Goal: Task Accomplishment & Management: Manage account settings

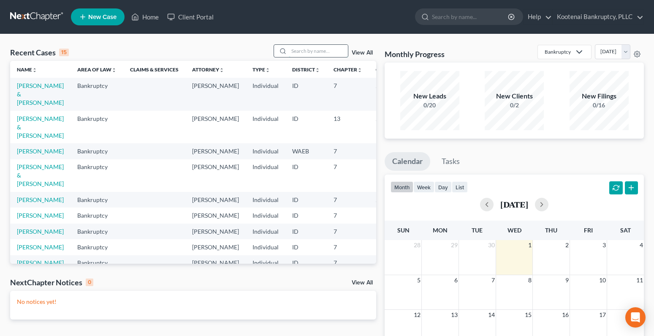
click at [300, 51] on input "search" at bounding box center [318, 51] width 59 height 12
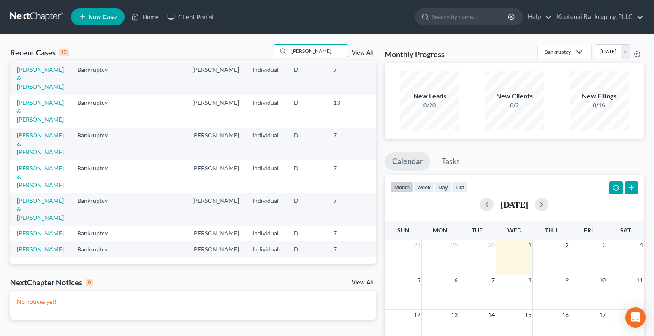
scroll to position [149, 0]
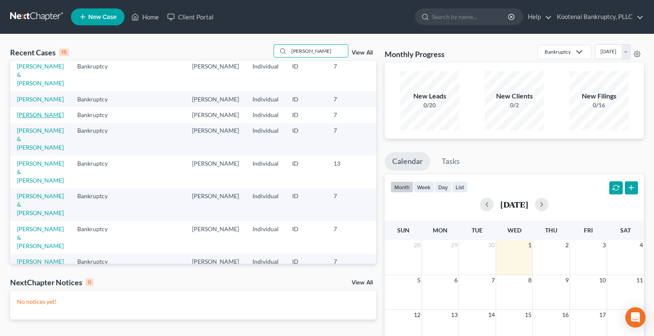
type input "roberts"
click at [25, 118] on link "[PERSON_NAME]" at bounding box center [40, 114] width 47 height 7
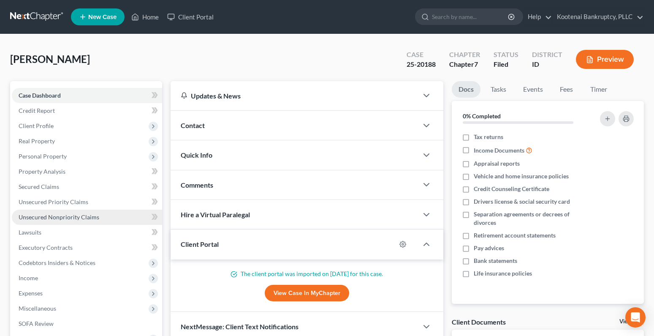
click at [67, 218] on span "Unsecured Nonpriority Claims" at bounding box center [59, 216] width 81 height 7
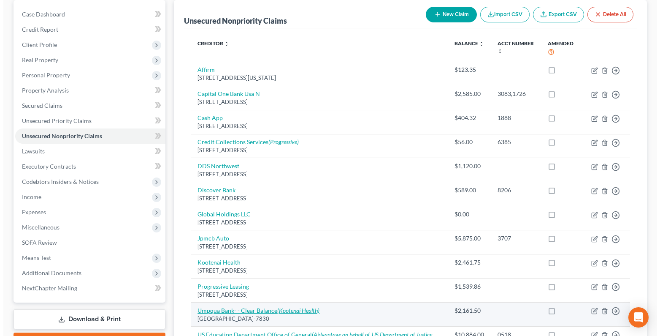
scroll to position [69, 0]
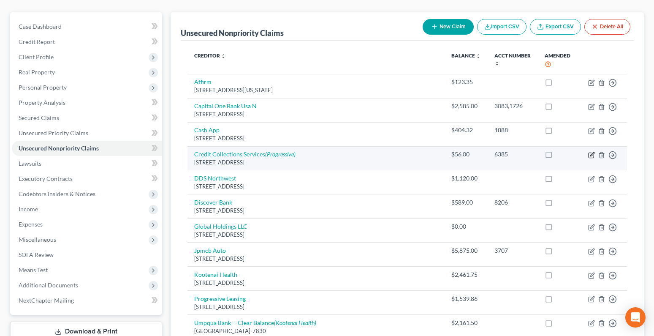
click at [592, 155] on icon "button" at bounding box center [592, 154] width 4 height 4
select select "22"
select select "1"
select select "0"
select select "36"
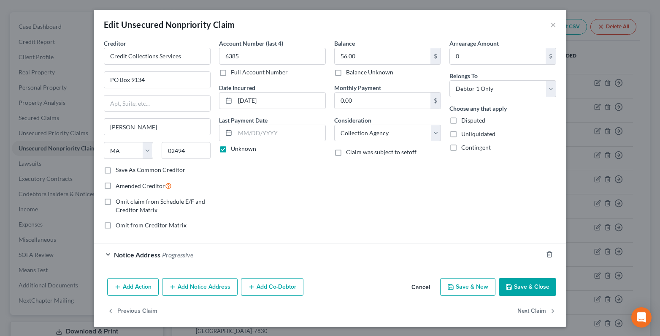
click at [103, 254] on div "Notice Address Progressive" at bounding box center [318, 254] width 449 height 22
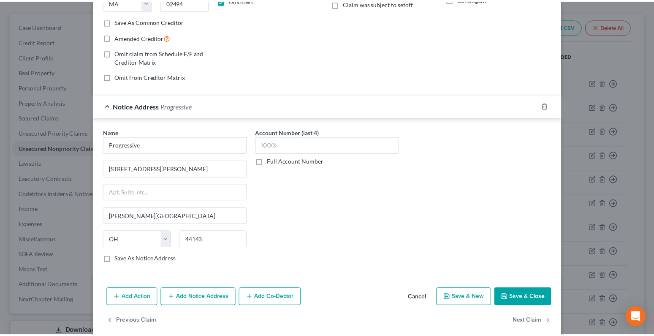
scroll to position [160, 0]
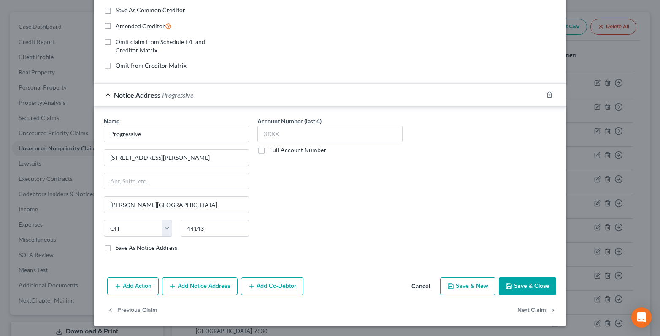
click at [531, 287] on button "Save & Close" at bounding box center [527, 286] width 57 height 18
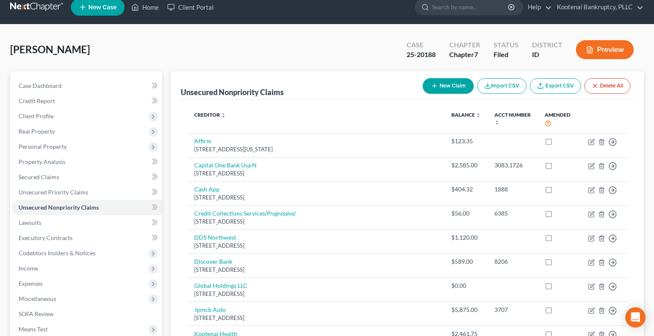
scroll to position [0, 0]
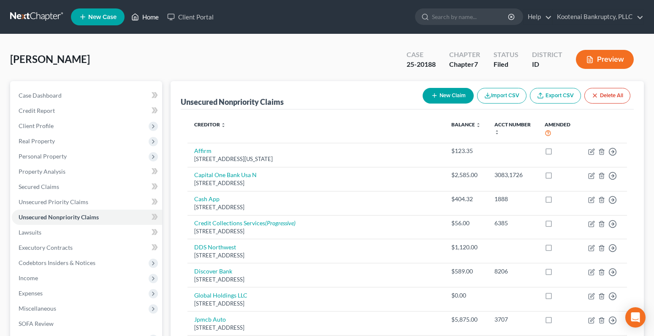
drag, startPoint x: 152, startPoint y: 20, endPoint x: 153, endPoint y: 14, distance: 6.0
click at [152, 20] on link "Home" at bounding box center [145, 16] width 36 height 15
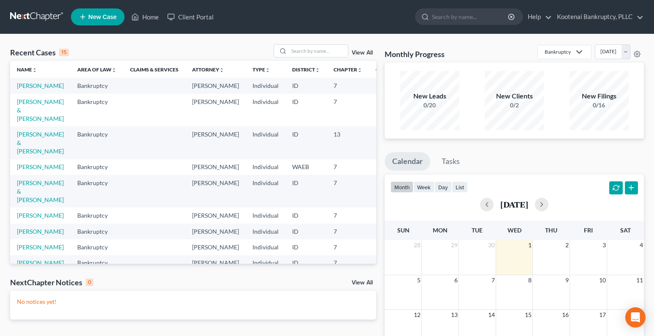
click at [104, 12] on link "New Case" at bounding box center [98, 16] width 54 height 17
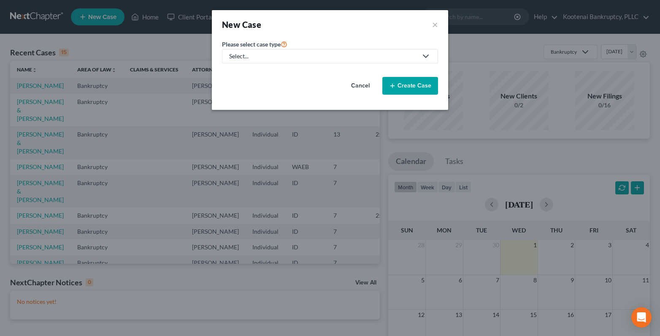
click at [237, 60] on link "Select..." at bounding box center [330, 56] width 216 height 14
click at [243, 74] on div "Bankruptcy" at bounding box center [245, 73] width 30 height 8
select select "23"
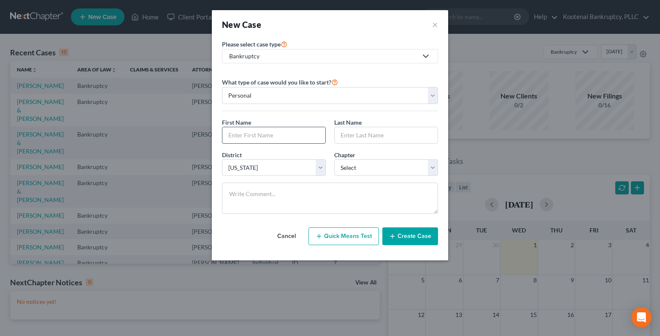
click at [241, 133] on input "text" at bounding box center [273, 135] width 103 height 16
type input "Noah"
click at [353, 134] on input "text" at bounding box center [386, 135] width 103 height 16
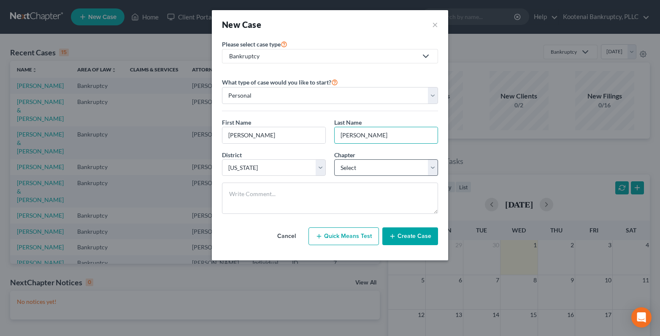
type input "Stevens"
click at [349, 166] on select "Select 7 11 12 13" at bounding box center [386, 167] width 104 height 17
select select "0"
click at [334, 159] on select "Select 7 11 12 13" at bounding box center [386, 167] width 104 height 17
click at [408, 240] on button "Create Case" at bounding box center [410, 236] width 56 height 18
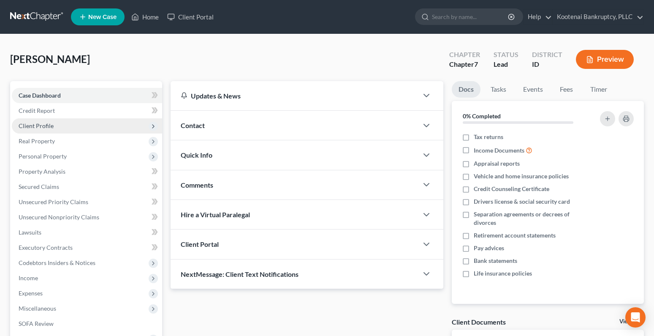
click at [38, 121] on span "Client Profile" at bounding box center [87, 125] width 150 height 15
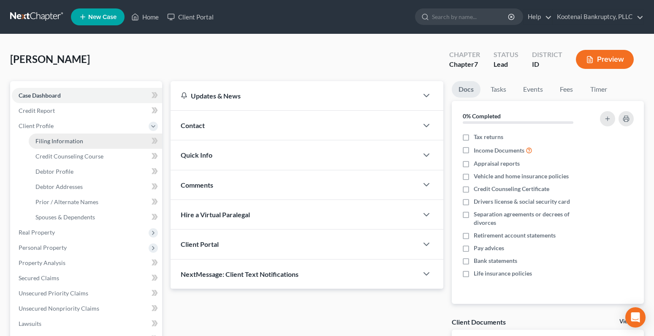
click at [54, 144] on span "Filing Information" at bounding box center [59, 140] width 48 height 7
select select "1"
select select "0"
select select "23"
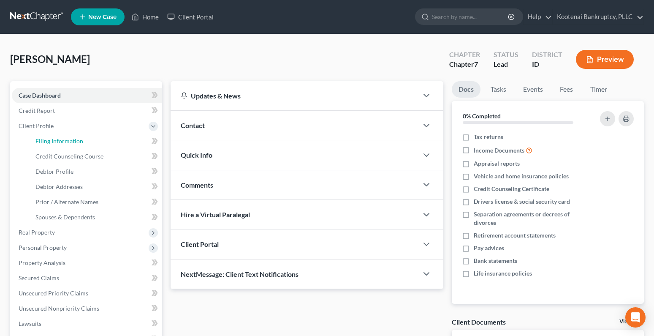
select select "0"
select select "13"
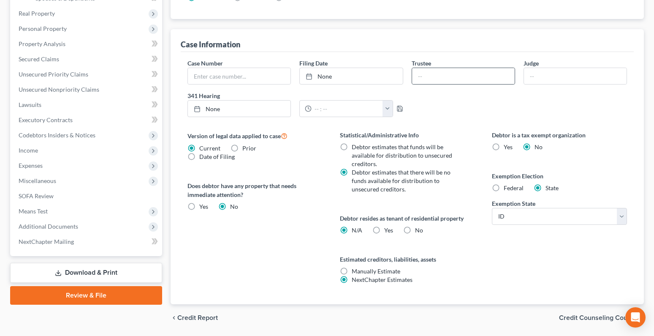
scroll to position [246, 0]
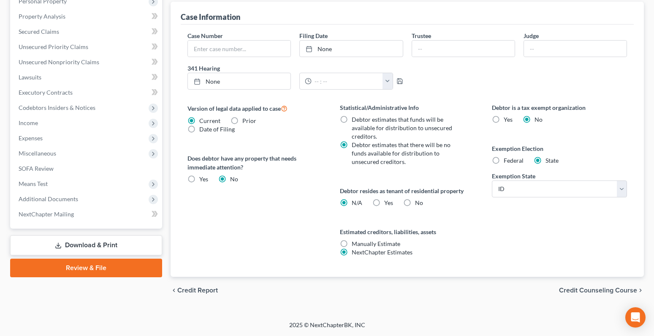
click at [384, 204] on label "Yes Yes" at bounding box center [388, 202] width 9 height 8
click at [387, 204] on input "Yes Yes" at bounding box center [389, 200] width 5 height 5
radio input "true"
radio input "false"
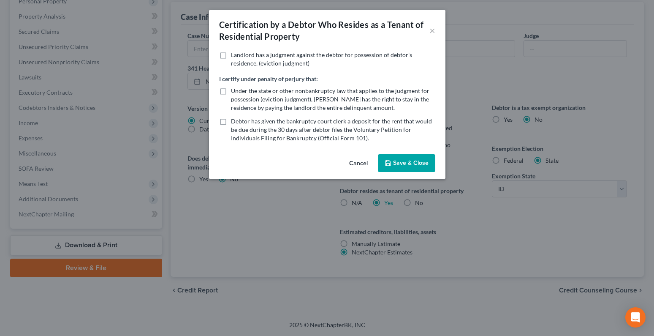
scroll to position [238, 0]
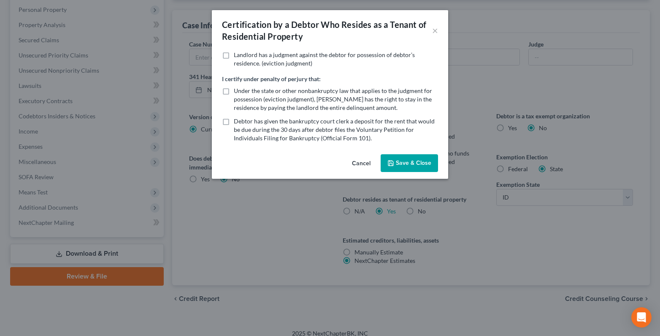
click at [399, 165] on button "Save & Close" at bounding box center [409, 163] width 57 height 18
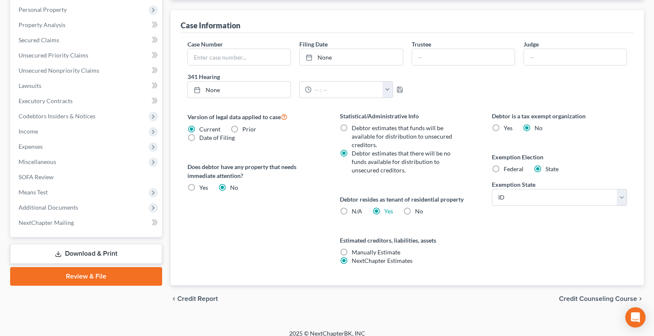
click at [591, 298] on span "Credit Counseling Course" at bounding box center [598, 298] width 78 height 7
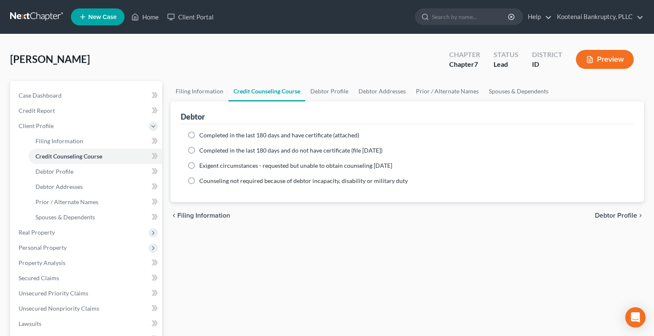
click at [625, 218] on span "Debtor Profile" at bounding box center [616, 215] width 42 height 7
select select "0"
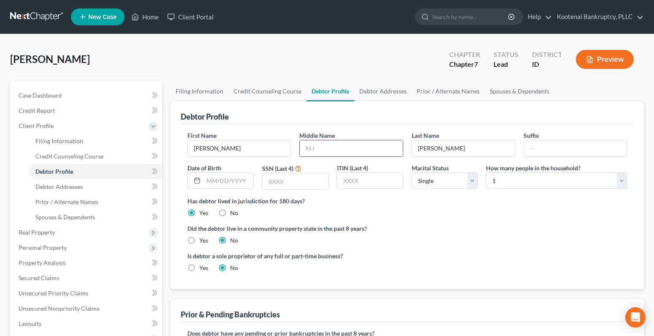
click at [311, 149] on input "text" at bounding box center [351, 148] width 103 height 16
type input "Benjamin"
click at [212, 182] on input "text" at bounding box center [228, 181] width 50 height 16
type input "03/30/1998"
drag, startPoint x: 281, startPoint y: 182, endPoint x: 258, endPoint y: 180, distance: 23.3
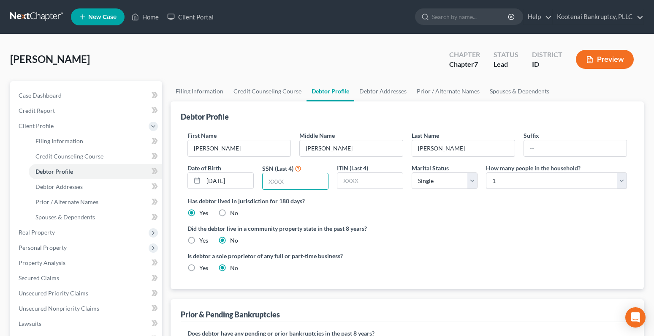
click at [281, 182] on input "text" at bounding box center [295, 181] width 65 height 16
type input "4205"
click at [199, 242] on label "Yes" at bounding box center [203, 240] width 9 height 8
click at [203, 241] on input "Yes" at bounding box center [205, 238] width 5 height 5
radio input "true"
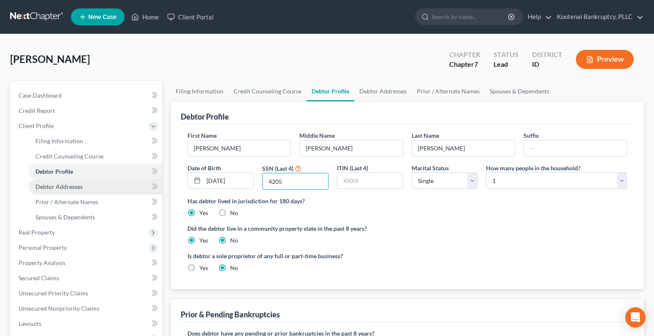
radio input "false"
click at [71, 187] on span "Debtor Addresses" at bounding box center [58, 186] width 47 height 7
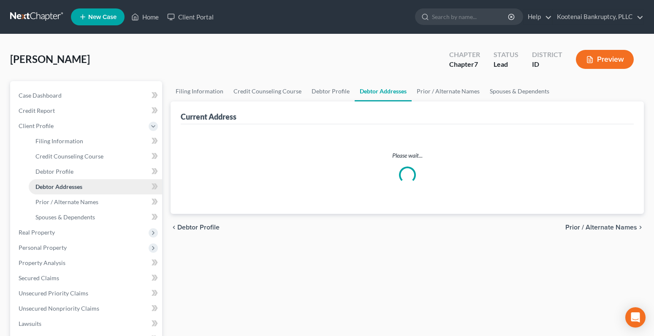
select select "0"
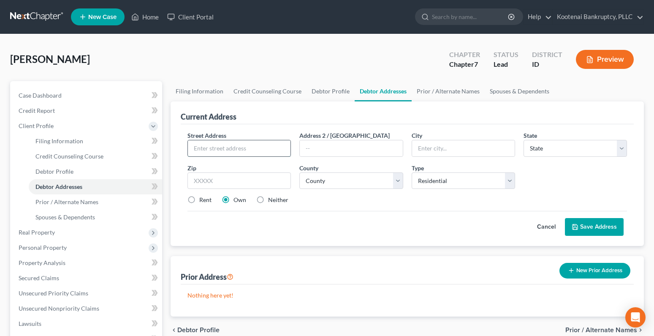
click at [191, 149] on input "text" at bounding box center [239, 148] width 103 height 16
type input "775 Three Bears Rd"
drag, startPoint x: 196, startPoint y: 176, endPoint x: 190, endPoint y: 156, distance: 21.1
click at [192, 177] on input "text" at bounding box center [238, 180] width 103 height 17
type input "83856"
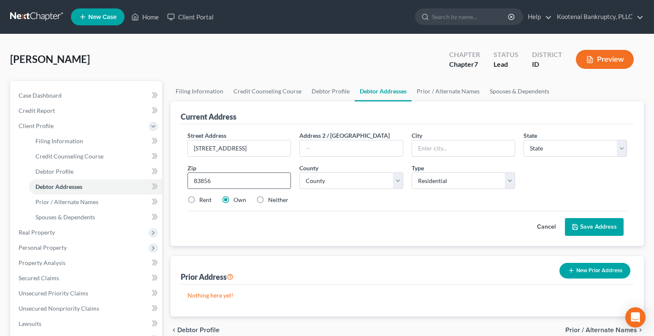
type input "Priest River"
select select "13"
type input "83856"
click at [199, 200] on label "Rent" at bounding box center [205, 199] width 12 height 8
click at [203, 200] on input "Rent" at bounding box center [205, 197] width 5 height 5
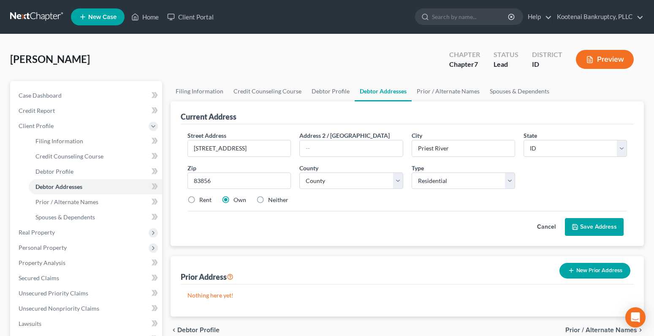
radio input "true"
click at [325, 182] on select "County Ada County Adams County Bannock County Bear Lake County Benewah County B…" at bounding box center [350, 180] width 103 height 17
click at [327, 177] on select "County Ada County Adams County Bannock County Bear Lake County Benewah County B…" at bounding box center [350, 180] width 103 height 17
select select "8"
click at [299, 172] on select "County Ada County Adams County Bannock County Bear Lake County Benewah County B…" at bounding box center [350, 180] width 103 height 17
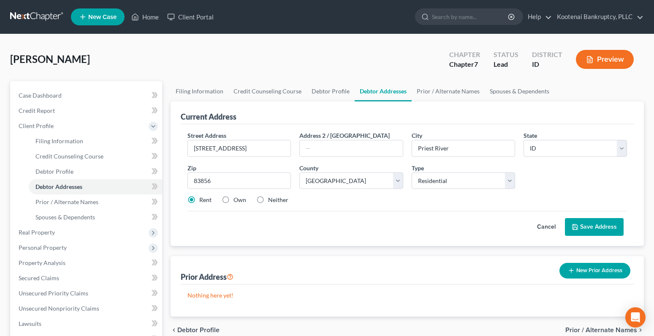
click at [581, 224] on button "Save Address" at bounding box center [594, 227] width 59 height 18
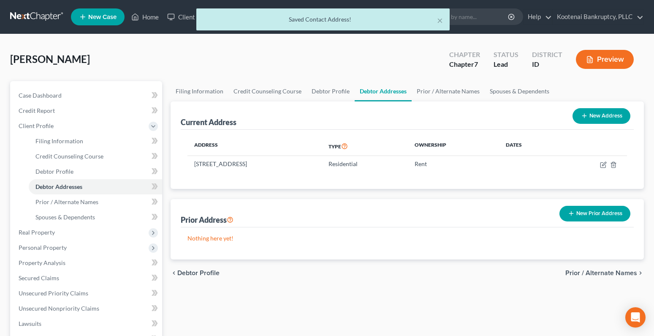
click at [606, 115] on button "New Address" at bounding box center [601, 116] width 58 height 16
select select "0"
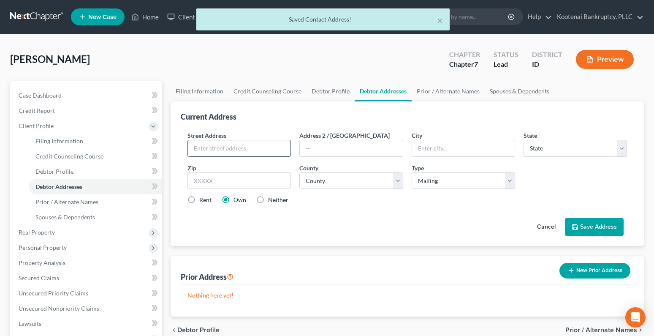
click at [198, 150] on input "text" at bounding box center [239, 148] width 103 height 16
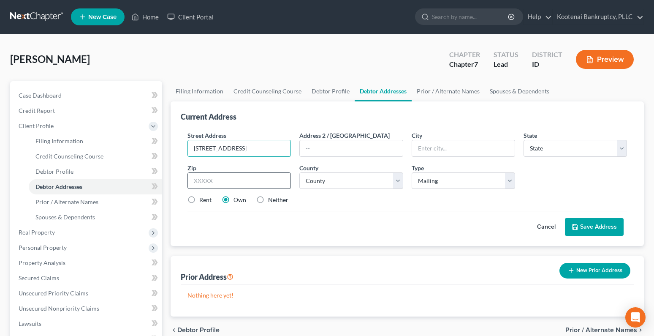
type input "1903 Arbor Way"
click at [206, 179] on input "text" at bounding box center [238, 180] width 103 height 17
type input "83864"
type input "Sandpoint"
select select "13"
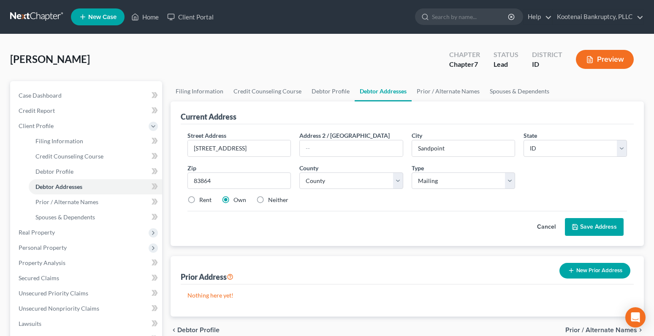
drag, startPoint x: 212, startPoint y: 220, endPoint x: 211, endPoint y: 213, distance: 6.8
click at [212, 220] on div "Cancel Save Address" at bounding box center [406, 223] width 439 height 25
click at [268, 198] on label "Neither" at bounding box center [278, 199] width 20 height 8
click at [271, 198] on input "Neither" at bounding box center [273, 197] width 5 height 5
radio input "true"
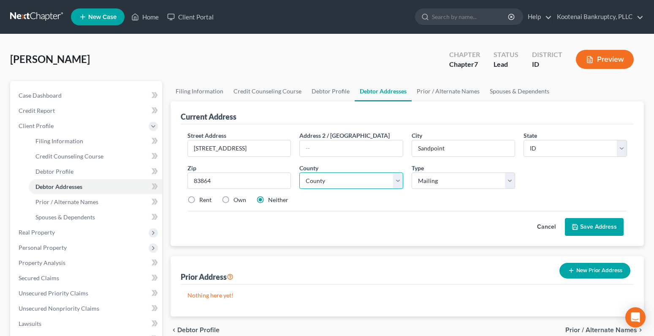
drag, startPoint x: 319, startPoint y: 179, endPoint x: 322, endPoint y: 187, distance: 9.1
click at [319, 179] on select "County Ada County Adams County Bannock County Bear Lake County Benewah County B…" at bounding box center [350, 180] width 103 height 17
select select "8"
click at [299, 172] on select "County Ada County Adams County Bannock County Bear Lake County Benewah County B…" at bounding box center [350, 180] width 103 height 17
click at [584, 228] on button "Save Address" at bounding box center [594, 227] width 59 height 18
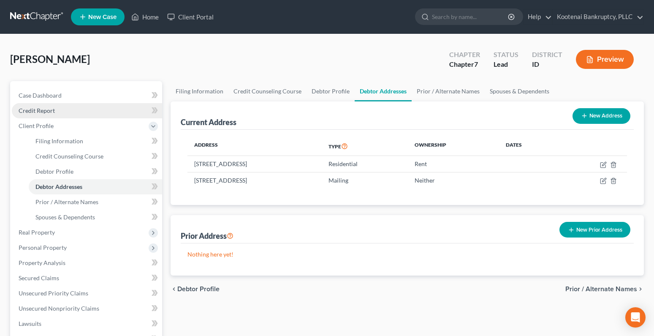
click at [32, 108] on span "Credit Report" at bounding box center [37, 110] width 36 height 7
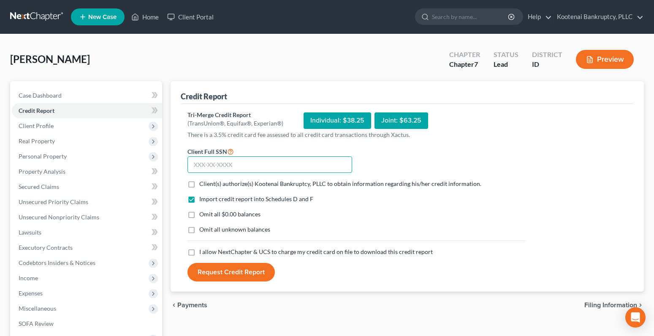
click at [214, 166] on input "text" at bounding box center [269, 164] width 165 height 17
type input "645-60-4205"
click at [199, 184] on label "Client(s) authorize(s) Kootenai Bankruptcy, PLLC to obtain information regardin…" at bounding box center [340, 183] width 282 height 8
click at [203, 184] on input "Client(s) authorize(s) Kootenai Bankruptcy, PLLC to obtain information regardin…" at bounding box center [205, 181] width 5 height 5
checkbox input "true"
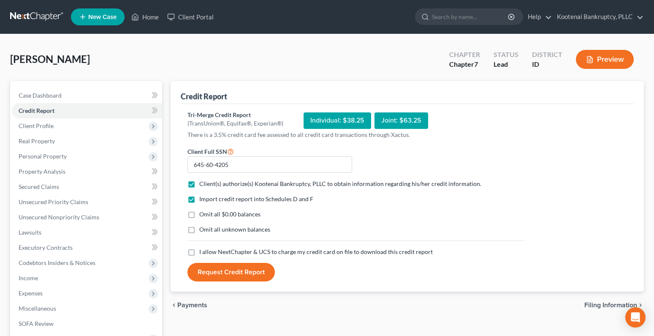
click at [199, 251] on label "I allow NextChapter & UCS to charge my credit card on file to download this cre…" at bounding box center [315, 251] width 233 height 8
click at [203, 251] on input "I allow NextChapter & UCS to charge my credit card on file to download this cre…" at bounding box center [205, 249] width 5 height 5
checkbox input "true"
click at [225, 271] on button "Request Credit Report" at bounding box center [230, 272] width 87 height 19
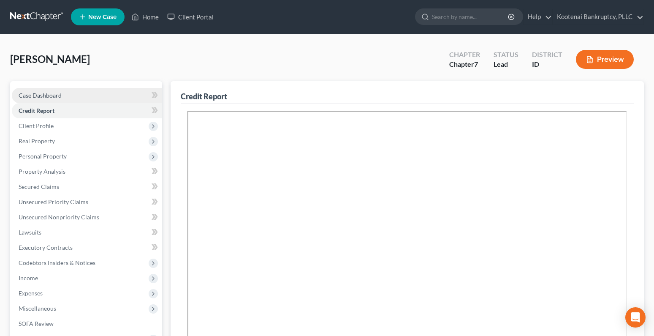
click at [30, 97] on span "Case Dashboard" at bounding box center [40, 95] width 43 height 7
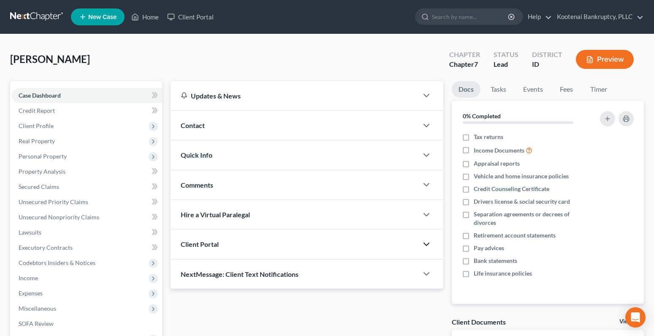
click at [430, 244] on icon "button" at bounding box center [426, 244] width 10 height 10
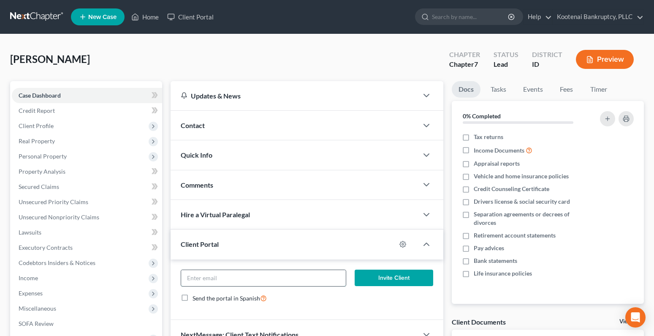
paste input "bigno74@hotmail.com"
type input "bigno74@hotmail.com"
click at [393, 279] on button "Invite Client" at bounding box center [394, 277] width 79 height 17
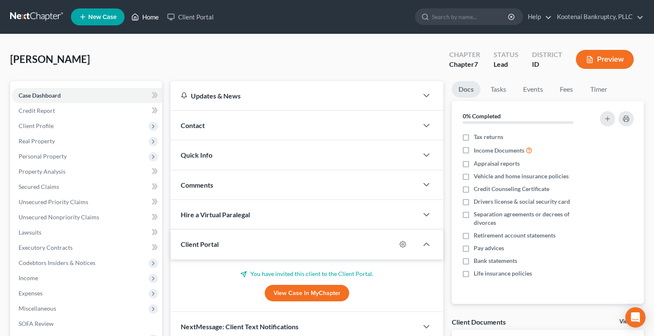
click at [154, 16] on link "Home" at bounding box center [145, 16] width 36 height 15
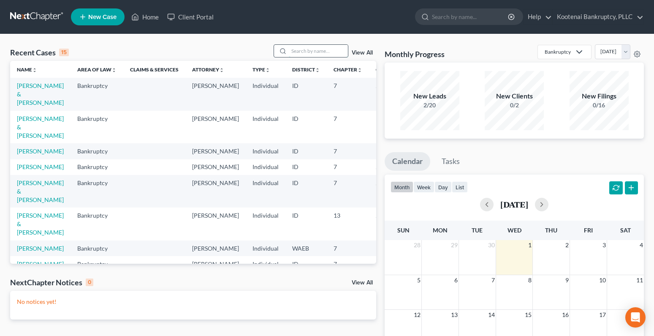
drag, startPoint x: 296, startPoint y: 49, endPoint x: 281, endPoint y: 51, distance: 15.3
click at [295, 49] on input "search" at bounding box center [318, 51] width 59 height 12
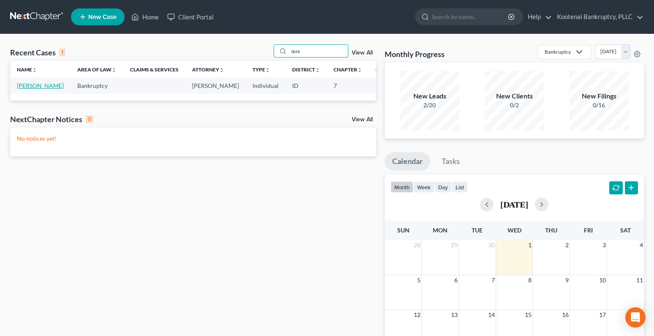
type input "qua"
click at [35, 86] on link "[PERSON_NAME]" at bounding box center [40, 85] width 47 height 7
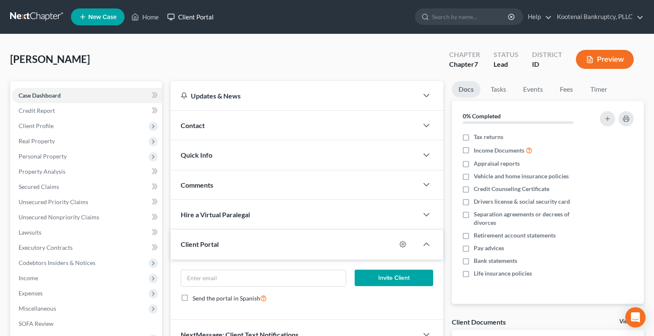
click at [187, 17] on link "Client Portal" at bounding box center [190, 16] width 55 height 15
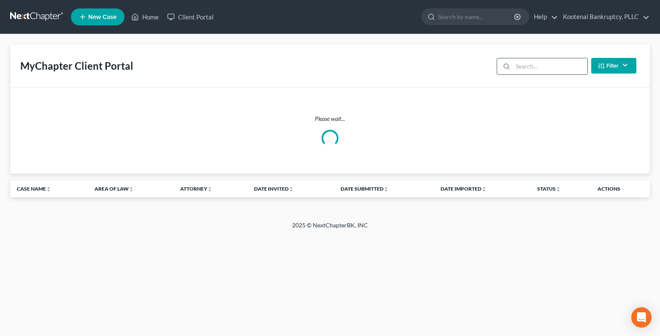
click at [532, 69] on input "search" at bounding box center [550, 66] width 75 height 16
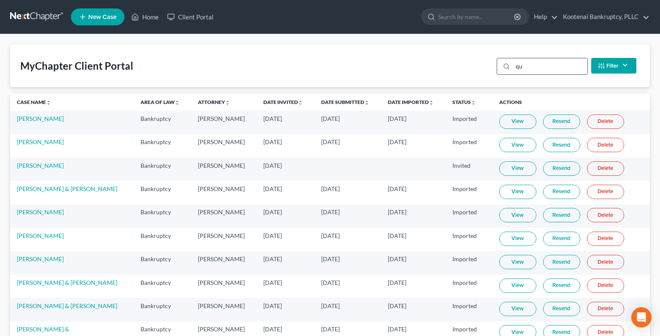
drag, startPoint x: 515, startPoint y: 67, endPoint x: 552, endPoint y: 77, distance: 38.6
click at [516, 66] on input "qu" at bounding box center [550, 66] width 75 height 16
type input "qu"
click at [522, 65] on input "qu" at bounding box center [543, 66] width 75 height 16
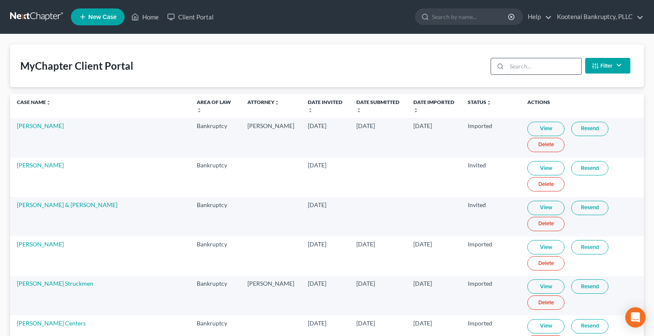
click at [508, 63] on input "search" at bounding box center [543, 66] width 75 height 16
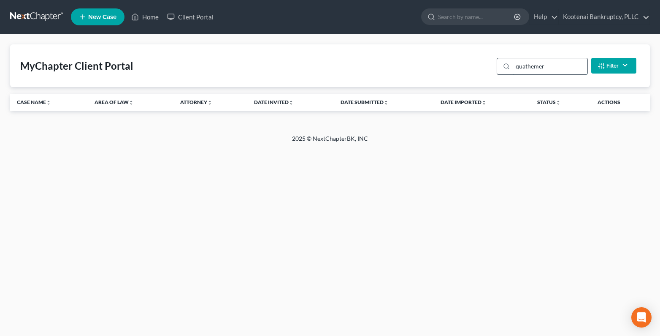
click at [533, 67] on input "quathemer" at bounding box center [550, 66] width 75 height 16
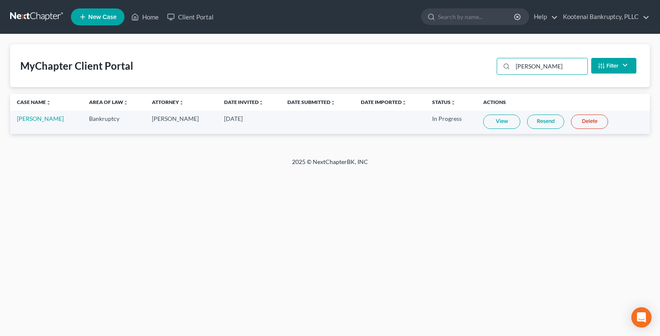
type input "[PERSON_NAME]"
click at [145, 19] on link "Home" at bounding box center [145, 16] width 36 height 15
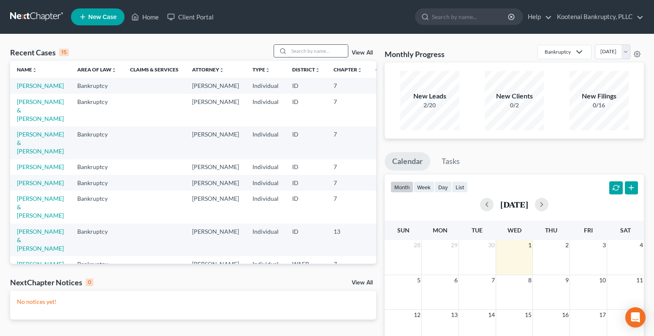
click at [295, 47] on input "search" at bounding box center [318, 51] width 59 height 12
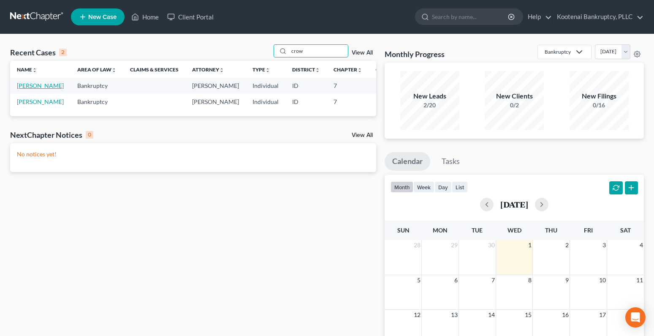
type input "crow"
click at [26, 86] on link "[PERSON_NAME]" at bounding box center [40, 85] width 47 height 7
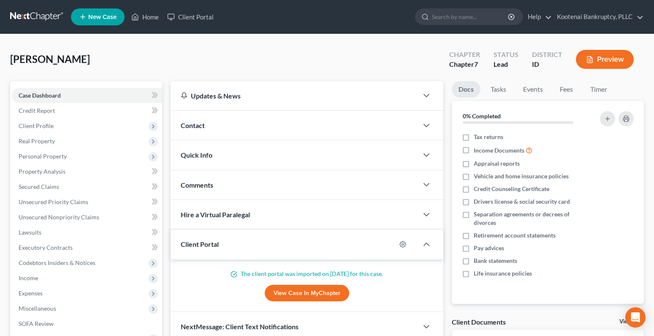
scroll to position [208, 0]
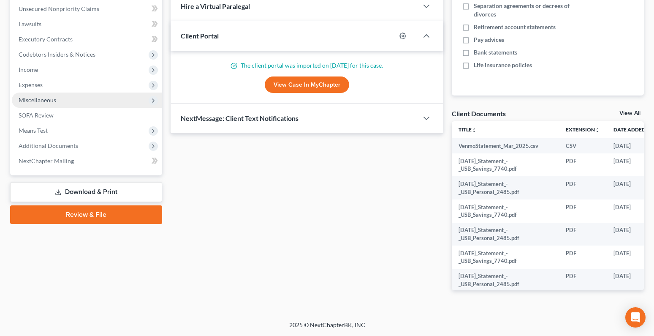
click at [26, 100] on span "Miscellaneous" at bounding box center [38, 99] width 38 height 7
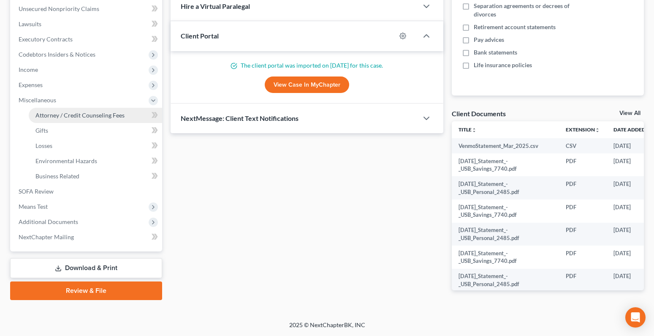
click at [49, 116] on span "Attorney / Credit Counseling Fees" at bounding box center [79, 114] width 89 height 7
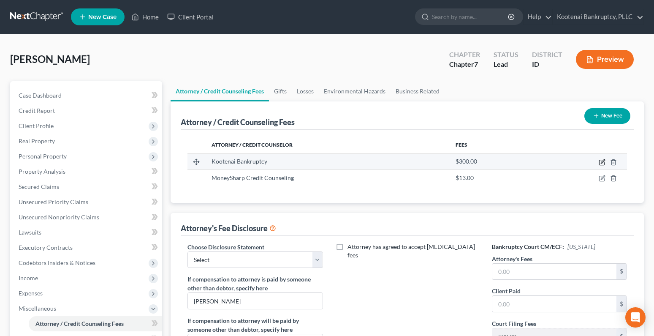
click at [601, 161] on icon "button" at bounding box center [601, 162] width 7 height 7
select select "13"
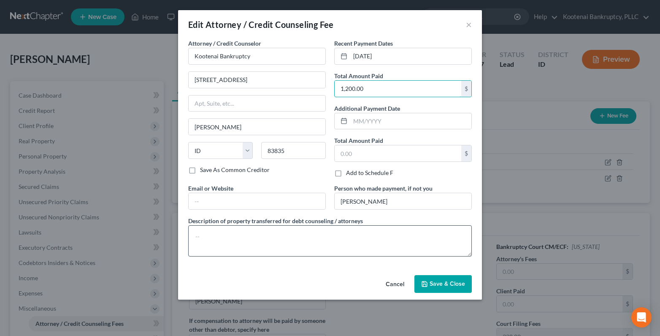
type input "1,200.00"
click at [193, 231] on textarea at bounding box center [330, 240] width 284 height 31
click at [197, 233] on textarea "$" at bounding box center [330, 240] width 284 height 31
type textarea "$1163.00- Atty fee, $37- Credit report"
click at [444, 289] on button "Save & Close" at bounding box center [442, 284] width 57 height 18
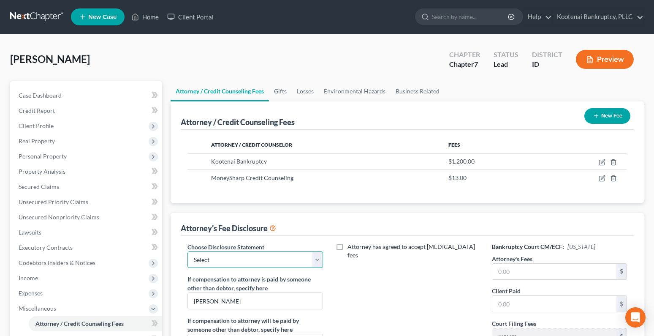
click at [194, 263] on select "Select Conversion from Chapter 13 to 7 Ch 13 Hourly Rate Disclosure Ch 13 Flat …" at bounding box center [254, 259] width 135 height 17
select select "3"
click at [187, 251] on select "Select Conversion from Chapter 13 to 7 Ch 13 Hourly Rate Disclosure Ch 13 Flat …" at bounding box center [254, 259] width 135 height 17
click at [516, 275] on input "text" at bounding box center [554, 271] width 124 height 16
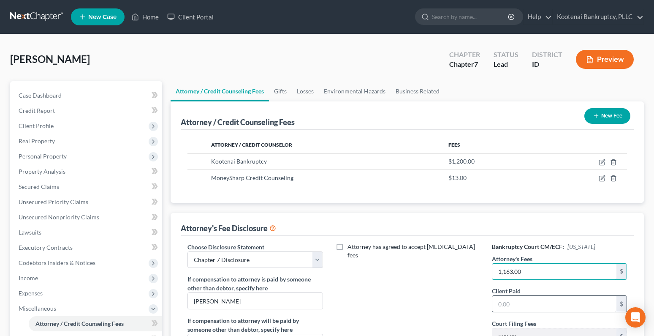
type input "1,163.00"
click at [503, 297] on input "text" at bounding box center [554, 303] width 124 height 16
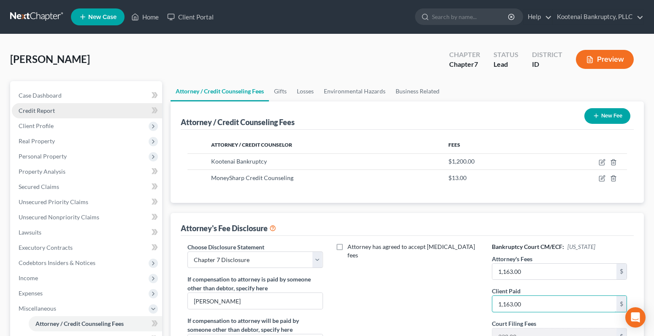
type input "1,163.00"
click at [53, 108] on span "Credit Report" at bounding box center [37, 110] width 36 height 7
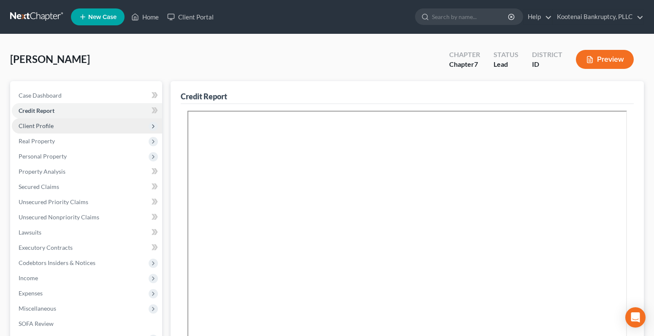
click at [40, 125] on span "Client Profile" at bounding box center [36, 125] width 35 height 7
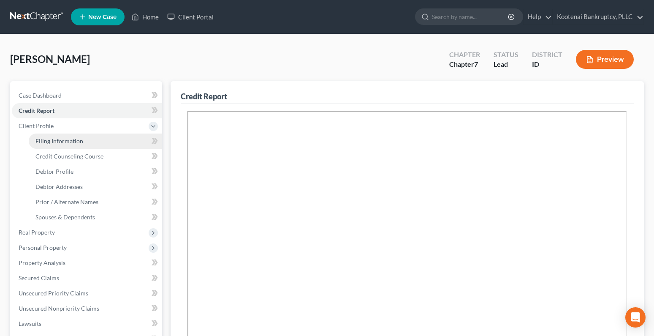
click at [84, 139] on link "Filing Information" at bounding box center [95, 140] width 133 height 15
select select "1"
select select "0"
select select "13"
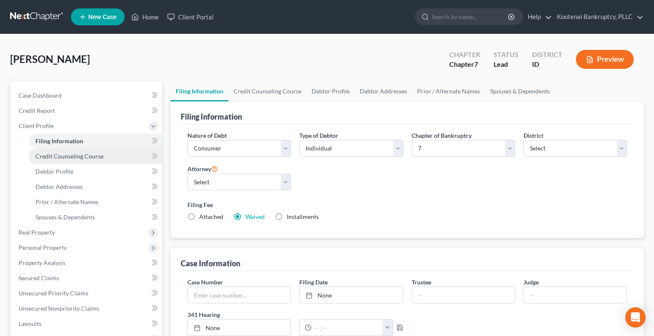
click at [55, 153] on span "Credit Counseling Course" at bounding box center [69, 155] width 68 height 7
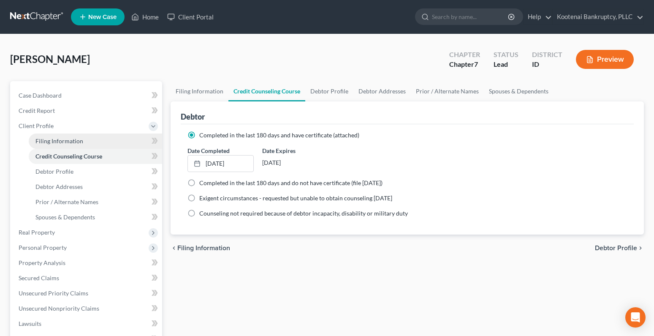
click at [45, 143] on span "Filing Information" at bounding box center [59, 140] width 48 height 7
select select "1"
select select "0"
select select "23"
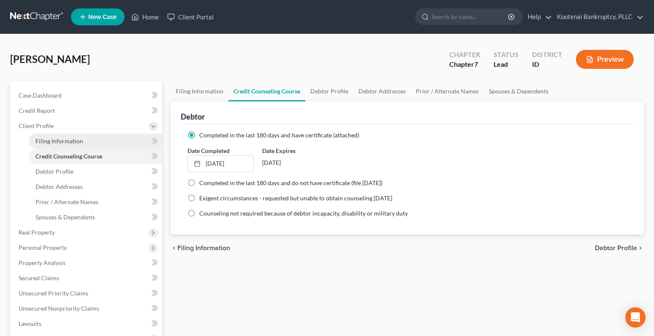
select select "0"
select select "13"
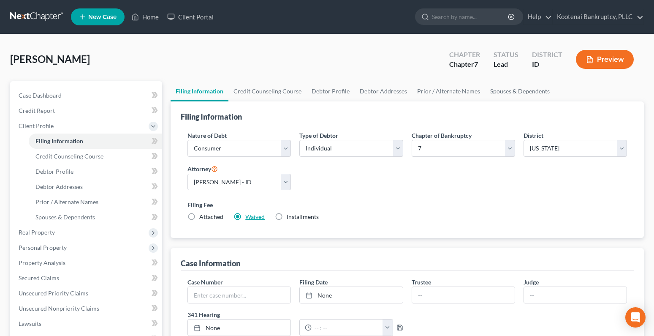
click at [253, 215] on link "Waived" at bounding box center [254, 216] width 19 height 7
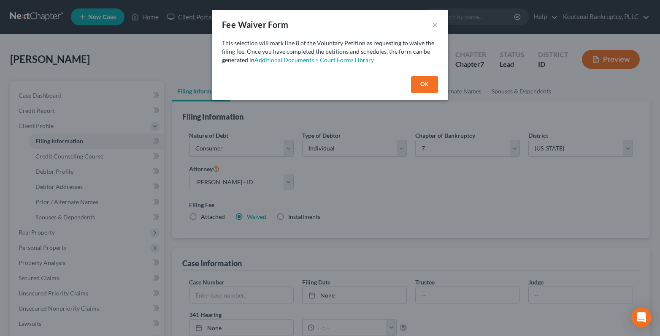
click at [415, 83] on button "OK" at bounding box center [424, 84] width 27 height 17
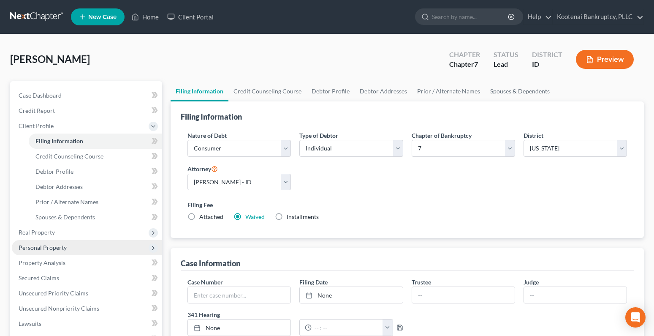
drag, startPoint x: 37, startPoint y: 247, endPoint x: 43, endPoint y: 247, distance: 6.3
click at [37, 247] on span "Personal Property" at bounding box center [43, 247] width 48 height 7
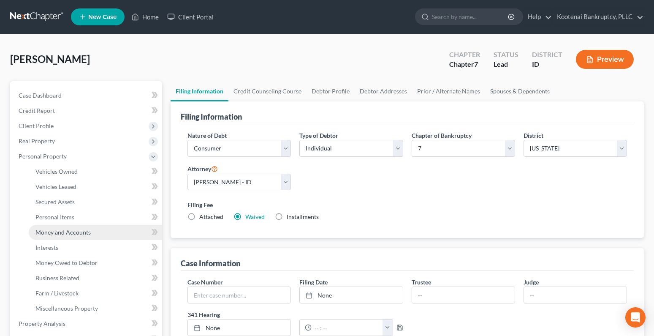
click at [56, 234] on span "Money and Accounts" at bounding box center [62, 231] width 55 height 7
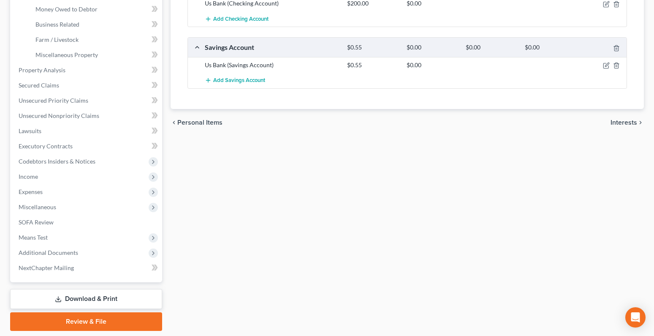
scroll to position [127, 0]
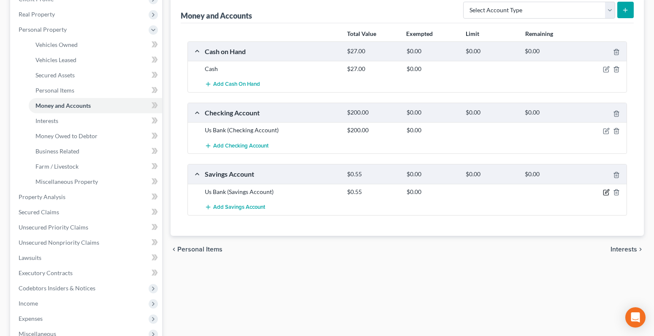
click at [608, 192] on icon "button" at bounding box center [606, 192] width 7 height 7
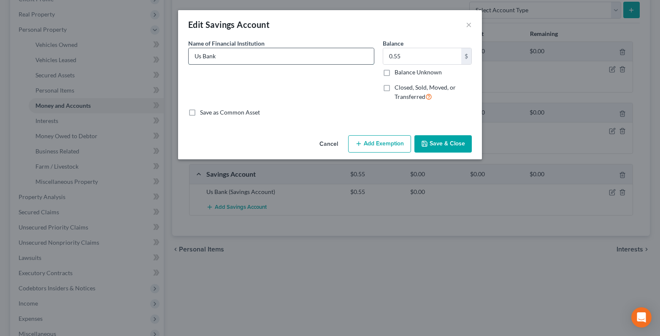
click at [236, 58] on input "Us Bank" at bounding box center [281, 56] width 185 height 16
type input "Us Bank 7740"
click at [437, 149] on button "Save & Close" at bounding box center [442, 144] width 57 height 18
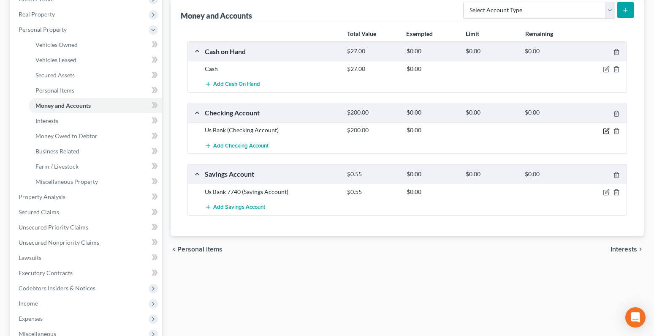
click at [605, 129] on icon "button" at bounding box center [606, 130] width 7 height 7
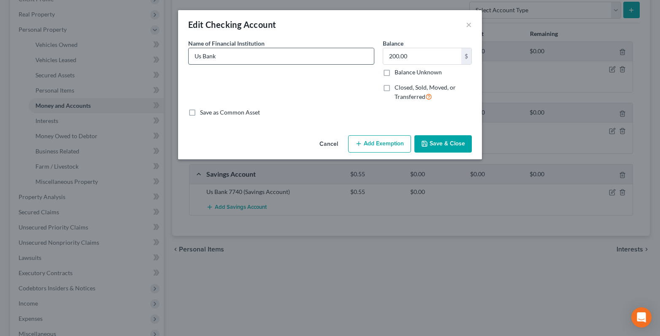
click at [227, 60] on input "Us Bank" at bounding box center [281, 56] width 185 height 16
type input "Us Bank 2485"
click at [459, 144] on button "Save & Close" at bounding box center [442, 144] width 57 height 18
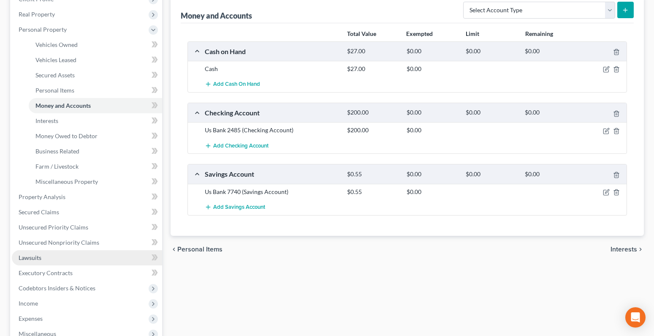
click at [32, 254] on span "Lawsuits" at bounding box center [30, 257] width 23 height 7
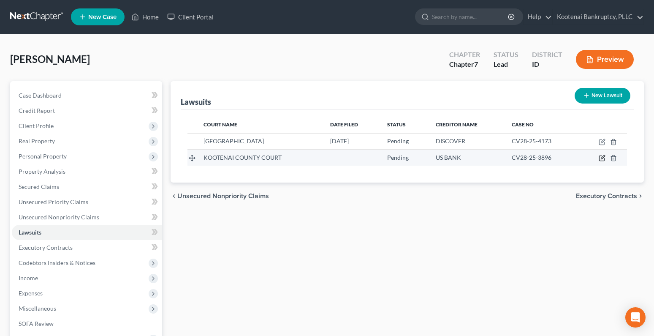
click at [602, 156] on icon "button" at bounding box center [601, 158] width 5 height 5
select select "13"
select select "0"
select select "3"
select select "1"
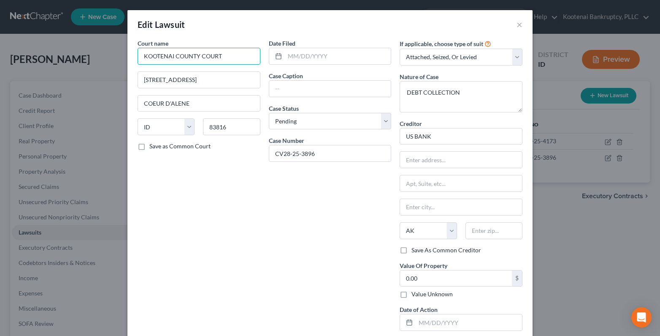
drag, startPoint x: 224, startPoint y: 58, endPoint x: 121, endPoint y: 70, distance: 104.1
click at [121, 70] on div "Edit Lawsuit × Court name * [GEOGRAPHIC_DATA] [GEOGRAPHIC_DATA] [GEOGRAPHIC_DAT…" at bounding box center [330, 168] width 660 height 336
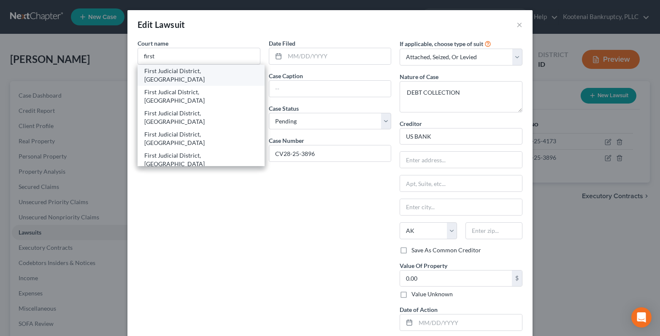
click at [186, 71] on div "First Judicial District, [GEOGRAPHIC_DATA]" at bounding box center [201, 75] width 114 height 17
type input "First Judicial District, [GEOGRAPHIC_DATA]"
type input "[STREET_ADDRESS]"
type input "Coeur D Alene"
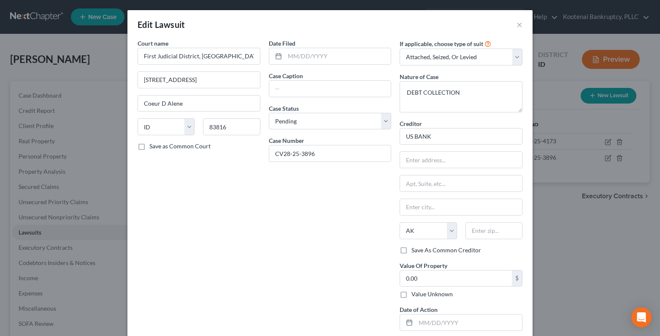
click at [183, 208] on div "Court name * First Judicial District, [GEOGRAPHIC_DATA] [STREET_ADDRESS] Coeur …" at bounding box center [198, 188] width 131 height 298
drag, startPoint x: 225, startPoint y: 125, endPoint x: 190, endPoint y: 129, distance: 35.3
click at [190, 129] on div "State [US_STATE] AK AR AZ CA CO CT DE DC [GEOGRAPHIC_DATA] [GEOGRAPHIC_DATA] GU…" at bounding box center [198, 130] width 131 height 24
drag, startPoint x: 181, startPoint y: 101, endPoint x: 167, endPoint y: 93, distance: 16.8
click at [127, 106] on div "Court name * First Judicial District, [GEOGRAPHIC_DATA] [STREET_ADDRESS] Coeur …" at bounding box center [329, 192] width 405 height 307
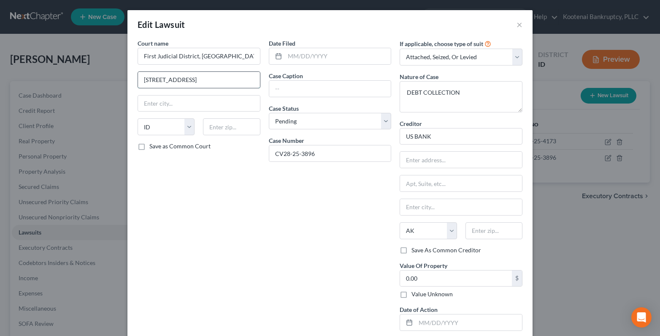
drag, startPoint x: 195, startPoint y: 83, endPoint x: 139, endPoint y: 84, distance: 55.7
click at [139, 84] on input "[STREET_ADDRESS]" at bounding box center [199, 80] width 122 height 16
drag, startPoint x: 225, startPoint y: 57, endPoint x: 138, endPoint y: 63, distance: 87.2
click at [138, 63] on input "First Judicial District, [GEOGRAPHIC_DATA]" at bounding box center [199, 56] width 123 height 17
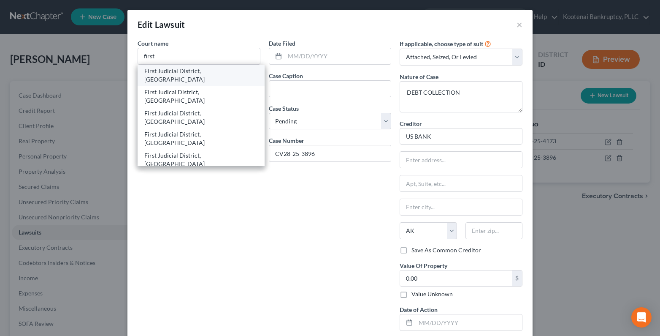
click at [190, 74] on div "First Judicial District, [GEOGRAPHIC_DATA]" at bounding box center [201, 75] width 114 height 17
type input "First Judicial District, [GEOGRAPHIC_DATA]"
type input "[STREET_ADDRESS]"
type input "Coeur D Alene"
type input "83816"
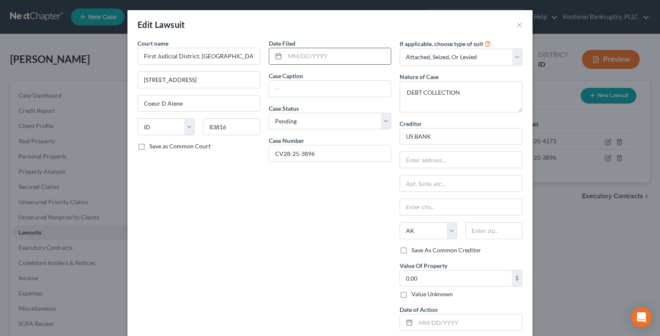
click at [299, 54] on input "text" at bounding box center [338, 56] width 106 height 16
type input "[DATE]"
click at [275, 87] on input "text" at bounding box center [330, 89] width 122 height 16
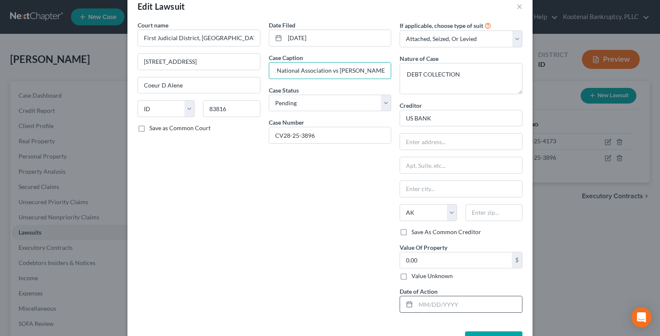
scroll to position [48, 0]
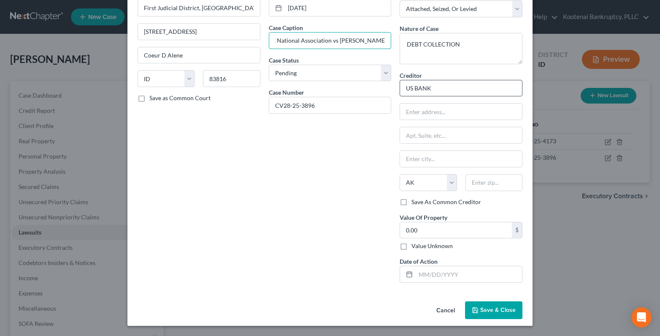
type input "US Bank National Association vs [PERSON_NAME]"
drag, startPoint x: 415, startPoint y: 89, endPoint x: 380, endPoint y: 93, distance: 35.3
click at [395, 93] on div "If applicable, choose type of suit Select Repossession Garnishment Foreclosure …" at bounding box center [460, 140] width 131 height 298
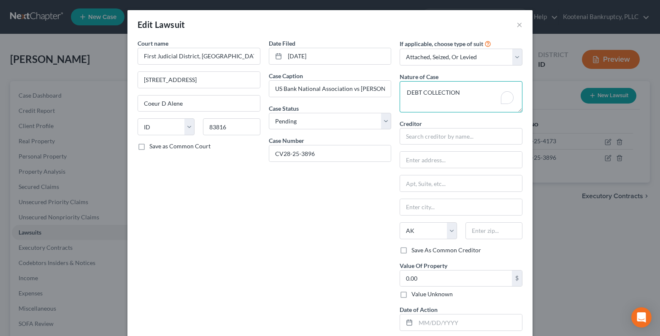
drag, startPoint x: 469, startPoint y: 92, endPoint x: 392, endPoint y: 92, distance: 76.8
click at [395, 92] on div "If applicable, choose type of suit Select Repossession Garnishment Foreclosure …" at bounding box center [460, 188] width 131 height 298
click at [512, 60] on select "Select Repossession Garnishment Foreclosure Attached, Seized, Or Levied Other" at bounding box center [461, 57] width 123 height 17
select select
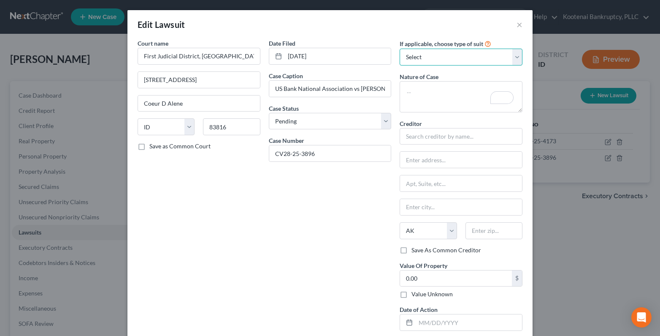
click at [400, 49] on select "Select Repossession Garnishment Foreclosure Attached, Seized, Or Levied Other" at bounding box center [461, 57] width 123 height 17
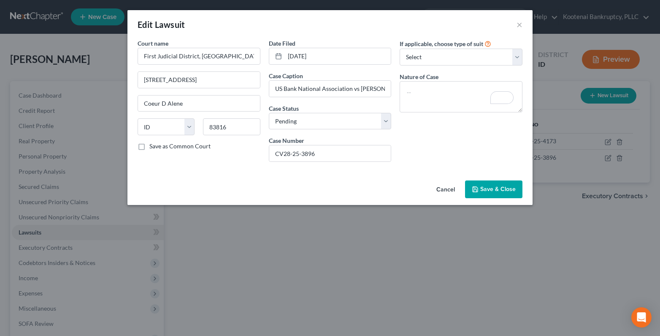
click at [491, 191] on span "Save & Close" at bounding box center [497, 188] width 35 height 7
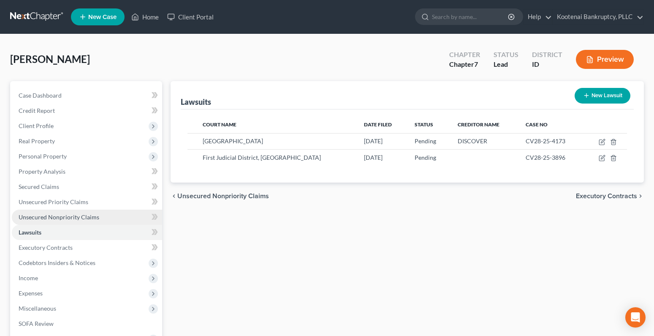
click at [58, 220] on span "Unsecured Nonpriority Claims" at bounding box center [59, 216] width 81 height 7
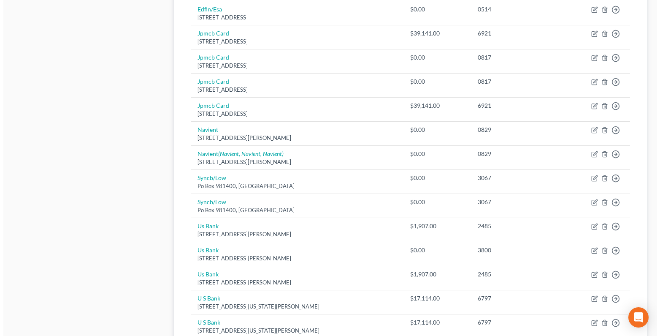
scroll to position [484, 0]
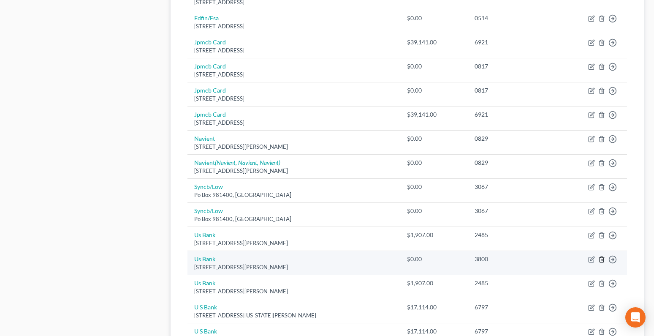
click at [601, 257] on icon "button" at bounding box center [601, 258] width 4 height 5
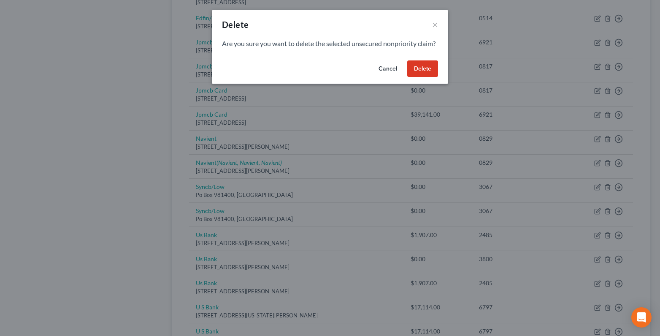
click at [418, 76] on button "Delete" at bounding box center [422, 68] width 31 height 17
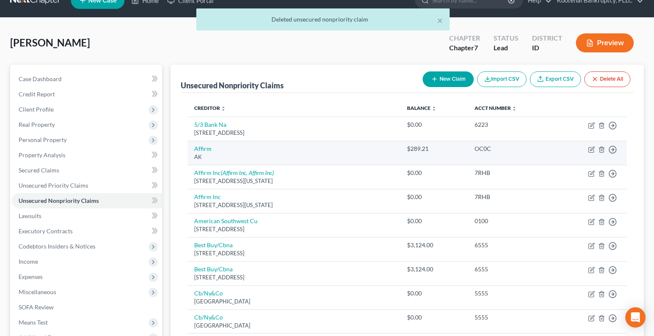
scroll to position [0, 0]
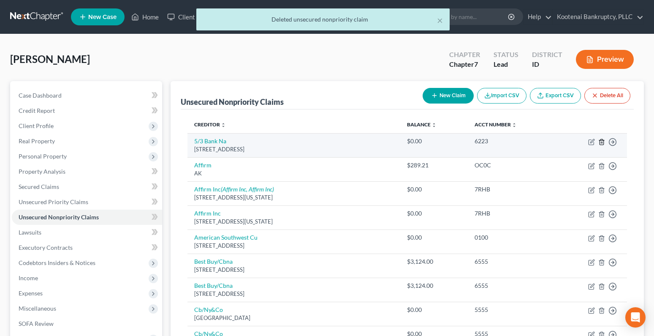
click at [601, 141] on icon "button" at bounding box center [601, 141] width 7 height 7
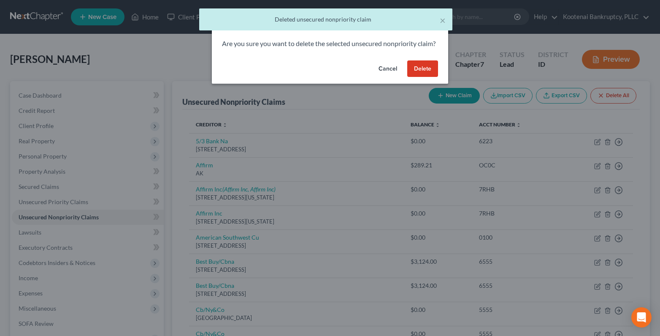
click at [425, 76] on button "Delete" at bounding box center [422, 68] width 31 height 17
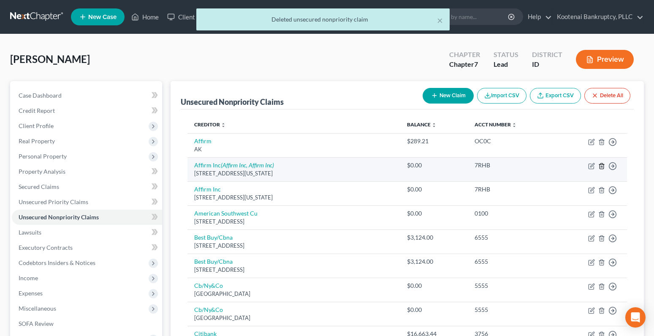
click at [602, 164] on polyline "button" at bounding box center [601, 164] width 5 height 0
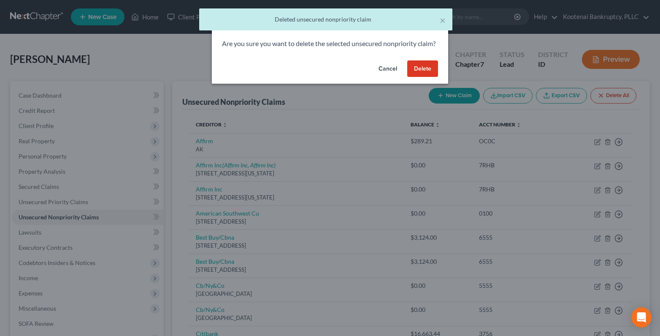
click at [422, 77] on button "Delete" at bounding box center [422, 68] width 31 height 17
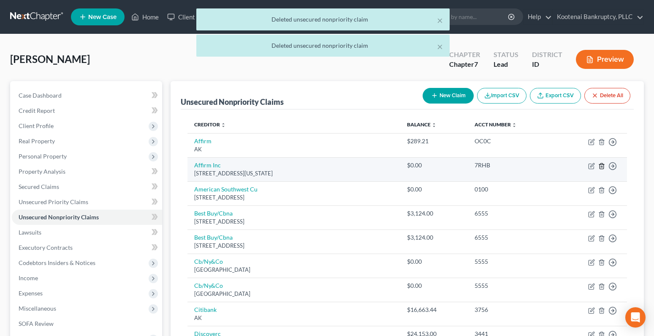
click at [601, 165] on icon "button" at bounding box center [601, 165] width 7 height 7
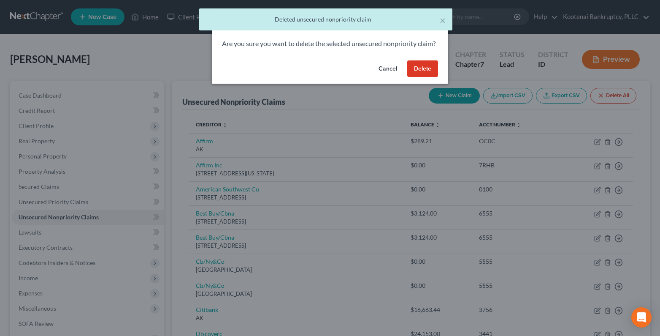
click at [430, 76] on button "Delete" at bounding box center [422, 68] width 31 height 17
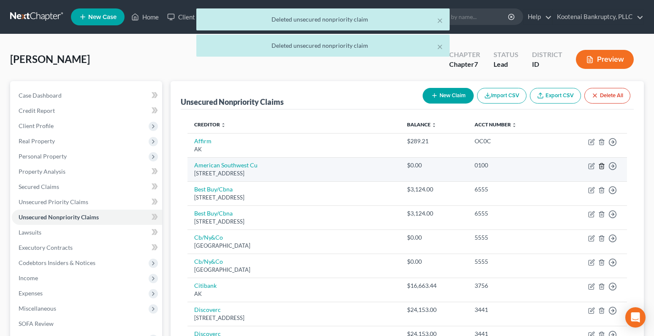
click at [601, 165] on icon "button" at bounding box center [601, 165] width 7 height 7
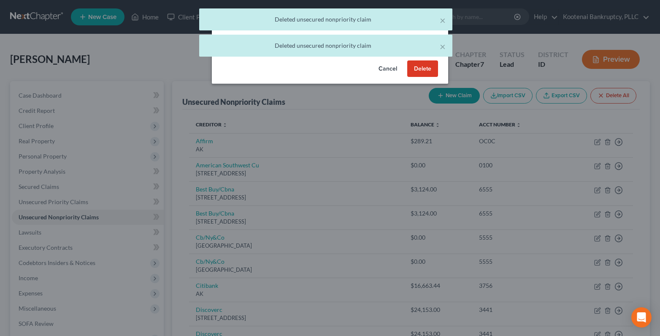
click at [425, 75] on button "Delete" at bounding box center [422, 68] width 31 height 17
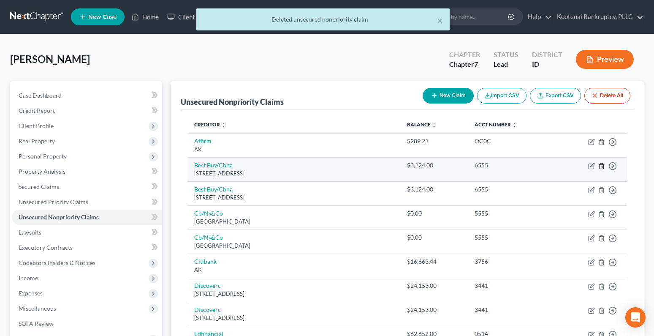
click at [603, 165] on icon "button" at bounding box center [601, 165] width 7 height 7
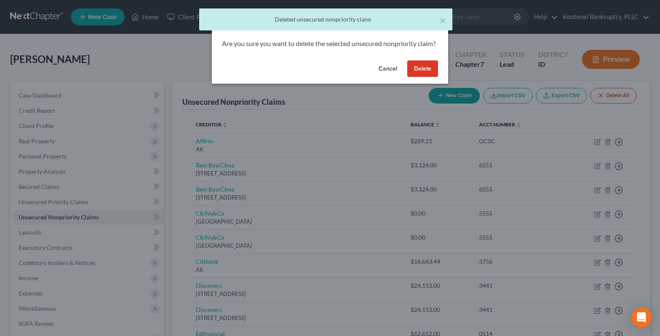
click at [427, 77] on button "Delete" at bounding box center [422, 68] width 31 height 17
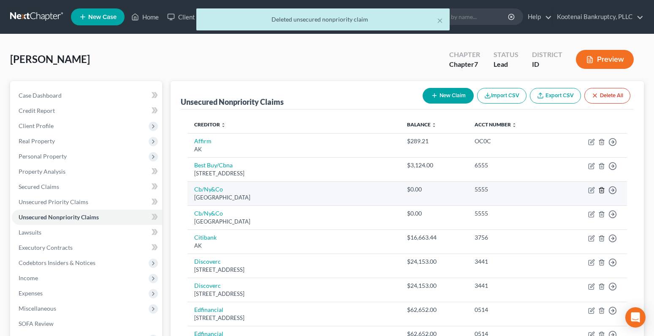
click at [601, 191] on icon "button" at bounding box center [601, 190] width 7 height 7
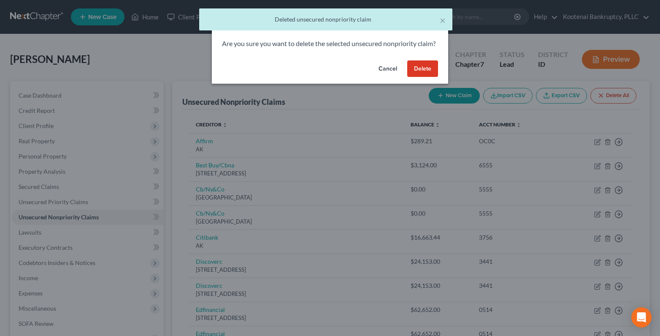
click at [423, 77] on button "Delete" at bounding box center [422, 68] width 31 height 17
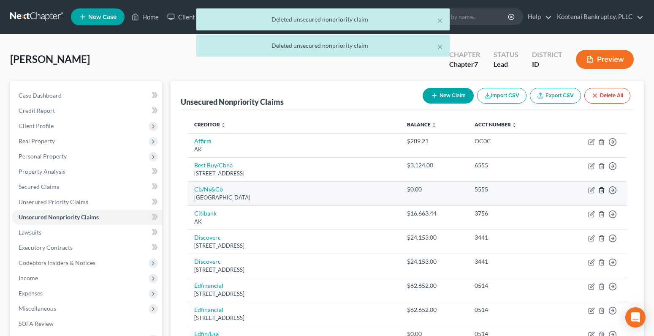
click at [602, 189] on icon "button" at bounding box center [601, 190] width 7 height 7
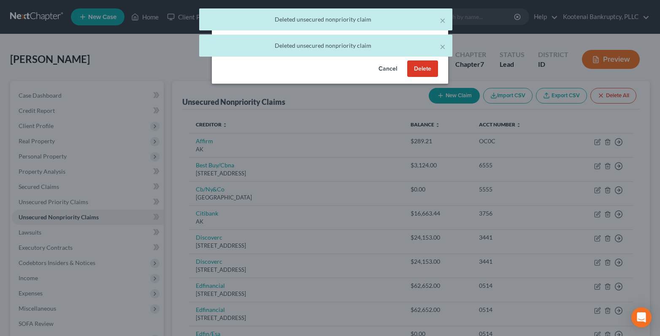
click at [421, 74] on button "Delete" at bounding box center [422, 68] width 31 height 17
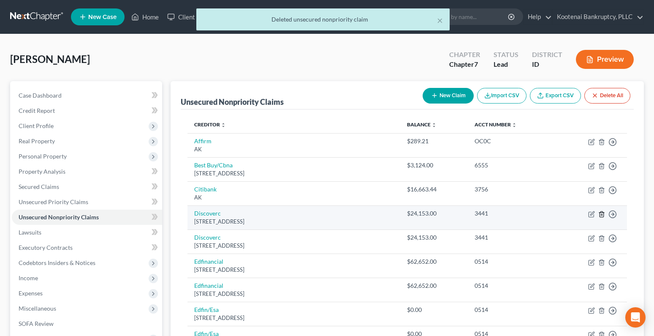
click at [601, 215] on line "button" at bounding box center [601, 215] width 0 height 2
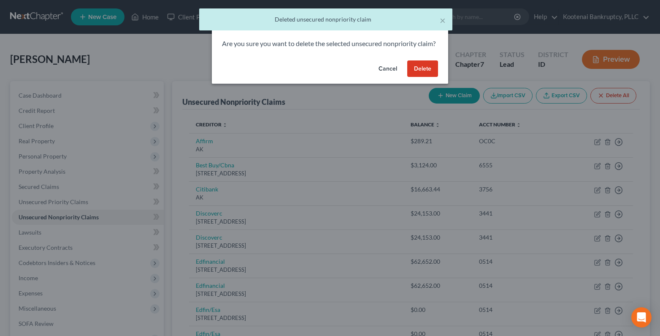
click at [422, 77] on button "Delete" at bounding box center [422, 68] width 31 height 17
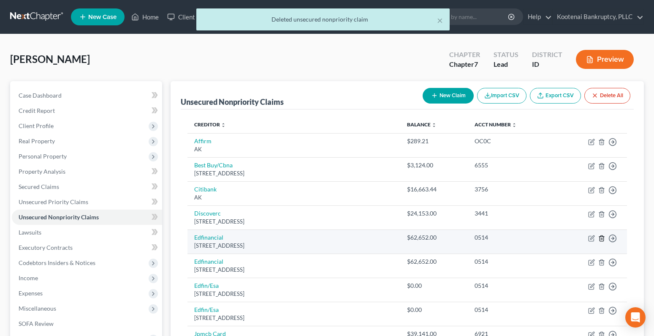
click at [603, 235] on icon "button" at bounding box center [601, 238] width 7 height 7
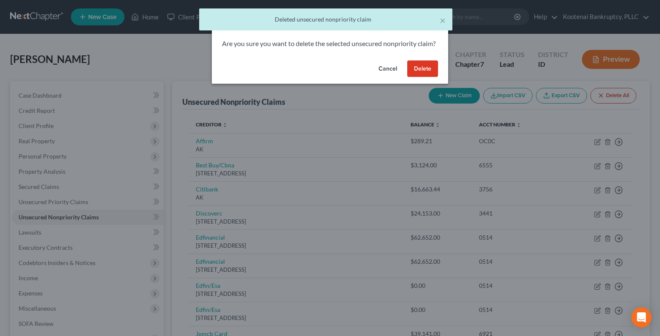
click at [433, 77] on button "Delete" at bounding box center [422, 68] width 31 height 17
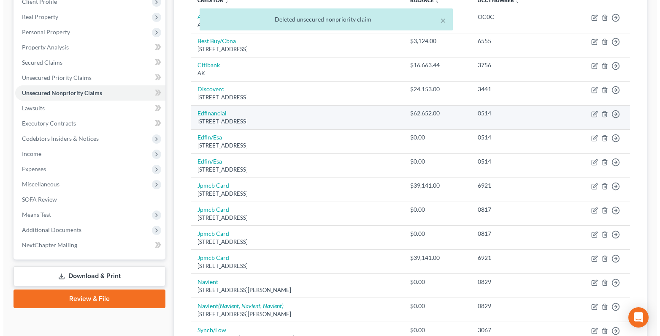
scroll to position [127, 0]
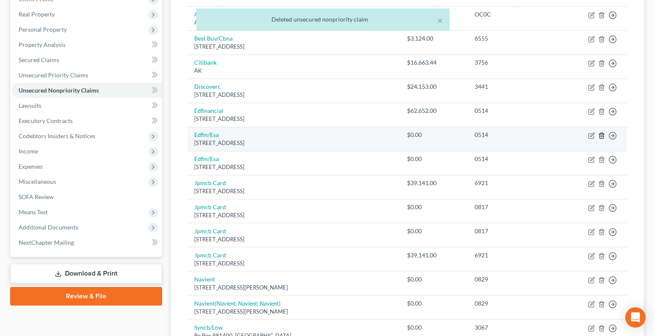
click at [600, 134] on icon "button" at bounding box center [601, 135] width 4 height 5
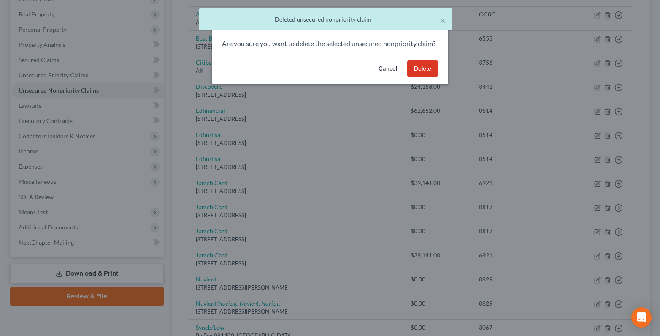
click at [425, 75] on button "Delete" at bounding box center [422, 68] width 31 height 17
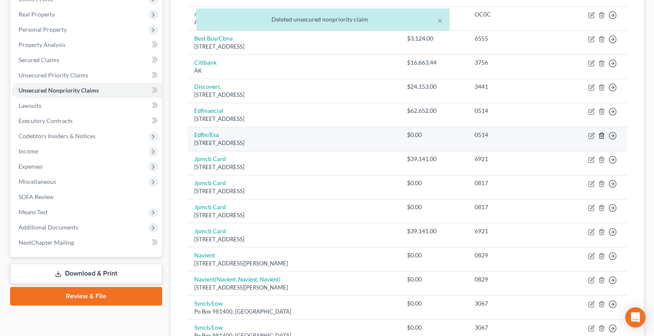
click at [600, 135] on icon "button" at bounding box center [601, 135] width 7 height 7
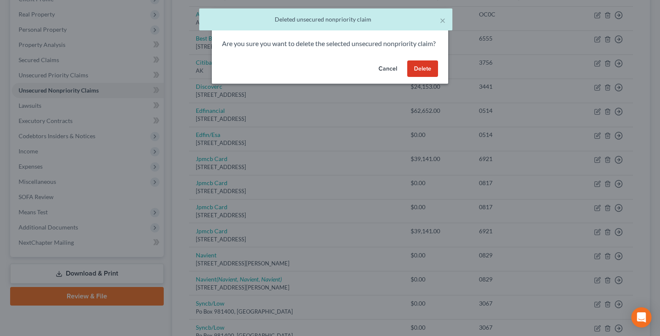
click at [430, 76] on button "Delete" at bounding box center [422, 68] width 31 height 17
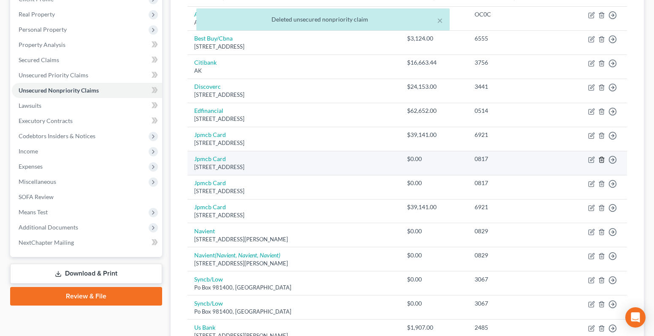
click at [602, 161] on icon "button" at bounding box center [601, 159] width 7 height 7
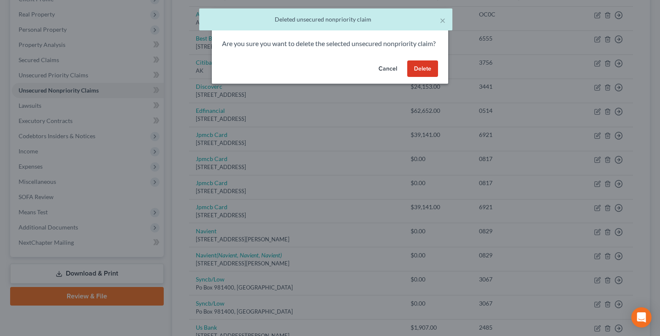
click at [432, 77] on button "Delete" at bounding box center [422, 68] width 31 height 17
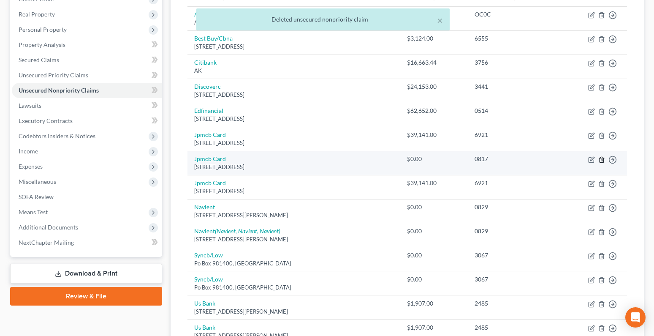
click at [602, 159] on line "button" at bounding box center [602, 160] width 0 height 2
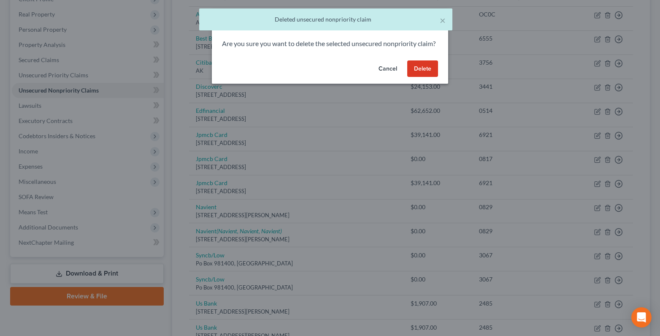
click at [422, 75] on button "Delete" at bounding box center [422, 68] width 31 height 17
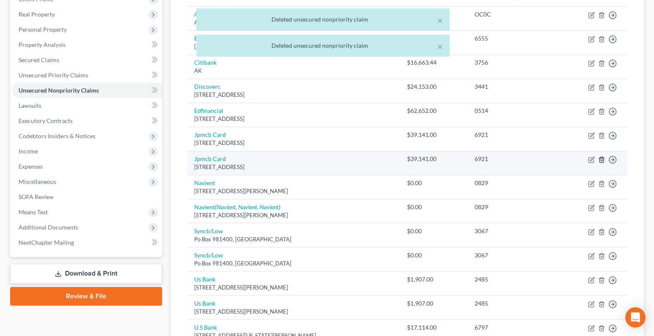
click at [600, 160] on icon "button" at bounding box center [601, 159] width 4 height 5
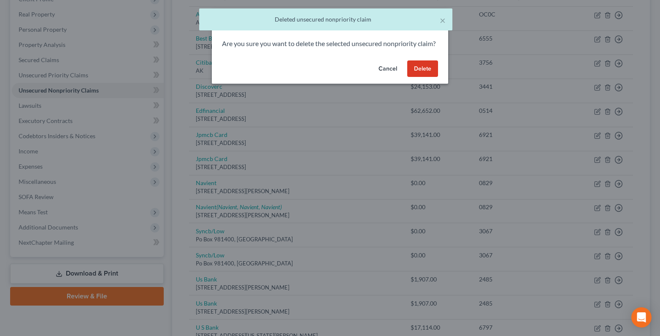
click at [419, 77] on button "Delete" at bounding box center [422, 68] width 31 height 17
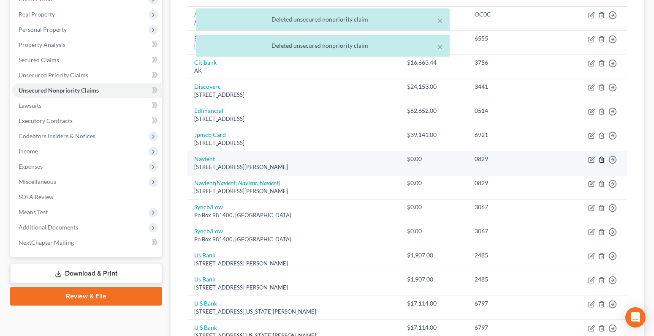
click at [601, 161] on line "button" at bounding box center [601, 160] width 0 height 2
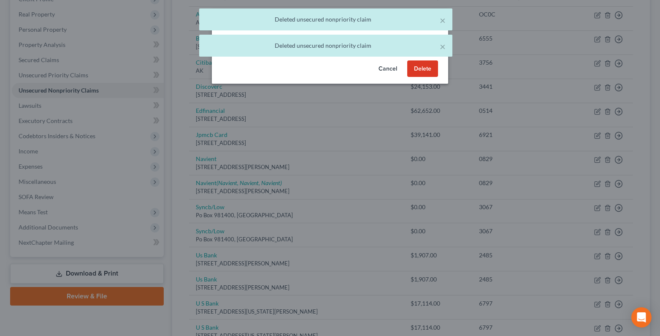
click at [414, 77] on button "Delete" at bounding box center [422, 68] width 31 height 17
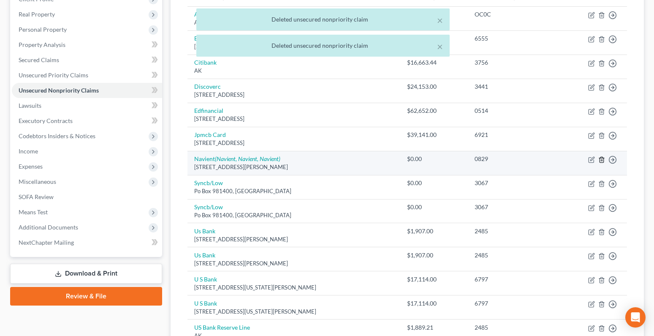
click at [601, 159] on icon "button" at bounding box center [601, 159] width 7 height 7
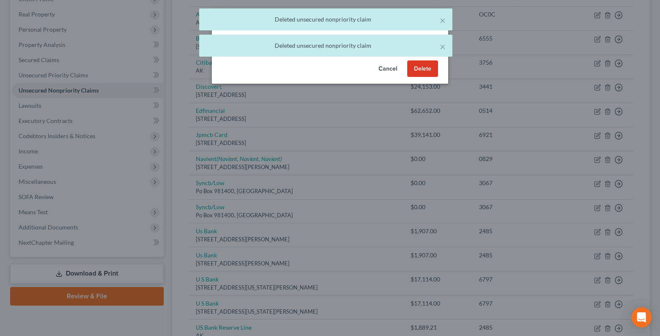
click at [414, 77] on button "Delete" at bounding box center [422, 68] width 31 height 17
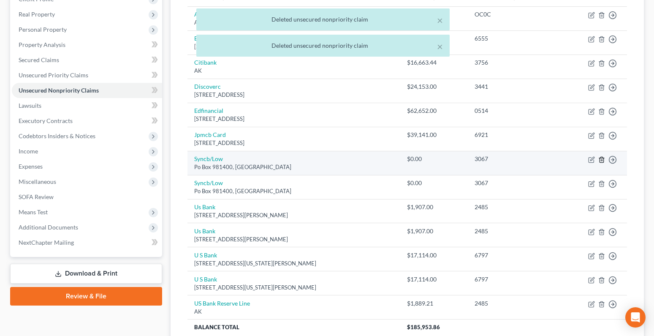
click at [601, 158] on polyline "button" at bounding box center [601, 158] width 5 height 0
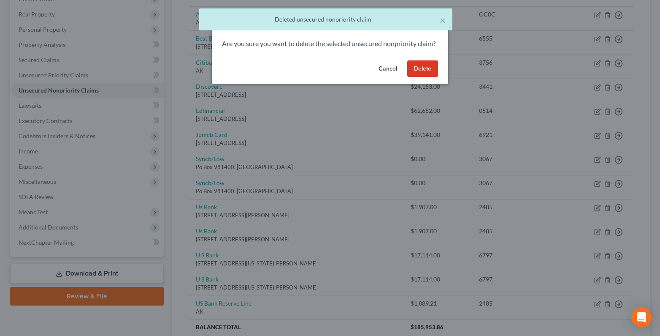
drag, startPoint x: 427, startPoint y: 78, endPoint x: 479, endPoint y: 99, distance: 56.4
click at [428, 77] on button "Delete" at bounding box center [422, 68] width 31 height 17
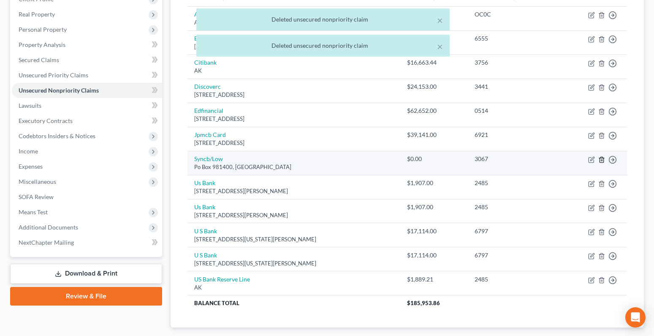
click at [601, 160] on line "button" at bounding box center [601, 160] width 0 height 2
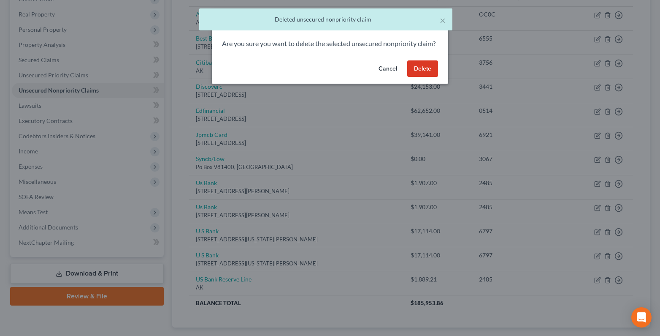
click at [426, 77] on button "Delete" at bounding box center [422, 68] width 31 height 17
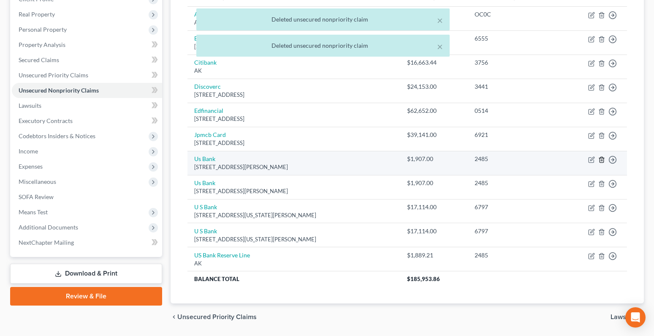
click at [601, 160] on icon "button" at bounding box center [601, 159] width 7 height 7
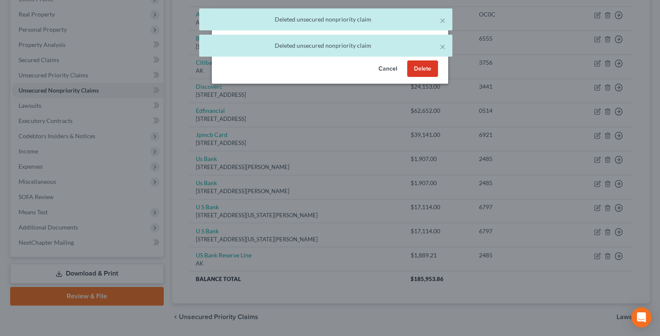
click at [425, 77] on button "Delete" at bounding box center [422, 68] width 31 height 17
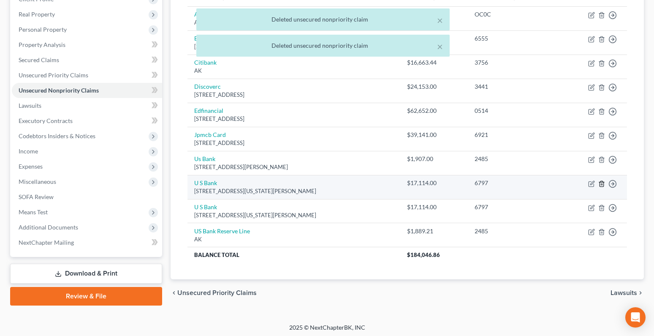
click at [601, 181] on icon "button" at bounding box center [601, 183] width 7 height 7
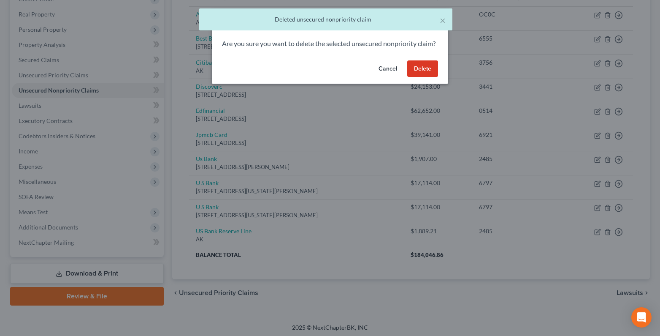
click at [429, 77] on button "Delete" at bounding box center [422, 68] width 31 height 17
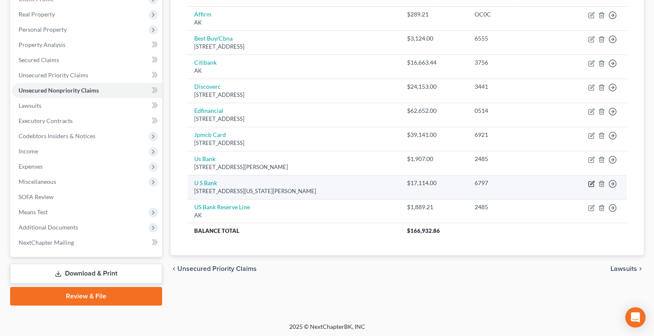
click at [594, 182] on icon "button" at bounding box center [591, 183] width 7 height 7
select select "24"
select select "2"
select select "0"
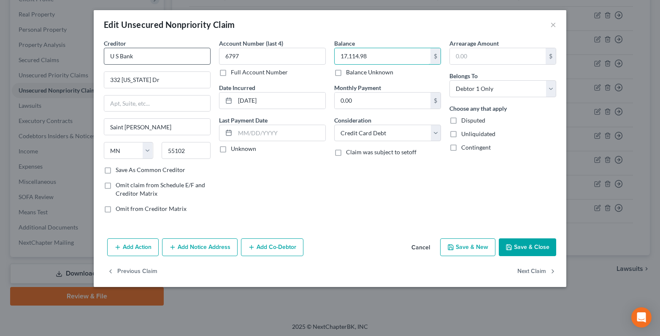
type input "17,114.98"
drag, startPoint x: 144, startPoint y: 55, endPoint x: 91, endPoint y: 58, distance: 53.7
click at [92, 59] on div "Edit Unsecured Nonpriority Claim × Creditor * U S Bank 332 [US_STATE] Dr [GEOGR…" at bounding box center [330, 168] width 660 height 336
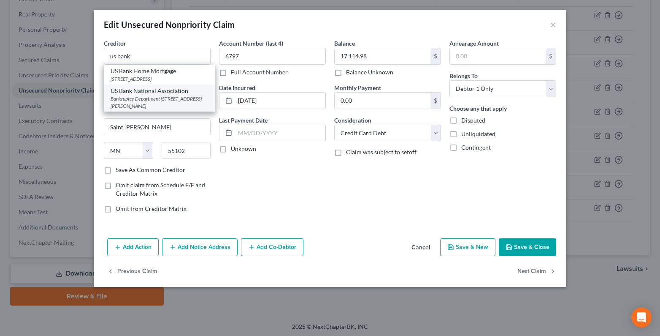
click at [144, 104] on div "Bankruptcy Department [STREET_ADDRESS][PERSON_NAME]" at bounding box center [159, 102] width 97 height 14
type input "US Bank National Association"
type input "Bankruptcy Department"
type input "PO Box 108"
type input "[GEOGRAPHIC_DATA][PERSON_NAME]"
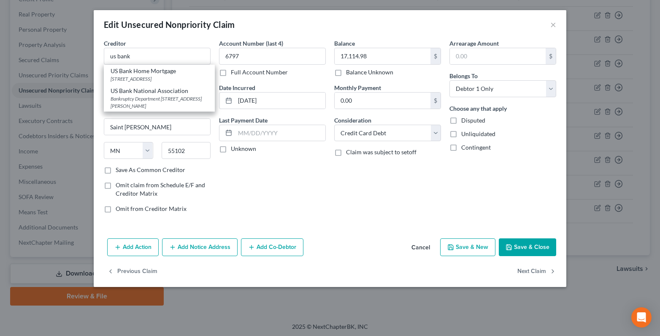
select select "26"
type input "63166-0108"
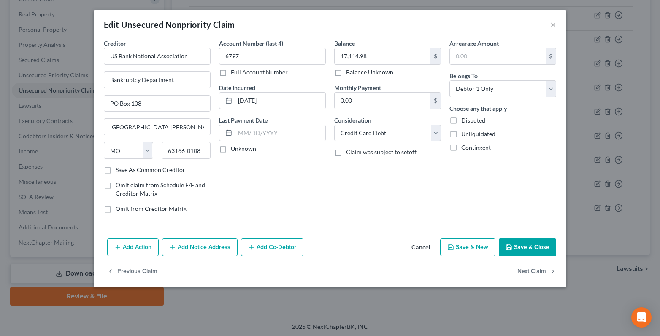
click at [231, 149] on label "Unknown" at bounding box center [243, 148] width 25 height 8
click at [234, 149] on input "Unknown" at bounding box center [236, 146] width 5 height 5
checkbox input "true"
click at [199, 248] on button "Add Notice Address" at bounding box center [200, 247] width 76 height 18
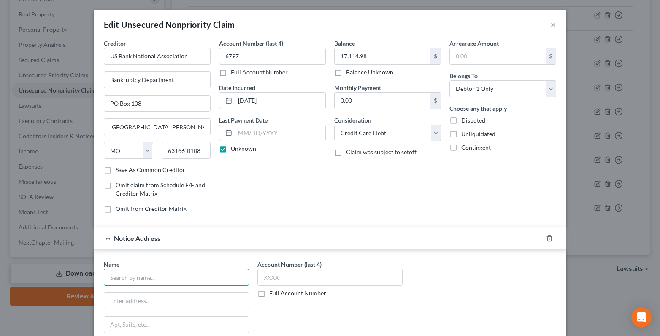
click at [107, 276] on input "text" at bounding box center [176, 276] width 145 height 17
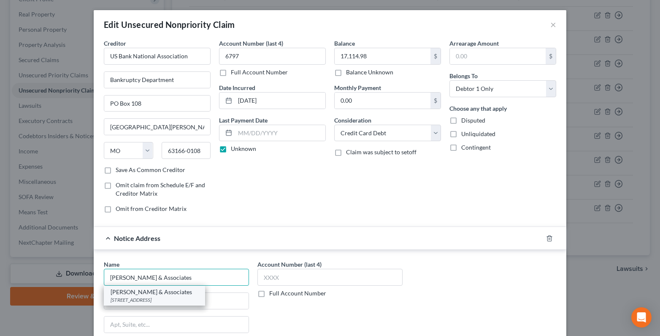
type input "[PERSON_NAME] & Associates"
click at [140, 299] on div "[STREET_ADDRESS]" at bounding box center [155, 299] width 88 height 7
type input "[STREET_ADDRESS]"
type input "STE 430"
type input "Clackamas"
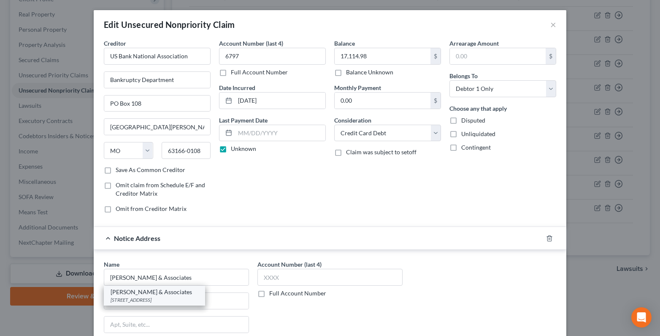
select select "38"
type input "97015"
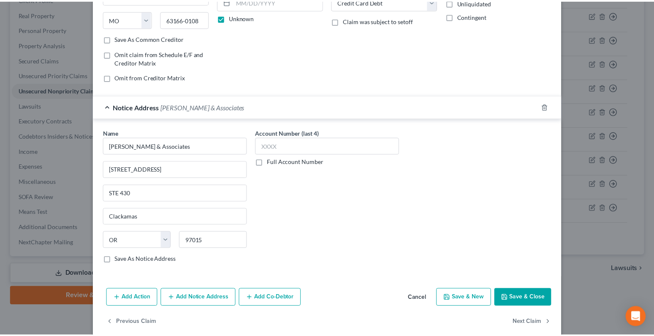
scroll to position [143, 0]
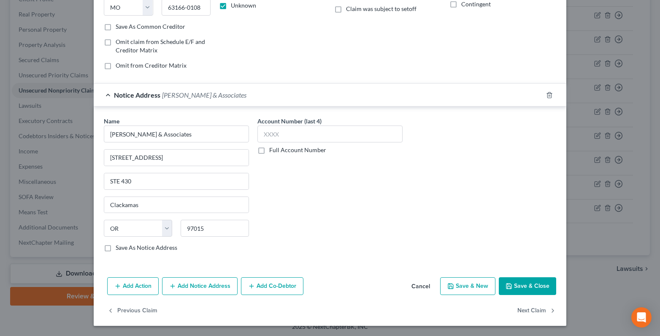
click at [512, 284] on button "Save & Close" at bounding box center [527, 286] width 57 height 18
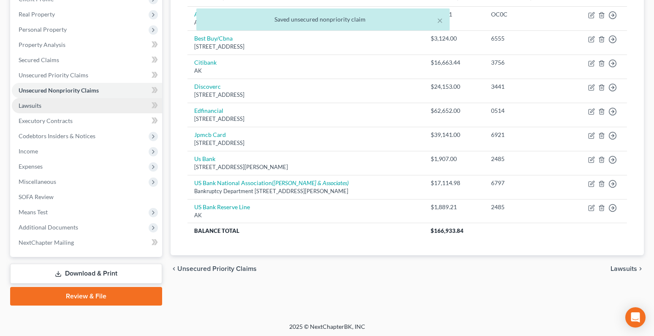
click at [23, 106] on span "Lawsuits" at bounding box center [30, 105] width 23 height 7
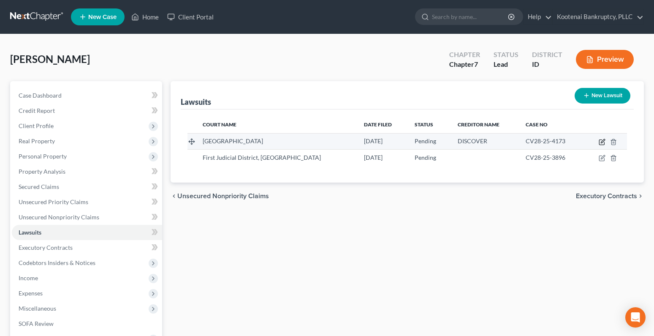
click at [601, 141] on icon "button" at bounding box center [603, 141] width 4 height 4
select select "13"
select select "0"
select select "3"
select select "1"
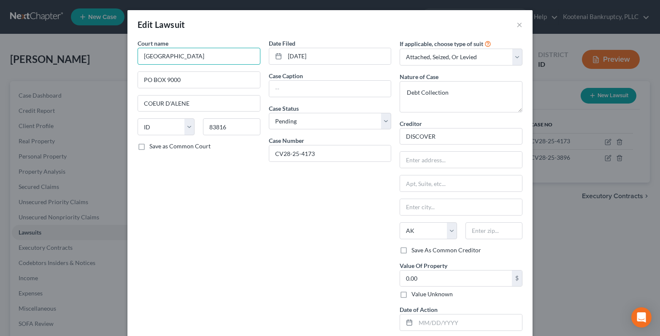
drag, startPoint x: 198, startPoint y: 61, endPoint x: 127, endPoint y: 61, distance: 70.9
click at [127, 61] on div "Court name * [GEOGRAPHIC_DATA] PO BOX 9000 COEUR D'ALENE State [US_STATE] AK AR…" at bounding box center [329, 192] width 405 height 307
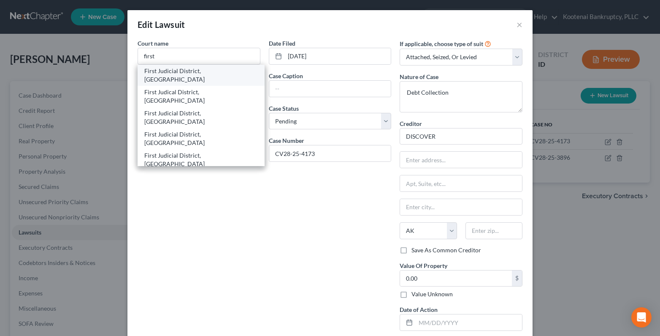
click at [190, 71] on div "First Judicial District, [GEOGRAPHIC_DATA]" at bounding box center [201, 75] width 114 height 17
type input "First Judicial District, [GEOGRAPHIC_DATA]"
type input "[STREET_ADDRESS]"
type input "Coeur D Alene"
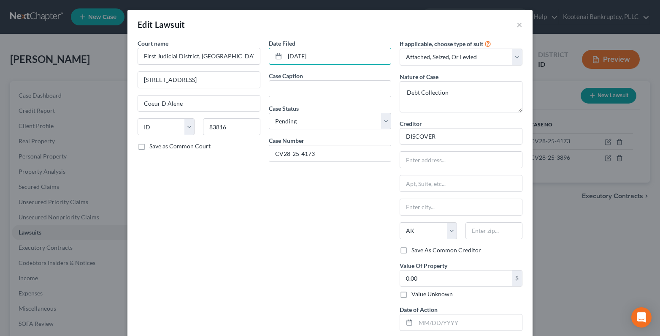
drag, startPoint x: 317, startPoint y: 57, endPoint x: 264, endPoint y: 57, distance: 53.2
click at [269, 57] on div "[DATE]" at bounding box center [330, 56] width 123 height 17
type input "[DATE]"
click at [271, 87] on input "text" at bounding box center [330, 89] width 122 height 16
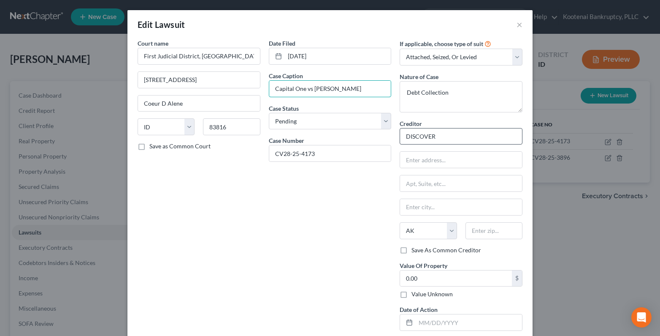
type input "Capital One vs [PERSON_NAME]"
drag, startPoint x: 436, startPoint y: 134, endPoint x: 387, endPoint y: 137, distance: 49.0
click at [387, 137] on div "Court name * First Judicial District, [GEOGRAPHIC_DATA] [STREET_ADDRESS] Coeur …" at bounding box center [329, 188] width 393 height 298
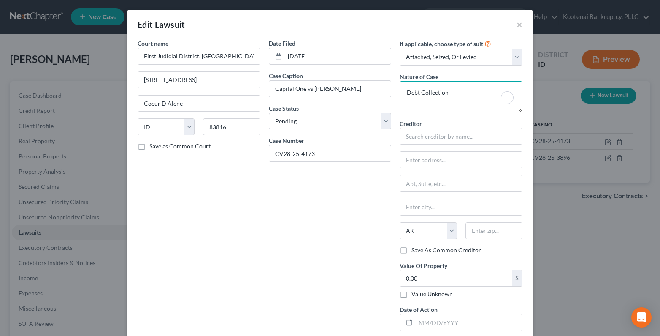
drag, startPoint x: 439, startPoint y: 95, endPoint x: 397, endPoint y: 94, distance: 42.2
click at [400, 94] on textarea "Debt Collection" at bounding box center [461, 96] width 123 height 31
click at [514, 57] on select "Select Repossession Garnishment Foreclosure Attached, Seized, Or Levied Other" at bounding box center [461, 57] width 123 height 17
select select
click at [400, 49] on select "Select Repossession Garnishment Foreclosure Attached, Seized, Or Levied Other" at bounding box center [461, 57] width 123 height 17
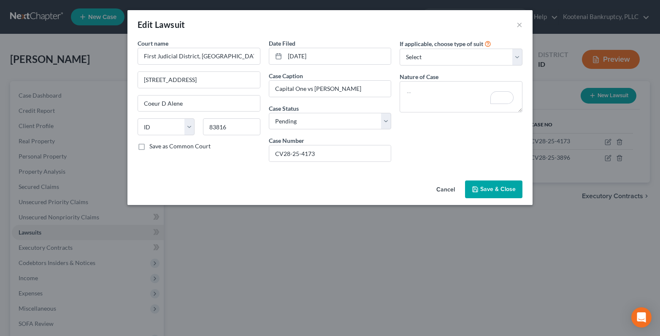
click at [487, 185] on button "Save & Close" at bounding box center [493, 189] width 57 height 18
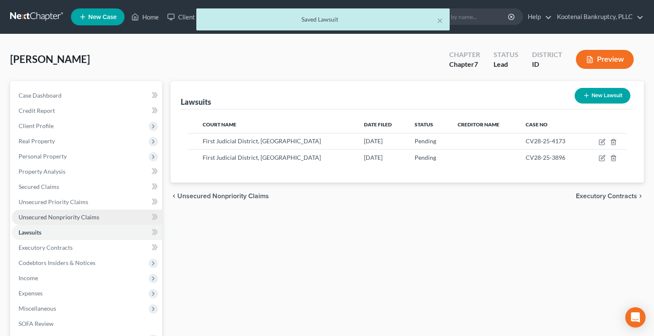
click at [66, 219] on span "Unsecured Nonpriority Claims" at bounding box center [59, 216] width 81 height 7
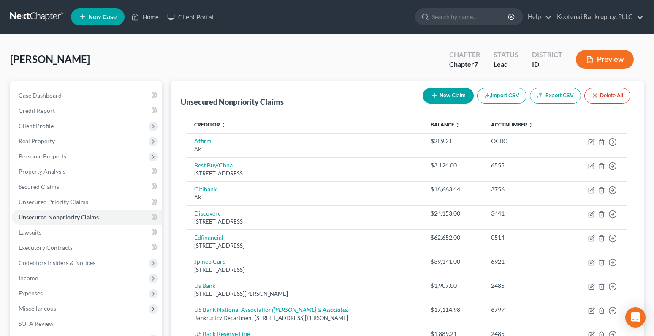
click at [449, 92] on button "New Claim" at bounding box center [447, 96] width 51 height 16
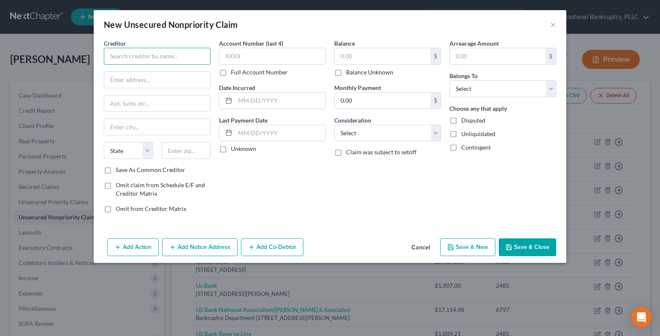
drag, startPoint x: 111, startPoint y: 56, endPoint x: 82, endPoint y: 54, distance: 28.8
click at [111, 57] on input "text" at bounding box center [157, 56] width 107 height 17
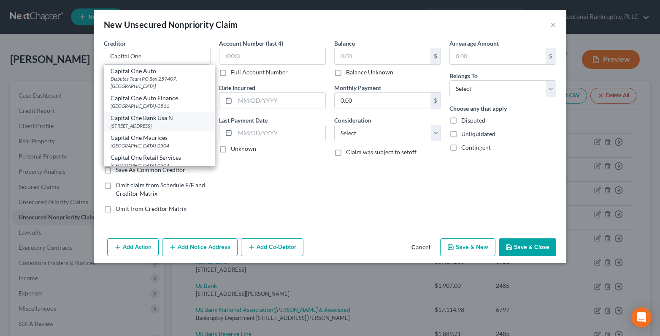
click at [137, 129] on div "[STREET_ADDRESS]" at bounding box center [159, 125] width 97 height 7
type input "Capital One Bank Usa N"
type input "PO Box 30285"
type input "[GEOGRAPHIC_DATA]"
select select "46"
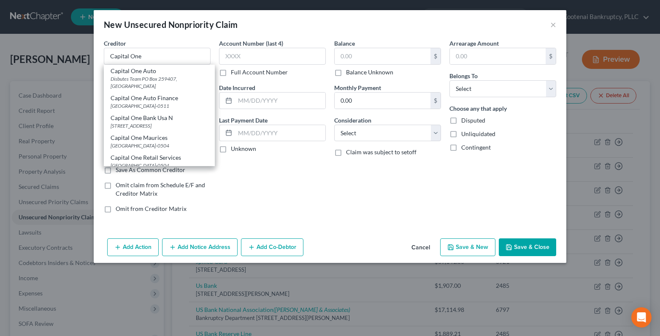
type input "84130-0285"
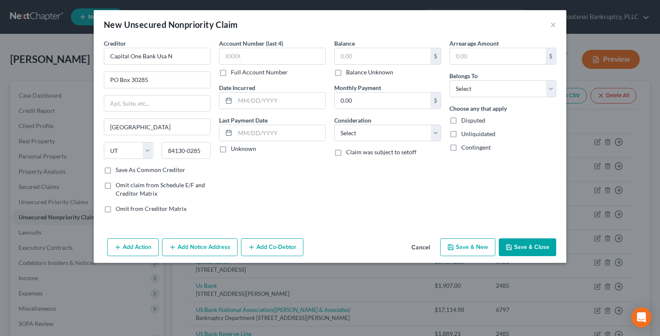
click at [231, 148] on label "Unknown" at bounding box center [243, 148] width 25 height 8
click at [234, 148] on input "Unknown" at bounding box center [236, 146] width 5 height 5
checkbox input "true"
click at [339, 133] on select "Select Cable / Satellite Services Collection Agency Credit Card Debt Debt Couns…" at bounding box center [387, 133] width 107 height 17
select select "2"
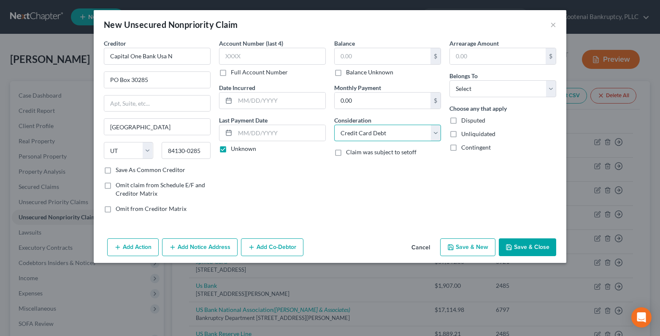
click at [334, 125] on select "Select Cable / Satellite Services Collection Agency Credit Card Debt Debt Couns…" at bounding box center [387, 133] width 107 height 17
click at [487, 90] on select "Select Debtor 1 Only Debtor 2 Only Debtor 1 And Debtor 2 Only At Least One Of T…" at bounding box center [502, 88] width 107 height 17
select select "0"
click at [449, 80] on select "Select Debtor 1 Only Debtor 2 Only Debtor 1 And Debtor 2 Only At Least One Of T…" at bounding box center [502, 88] width 107 height 17
click at [349, 57] on input "text" at bounding box center [383, 56] width 96 height 16
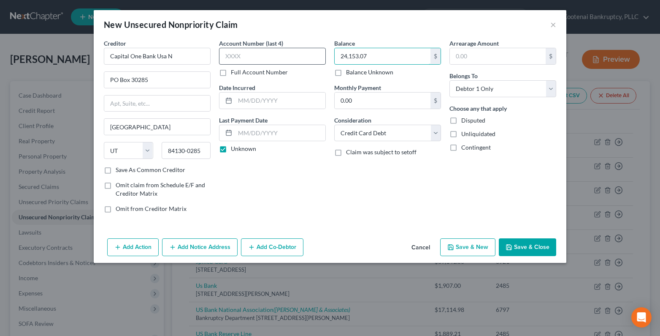
type input "24,153.07"
drag, startPoint x: 261, startPoint y: 58, endPoint x: 245, endPoint y: 57, distance: 16.0
click at [260, 58] on input "text" at bounding box center [272, 56] width 107 height 17
type input "3441"
click at [531, 246] on button "Save & Close" at bounding box center [527, 247] width 57 height 18
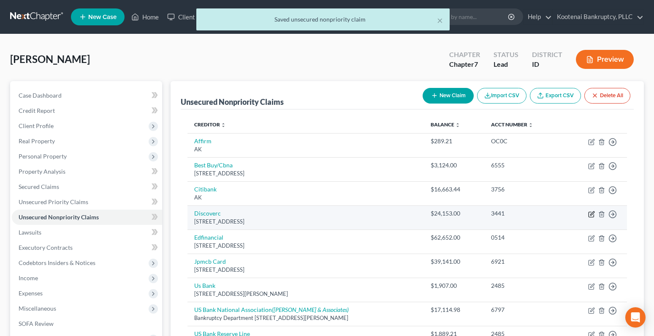
click at [593, 214] on icon "button" at bounding box center [591, 214] width 7 height 7
select select "7"
select select "2"
select select "0"
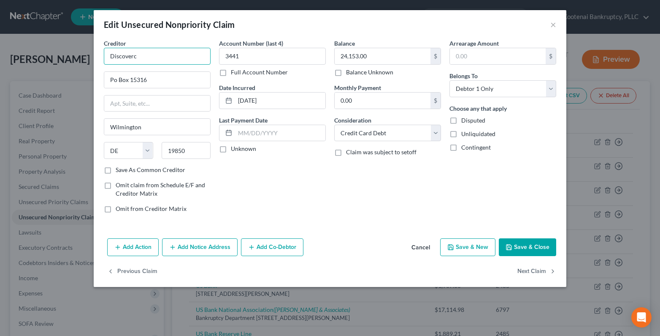
drag, startPoint x: 145, startPoint y: 58, endPoint x: 92, endPoint y: 61, distance: 53.2
click at [97, 57] on div "Creditor * Discoverc Po Box [GEOGRAPHIC_DATA] [US_STATE] AK AR AZ CA CO [GEOGRA…" at bounding box center [330, 137] width 473 height 196
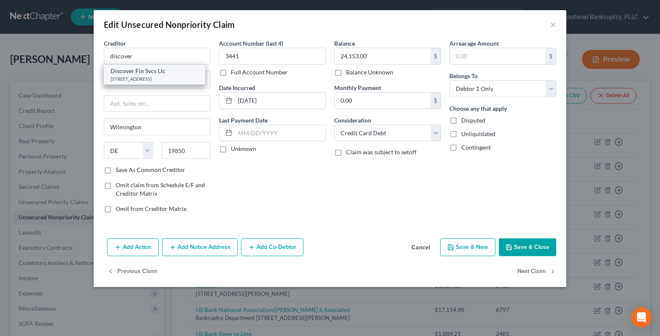
click at [137, 73] on div "Discover Fin Svcs Llc" at bounding box center [155, 71] width 88 height 8
type input "Discover Fin Svcs Llc"
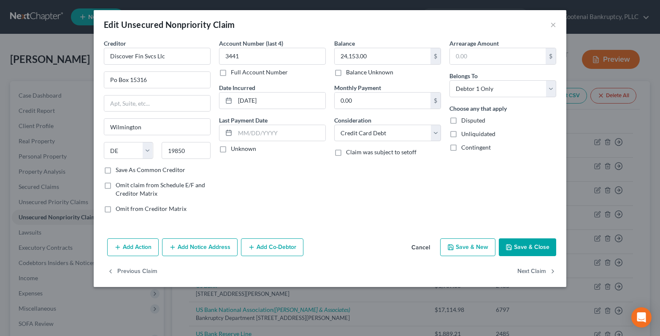
click at [231, 151] on label "Unknown" at bounding box center [243, 148] width 25 height 8
click at [234, 150] on input "Unknown" at bounding box center [236, 146] width 5 height 5
checkbox input "true"
click at [190, 250] on button "Add Notice Address" at bounding box center [200, 247] width 76 height 18
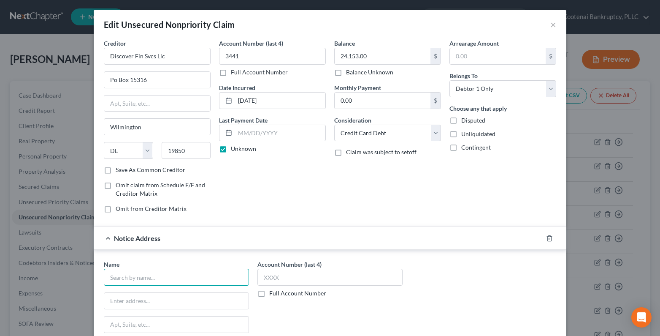
drag, startPoint x: 114, startPoint y: 276, endPoint x: 104, endPoint y: 276, distance: 9.7
click at [112, 277] on input "text" at bounding box center [176, 276] width 145 height 17
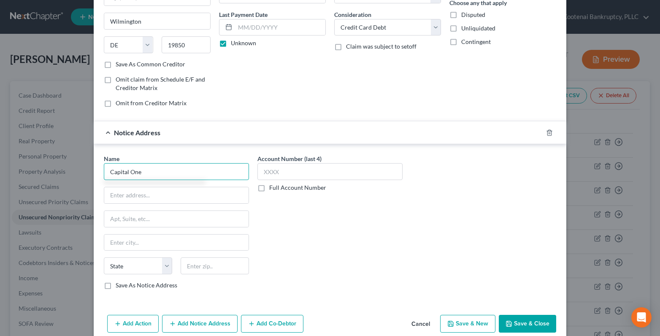
scroll to position [143, 0]
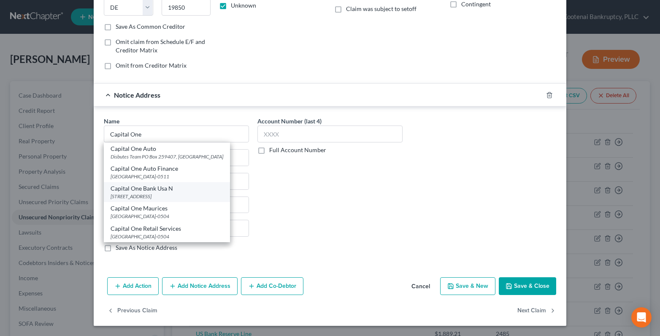
click at [150, 197] on div "[STREET_ADDRESS]" at bounding box center [167, 195] width 113 height 7
type input "Capital One Bank Usa N"
type input "PO Box 30285"
type input "[GEOGRAPHIC_DATA]"
select select "46"
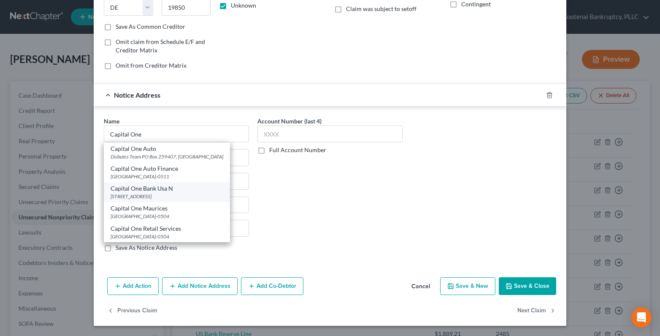
type input "84130-0285"
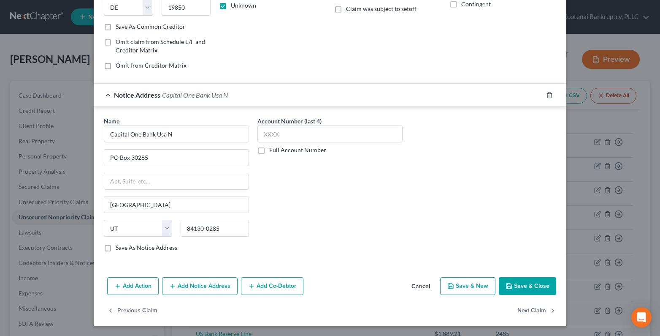
click at [187, 288] on button "Add Notice Address" at bounding box center [200, 286] width 76 height 18
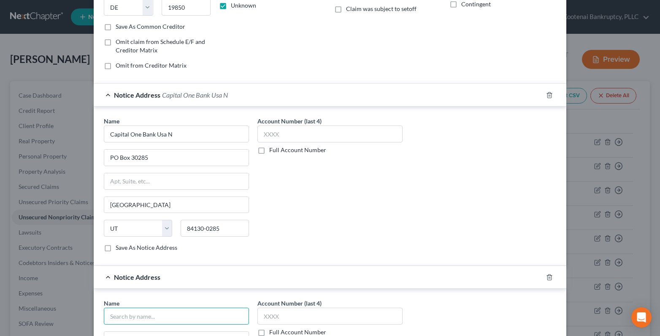
click at [107, 319] on input "text" at bounding box center [176, 315] width 145 height 17
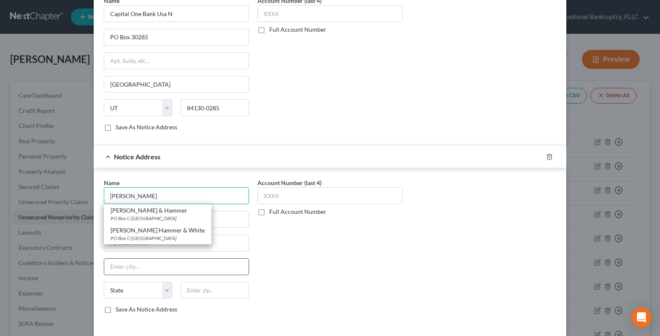
scroll to position [270, 0]
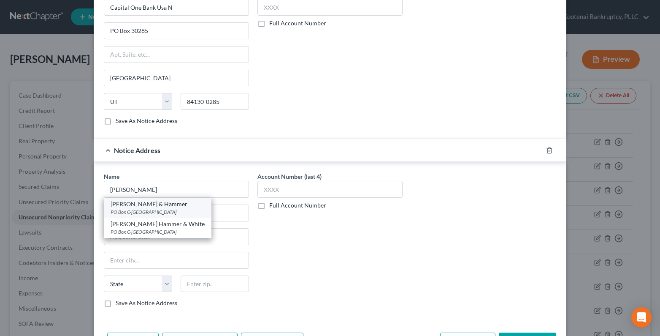
click at [137, 203] on div "[PERSON_NAME] & Hammer" at bounding box center [158, 204] width 94 height 8
type input "[PERSON_NAME] & Hammer"
type input "PO Box C-90006"
type input "Bellevue"
select select "50"
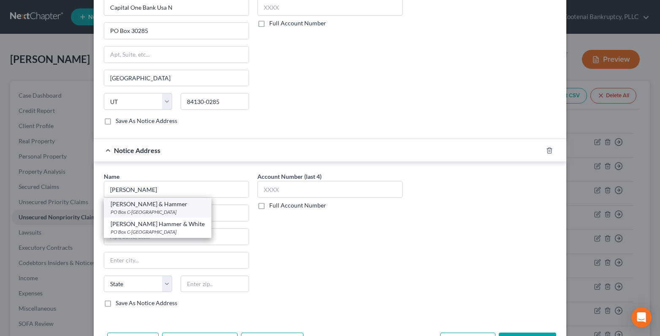
type input "98009"
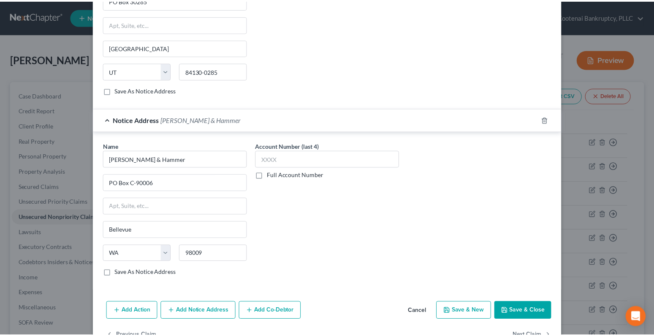
scroll to position [325, 0]
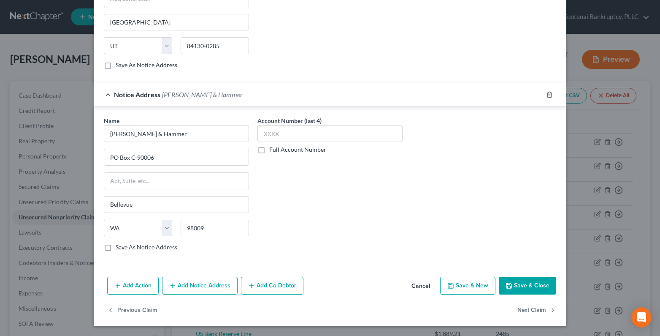
click at [527, 282] on button "Save & Close" at bounding box center [527, 285] width 57 height 18
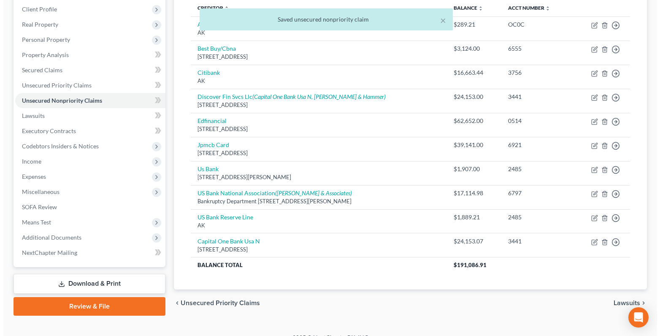
scroll to position [129, 0]
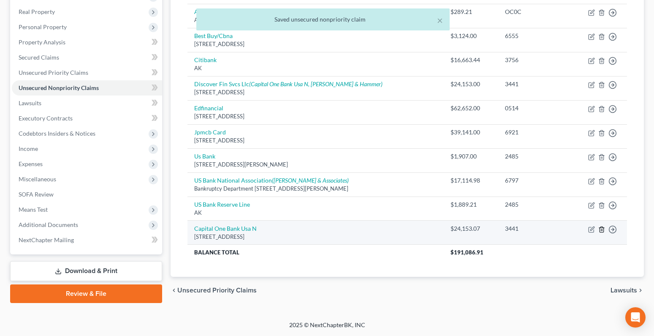
click at [600, 230] on icon "button" at bounding box center [601, 229] width 7 height 7
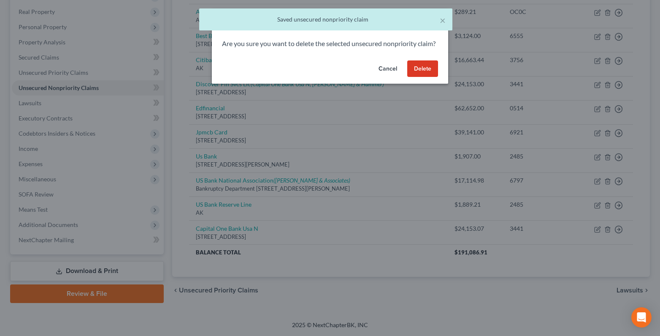
click at [413, 77] on button "Delete" at bounding box center [422, 68] width 31 height 17
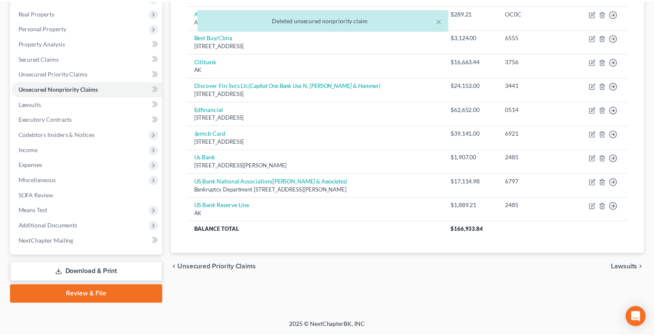
scroll to position [128, 0]
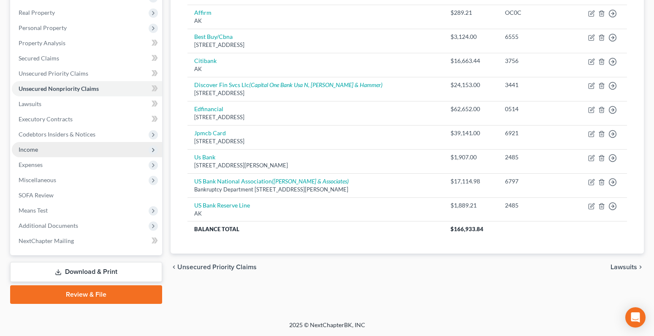
click at [26, 153] on span "Income" at bounding box center [87, 149] width 150 height 15
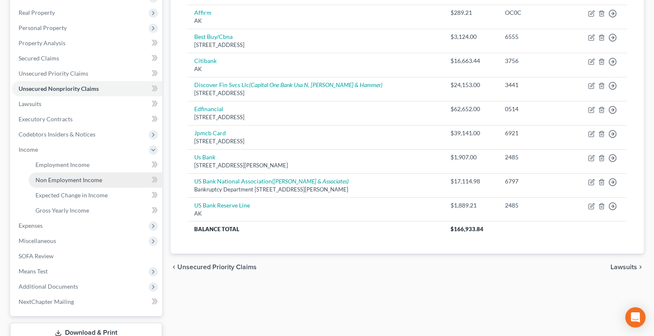
scroll to position [129, 0]
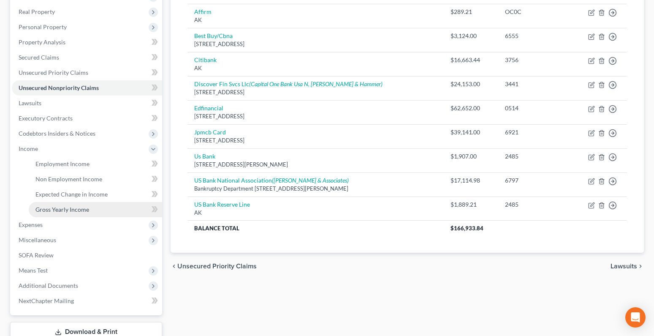
click at [52, 207] on span "Gross Yearly Income" at bounding box center [62, 209] width 54 height 7
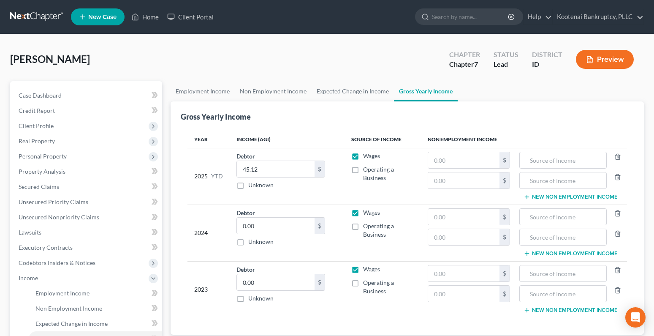
click at [363, 224] on label "Operating a Business" at bounding box center [388, 230] width 51 height 17
click at [366, 224] on input "Operating a Business" at bounding box center [368, 224] width 5 height 5
checkbox input "true"
click at [363, 213] on label "Wages" at bounding box center [371, 212] width 17 height 8
click at [366, 213] on input "Wages" at bounding box center [368, 210] width 5 height 5
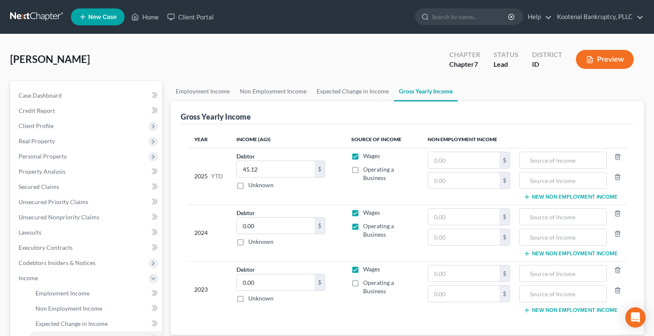
checkbox input "false"
click at [443, 218] on input "text" at bounding box center [463, 216] width 71 height 16
type input "100,280.00"
click at [536, 219] on input "text" at bounding box center [563, 216] width 79 height 16
drag, startPoint x: 577, startPoint y: 217, endPoint x: 526, endPoint y: 218, distance: 51.1
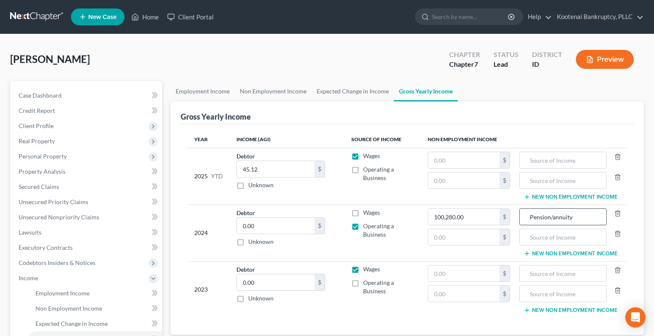
click at [526, 218] on input "Pension/annuity" at bounding box center [563, 216] width 79 height 16
type input "Pension/annuity"
click at [531, 159] on input "text" at bounding box center [563, 160] width 79 height 16
paste input "Pension/annuity"
type input "Pension/annuity"
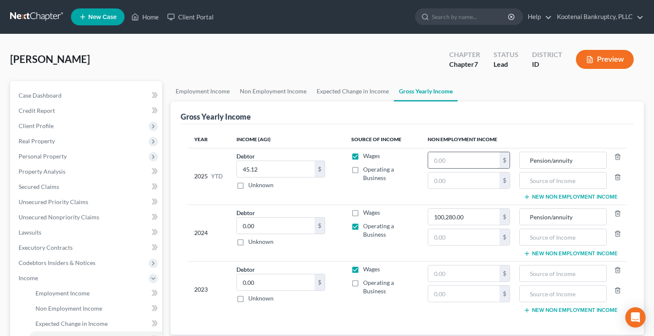
drag, startPoint x: 457, startPoint y: 164, endPoint x: 445, endPoint y: 164, distance: 11.4
click at [455, 164] on input "text" at bounding box center [463, 160] width 71 height 16
type input "0"
paste input "Pension/annuity"
type input "Pension/annuity"
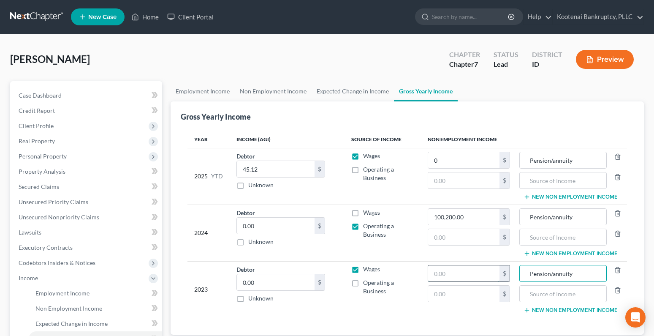
click at [472, 274] on input "text" at bounding box center [463, 273] width 71 height 16
type input "0"
click at [363, 282] on label "Operating a Business" at bounding box center [388, 286] width 51 height 17
click at [366, 282] on input "Operating a Business" at bounding box center [368, 280] width 5 height 5
checkbox input "true"
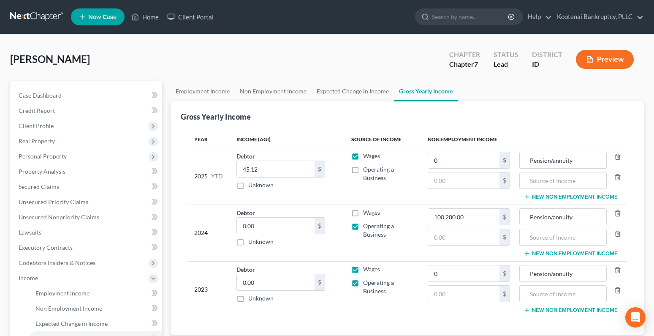
click at [363, 269] on label "Wages" at bounding box center [371, 269] width 17 height 8
click at [366, 269] on input "Wages" at bounding box center [368, 267] width 5 height 5
checkbox input "false"
click at [28, 125] on span "Client Profile" at bounding box center [36, 125] width 35 height 7
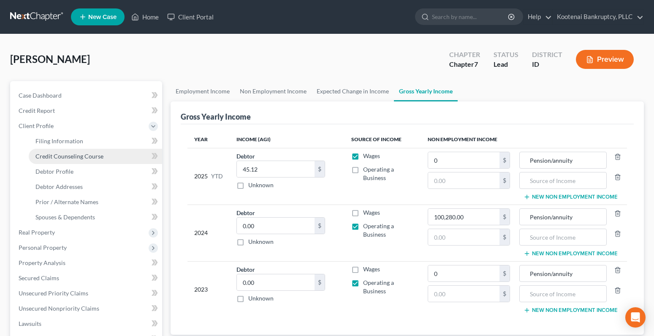
click at [41, 158] on span "Credit Counseling Course" at bounding box center [69, 155] width 68 height 7
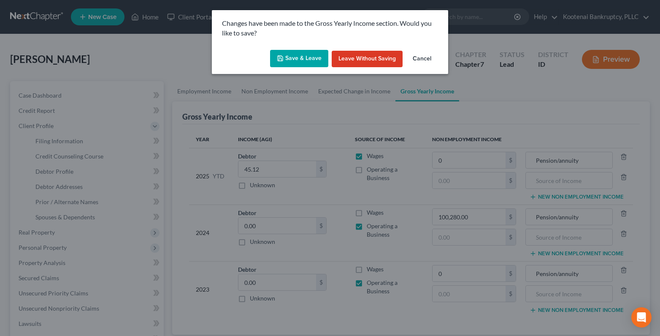
click at [318, 61] on button "Save & Leave" at bounding box center [299, 59] width 58 height 18
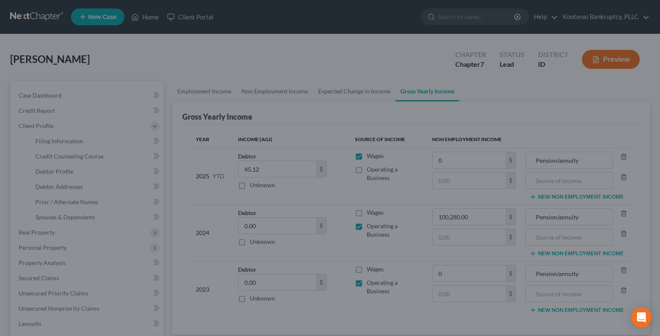
type input "0.00"
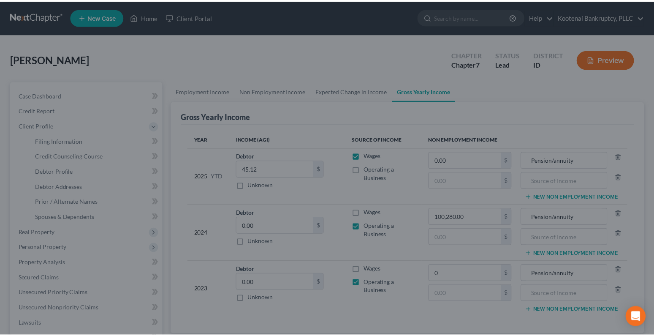
type input "0.00"
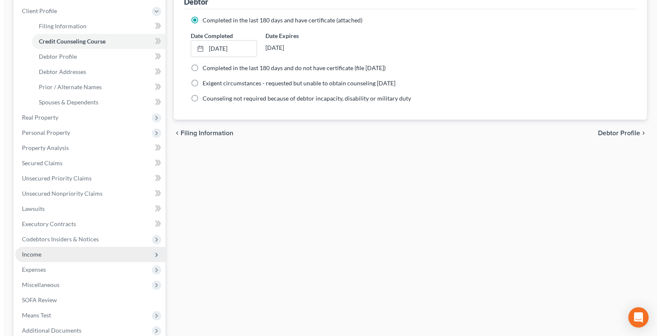
scroll to position [127, 0]
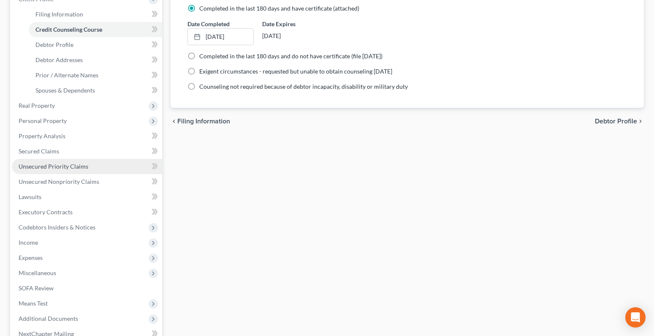
click at [42, 166] on span "Unsecured Priority Claims" at bounding box center [54, 165] width 70 height 7
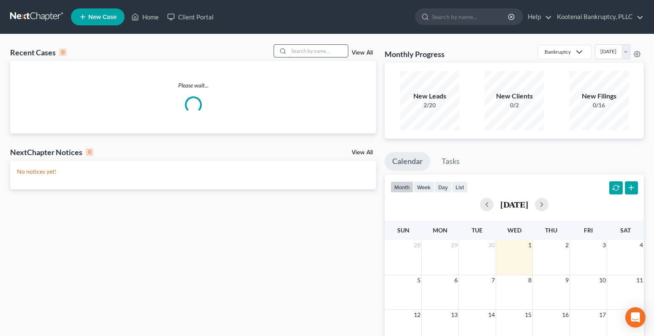
click at [298, 51] on input "search" at bounding box center [318, 51] width 59 height 12
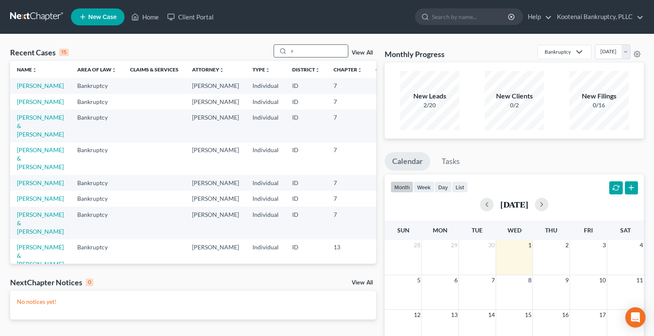
type input "re"
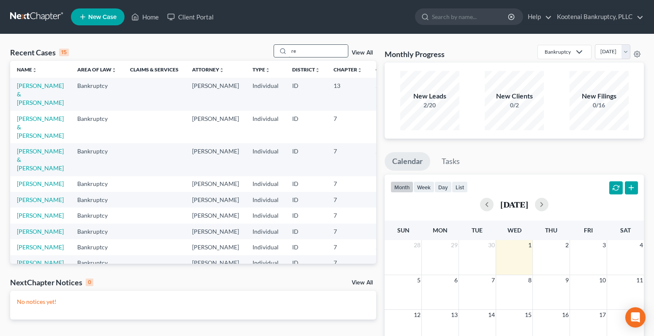
drag, startPoint x: 300, startPoint y: 55, endPoint x: 287, endPoint y: 54, distance: 13.1
click at [289, 54] on div "re" at bounding box center [310, 50] width 75 height 13
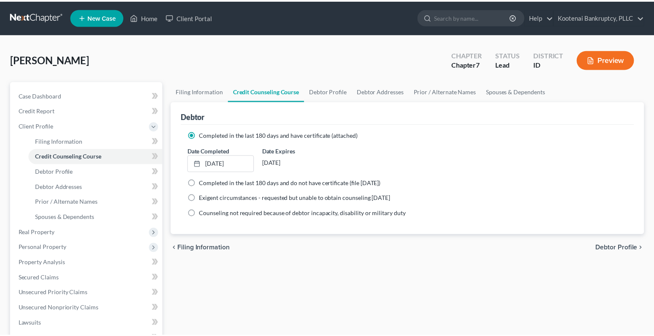
scroll to position [127, 0]
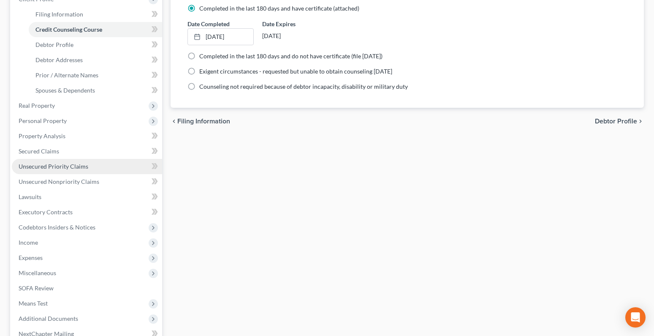
click at [37, 164] on span "Unsecured Priority Claims" at bounding box center [54, 165] width 70 height 7
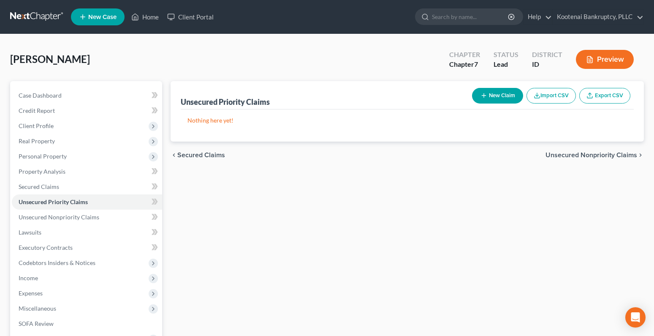
click at [512, 95] on button "New Claim" at bounding box center [497, 96] width 51 height 16
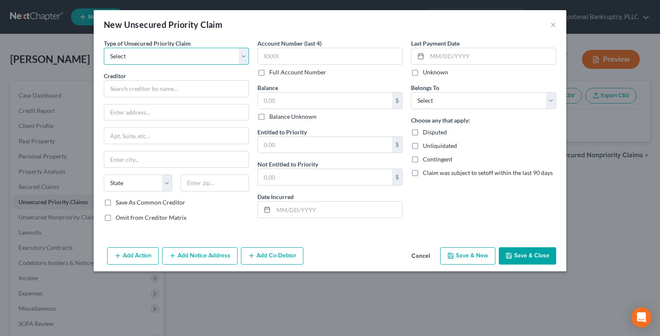
click at [114, 54] on select "Select Taxes & Other Government Units Domestic Support Obligations Extensions o…" at bounding box center [176, 56] width 145 height 17
select select "0"
click at [104, 48] on select "Select Taxes & Other Government Units Domestic Support Obligations Extensions o…" at bounding box center [176, 56] width 145 height 17
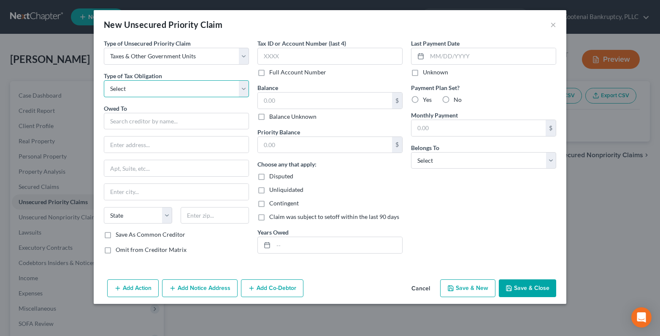
click at [118, 87] on select "Select Federal City State Franchise Tax Board Other" at bounding box center [176, 88] width 145 height 17
select select "2"
click at [104, 80] on select "Select Federal City State Franchise Tax Board Other" at bounding box center [176, 88] width 145 height 17
click at [113, 120] on input "text" at bounding box center [176, 121] width 145 height 17
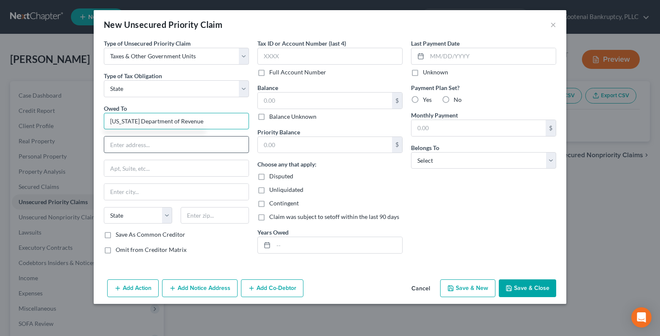
type input "Arizona Department of Revenue"
click at [124, 148] on input "text" at bounding box center [176, 144] width 144 height 16
type input "PO box 29085"
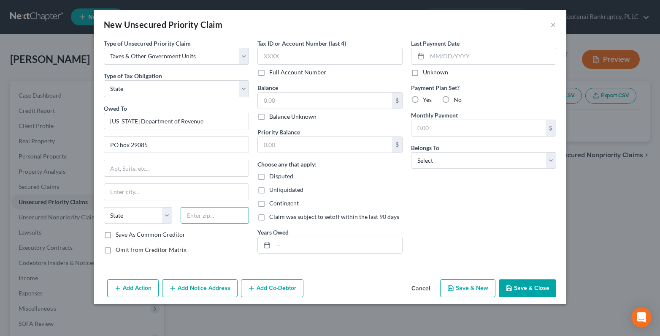
click at [200, 217] on input "text" at bounding box center [215, 215] width 68 height 17
type input "85038"
click at [203, 247] on div "Omit from Creditor Matrix" at bounding box center [176, 249] width 145 height 8
type input "Phoenix"
select select "3"
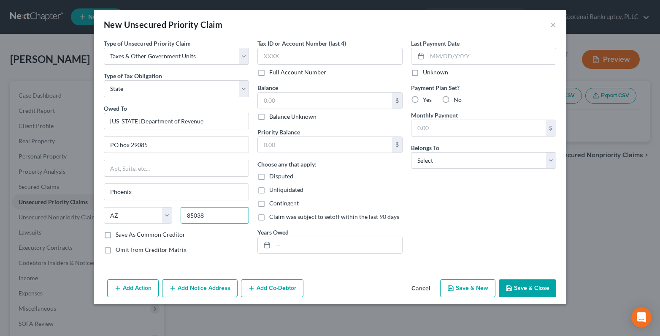
click at [205, 216] on input "85038" at bounding box center [215, 215] width 68 height 17
type input "85038-9085"
click at [283, 250] on input "text" at bounding box center [337, 245] width 129 height 16
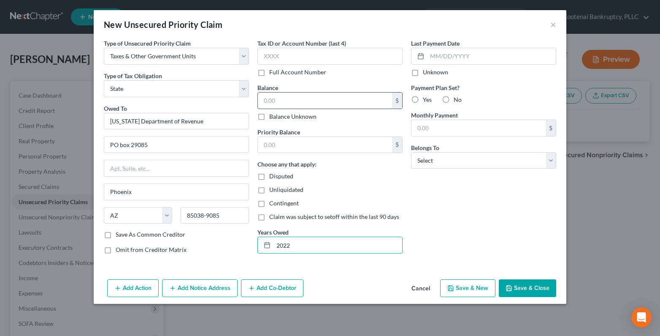
type input "2022"
click at [275, 99] on input "text" at bounding box center [325, 100] width 134 height 16
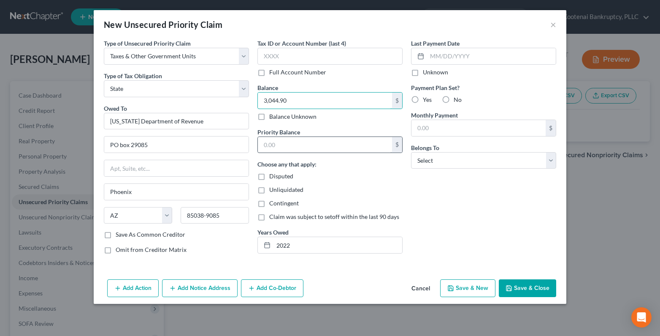
type input "3,044.90"
click at [275, 144] on input "text" at bounding box center [325, 145] width 134 height 16
type input "3,044.90"
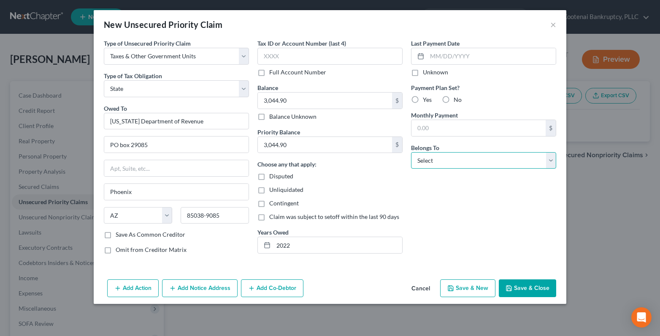
click at [422, 162] on select "Select Debtor 1 Only Debtor 2 Only Debtor 1 And Debtor 2 Only At Least One Of T…" at bounding box center [483, 160] width 145 height 17
select select "0"
click at [411, 152] on select "Select Debtor 1 Only Debtor 2 Only Debtor 1 And Debtor 2 Only At Least One Of T…" at bounding box center [483, 160] width 145 height 17
click at [520, 291] on button "Save & Close" at bounding box center [527, 288] width 57 height 18
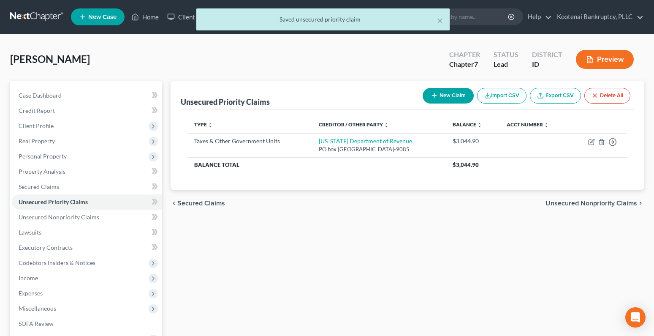
click at [463, 99] on button "New Claim" at bounding box center [447, 96] width 51 height 16
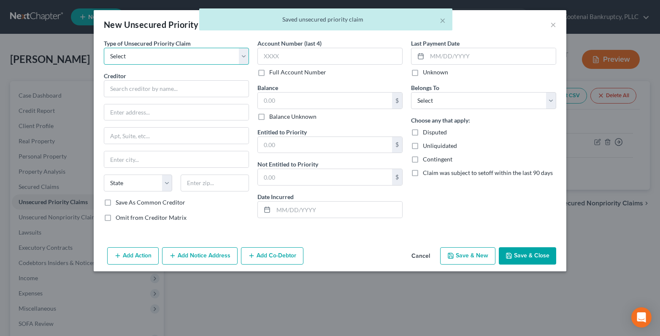
drag, startPoint x: 122, startPoint y: 58, endPoint x: 121, endPoint y: 63, distance: 5.2
click at [122, 58] on select "Select Taxes & Other Government Units Domestic Support Obligations Extensions o…" at bounding box center [176, 56] width 145 height 17
select select "0"
click at [104, 48] on select "Select Taxes & Other Government Units Domestic Support Obligations Extensions o…" at bounding box center [176, 56] width 145 height 17
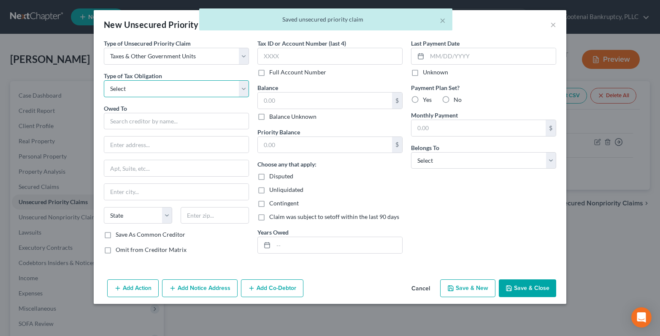
click at [120, 93] on select "Select Federal City State Franchise Tax Board Other" at bounding box center [176, 88] width 145 height 17
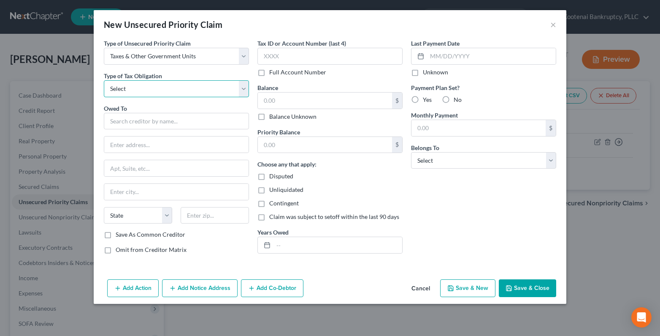
select select "2"
click at [104, 80] on select "Select Federal City State Franchise Tax Board Other" at bounding box center [176, 88] width 145 height 17
click at [115, 119] on input "text" at bounding box center [176, 121] width 145 height 17
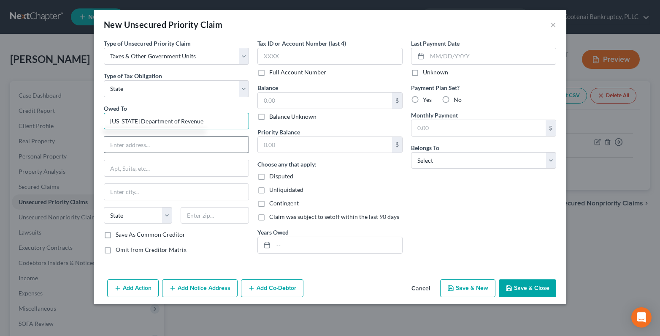
type input "Arizona Department of Revenue"
click at [127, 145] on input "text" at bounding box center [176, 144] width 144 height 16
type input "PO Box 29085"
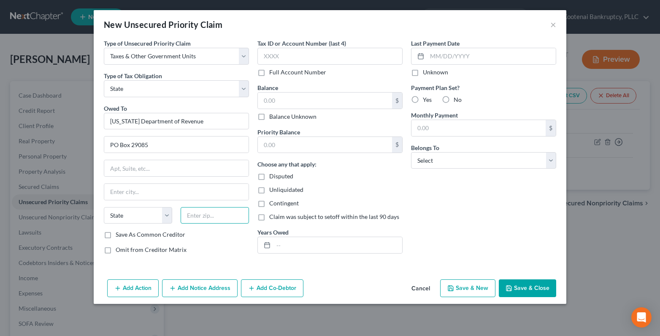
click at [194, 213] on input "text" at bounding box center [215, 215] width 68 height 17
type input "85038"
click at [197, 248] on div "Omit from Creditor Matrix" at bounding box center [176, 249] width 145 height 8
type input "Phoenix"
select select "3"
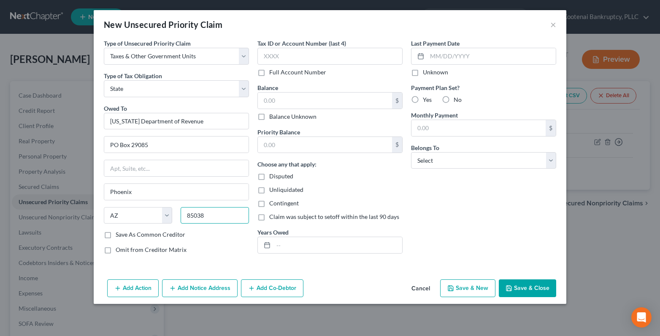
click at [213, 213] on input "85038" at bounding box center [215, 215] width 68 height 17
type input "85038-9085"
drag, startPoint x: 276, startPoint y: 243, endPoint x: 265, endPoint y: 234, distance: 13.8
click at [271, 244] on div at bounding box center [329, 244] width 145 height 17
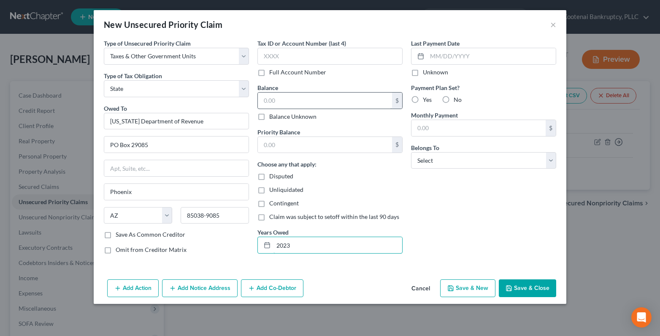
type input "2023"
click at [271, 103] on input "text" at bounding box center [325, 100] width 134 height 16
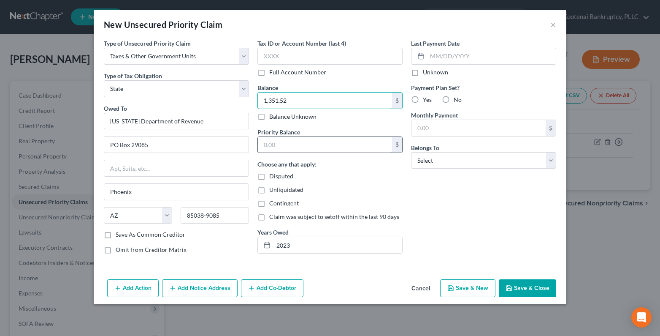
type input "1,351.52"
click at [276, 147] on input "text" at bounding box center [325, 145] width 134 height 16
type input "1,351.52"
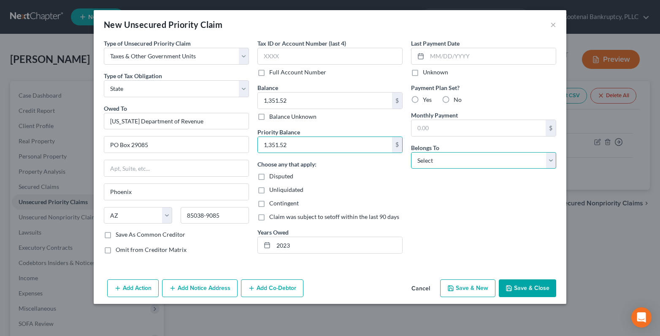
click at [431, 154] on select "Select Debtor 1 Only Debtor 2 Only Debtor 1 And Debtor 2 Only At Least One Of T…" at bounding box center [483, 160] width 145 height 17
select select "0"
click at [411, 152] on select "Select Debtor 1 Only Debtor 2 Only Debtor 1 And Debtor 2 Only At Least One Of T…" at bounding box center [483, 160] width 145 height 17
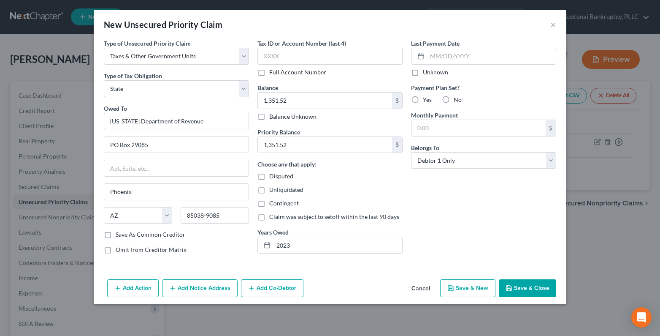
click at [512, 288] on icon "button" at bounding box center [508, 287] width 5 height 5
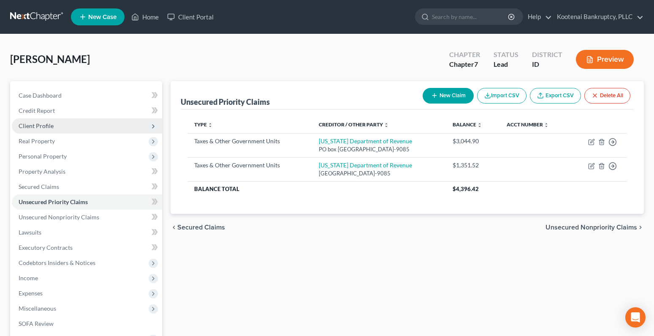
click at [42, 125] on span "Client Profile" at bounding box center [36, 125] width 35 height 7
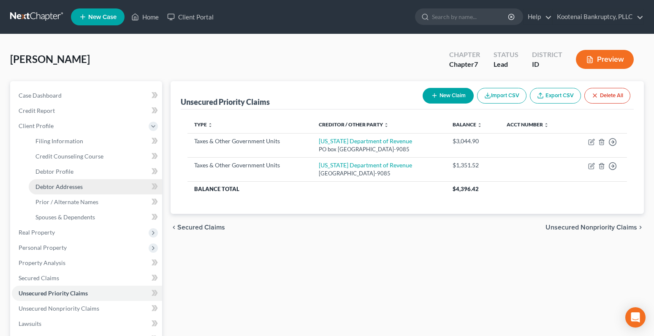
click at [58, 186] on span "Debtor Addresses" at bounding box center [58, 186] width 47 height 7
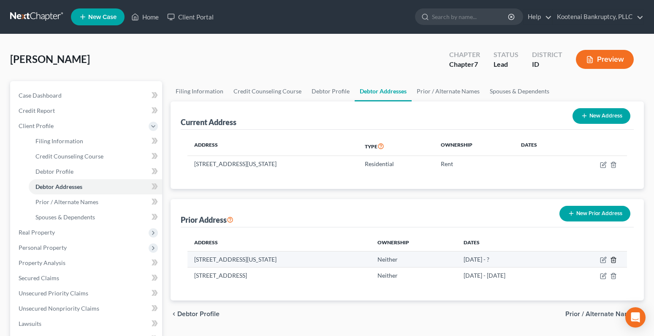
click at [615, 257] on icon "button" at bounding box center [613, 259] width 7 height 7
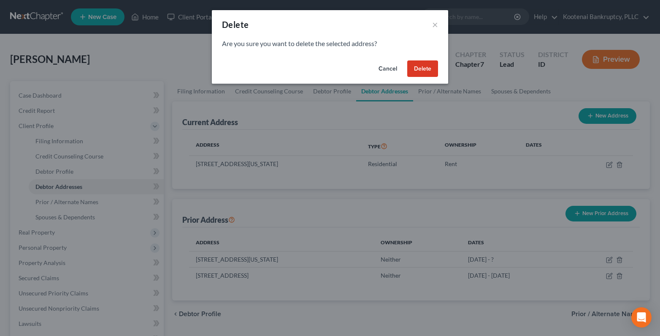
click at [427, 68] on button "Delete" at bounding box center [422, 68] width 31 height 17
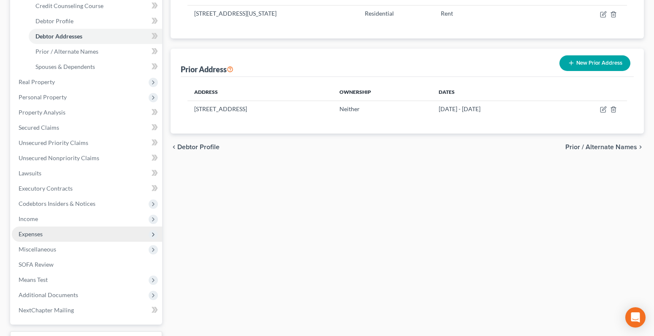
scroll to position [219, 0]
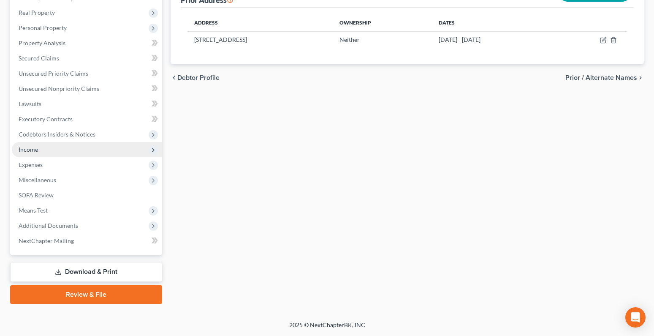
click at [31, 152] on span "Income" at bounding box center [28, 149] width 19 height 7
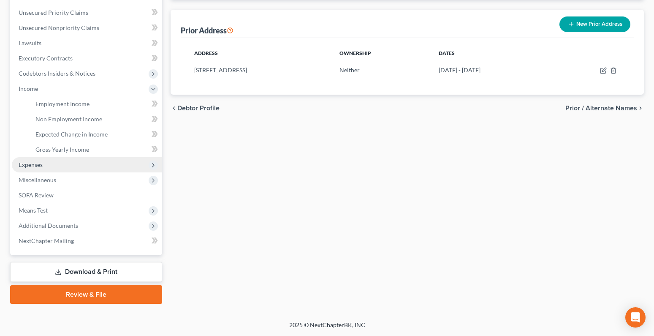
scroll to position [189, 0]
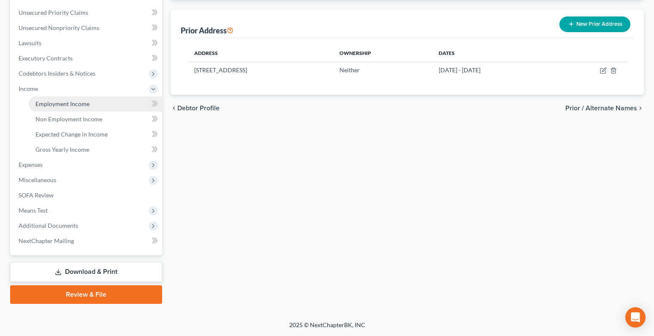
click at [56, 100] on span "Employment Income" at bounding box center [62, 103] width 54 height 7
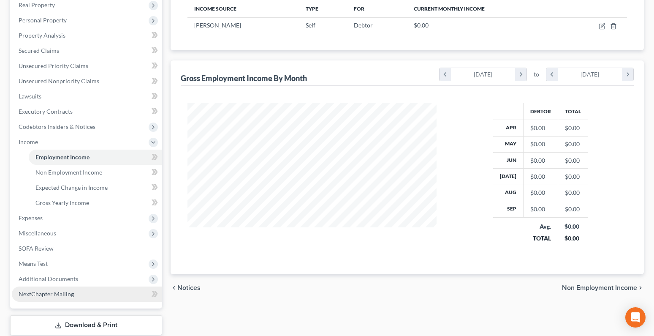
scroll to position [189, 0]
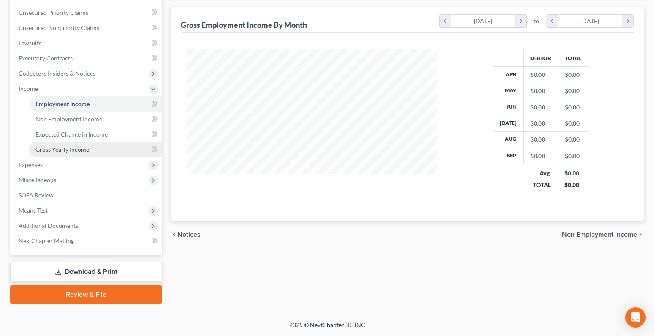
click at [49, 151] on span "Gross Yearly Income" at bounding box center [62, 149] width 54 height 7
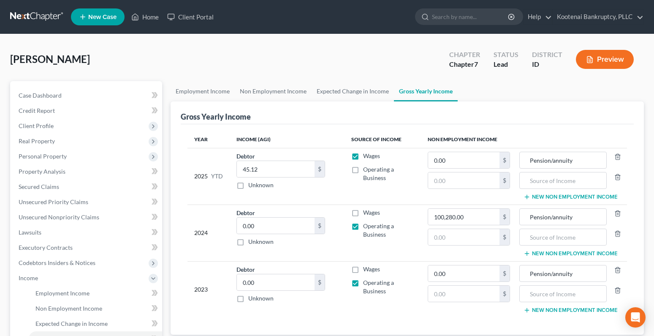
click at [363, 268] on label "Wages" at bounding box center [371, 269] width 17 height 8
click at [366, 268] on input "Wages" at bounding box center [368, 267] width 5 height 5
checkbox input "true"
click at [363, 211] on label "Wages" at bounding box center [371, 212] width 17 height 8
click at [366, 211] on input "Wages" at bounding box center [368, 210] width 5 height 5
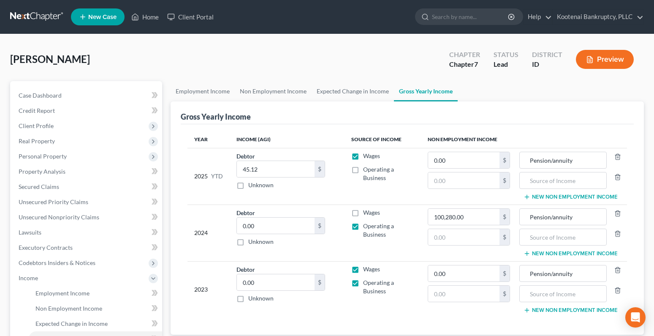
checkbox input "true"
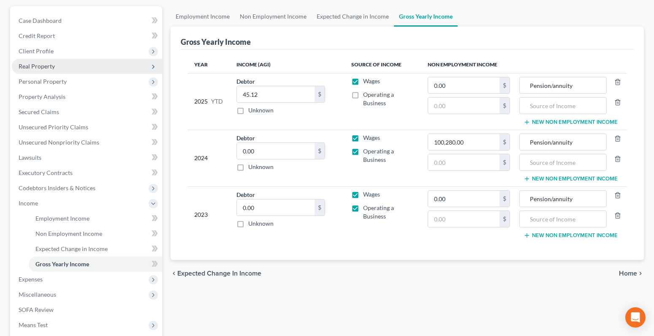
scroll to position [62, 0]
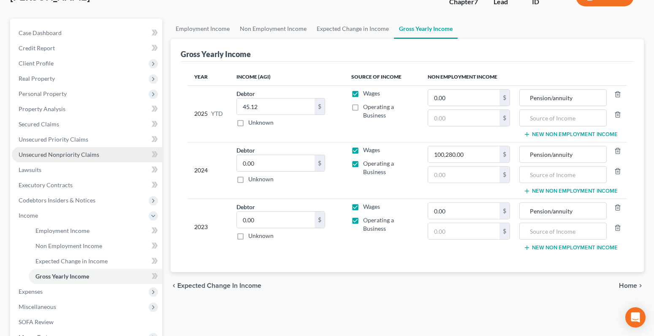
click at [45, 156] on span "Unsecured Nonpriority Claims" at bounding box center [59, 154] width 81 height 7
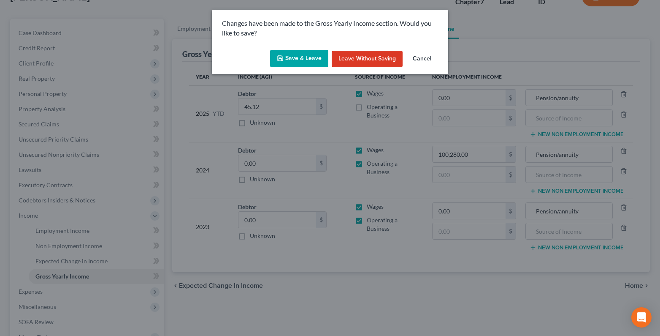
drag, startPoint x: 294, startPoint y: 55, endPoint x: 288, endPoint y: 60, distance: 7.5
click at [293, 56] on button "Save & Leave" at bounding box center [299, 59] width 58 height 18
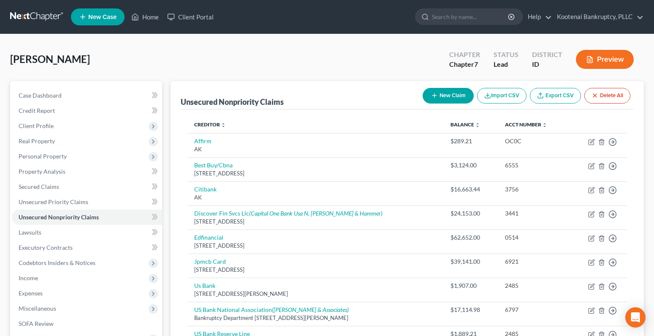
click at [441, 95] on button "New Claim" at bounding box center [447, 96] width 51 height 16
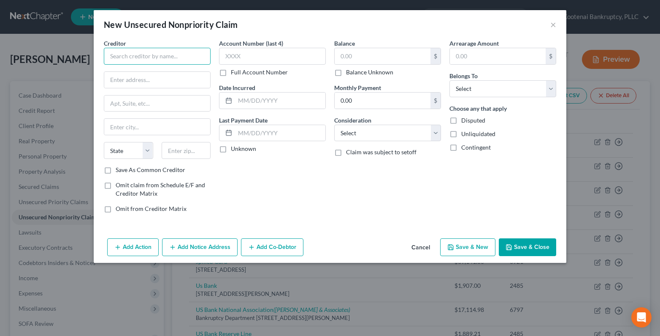
click at [122, 57] on input "text" at bounding box center [157, 56] width 107 height 17
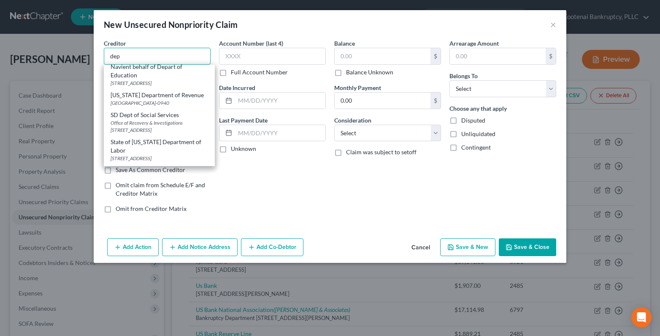
scroll to position [433, 0]
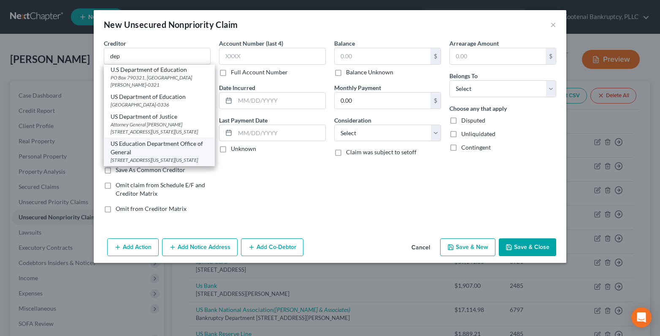
click at [145, 156] on div "400 Maryland Ave SW Room 6E353, Washington, DC 20202-2110" at bounding box center [159, 159] width 97 height 7
type input "US Education Department Office of General"
type input "400 Maryland Ave SW"
type input "Room 6E353"
type input "Washington"
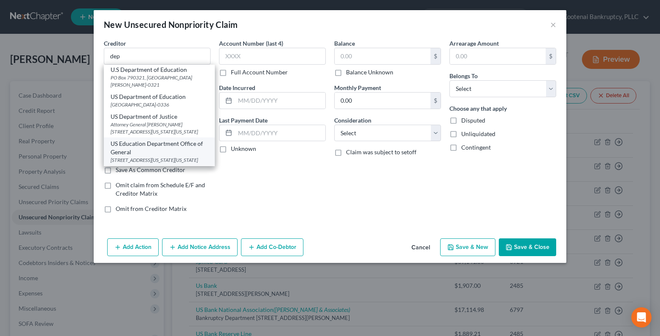
select select "8"
type input "20202-2110"
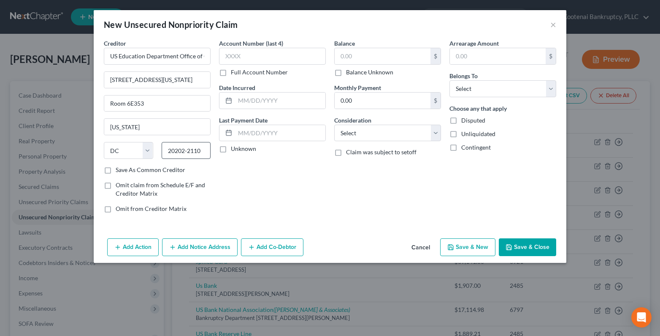
scroll to position [0, 0]
drag, startPoint x: 224, startPoint y: 149, endPoint x: 275, endPoint y: 146, distance: 51.6
click at [231, 149] on label "Unknown" at bounding box center [243, 148] width 25 height 8
click at [234, 149] on input "Unknown" at bounding box center [236, 146] width 5 height 5
checkbox input "true"
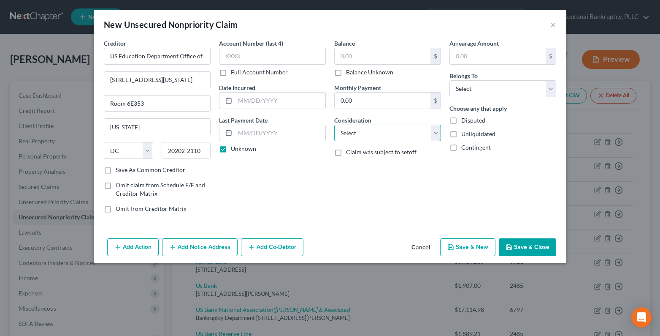
click at [352, 137] on select "Select Cable / Satellite Services Collection Agency Credit Card Debt Debt Couns…" at bounding box center [387, 133] width 107 height 17
select select "17"
click at [334, 125] on select "Select Cable / Satellite Services Collection Agency Credit Card Debt Debt Couns…" at bounding box center [387, 133] width 107 height 17
click at [478, 87] on select "Select Debtor 1 Only Debtor 2 Only Debtor 1 And Debtor 2 Only At Least One Of T…" at bounding box center [502, 88] width 107 height 17
select select "0"
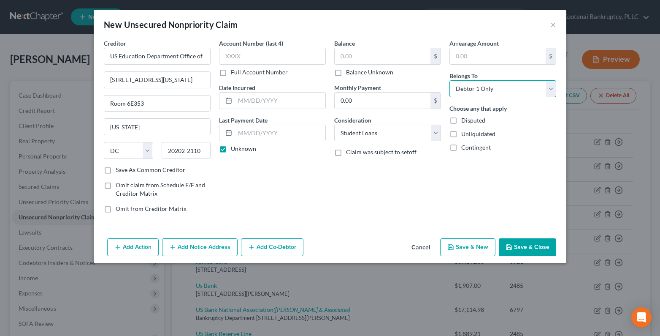
click at [449, 80] on select "Select Debtor 1 Only Debtor 2 Only Debtor 1 And Debtor 2 Only At Least One Of T…" at bounding box center [502, 88] width 107 height 17
drag, startPoint x: 354, startPoint y: 54, endPoint x: 314, endPoint y: 55, distance: 39.3
click at [353, 55] on input "text" at bounding box center [383, 56] width 96 height 16
type input "62,652.00"
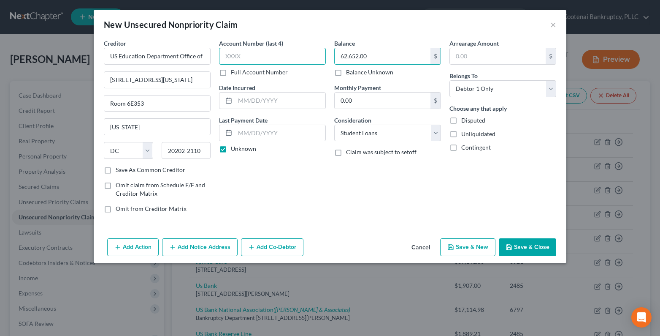
drag, startPoint x: 222, startPoint y: 53, endPoint x: 218, endPoint y: 54, distance: 4.3
click at [220, 54] on input "text" at bounding box center [272, 56] width 107 height 17
type input "0514"
click at [198, 251] on button "Add Notice Address" at bounding box center [200, 247] width 76 height 18
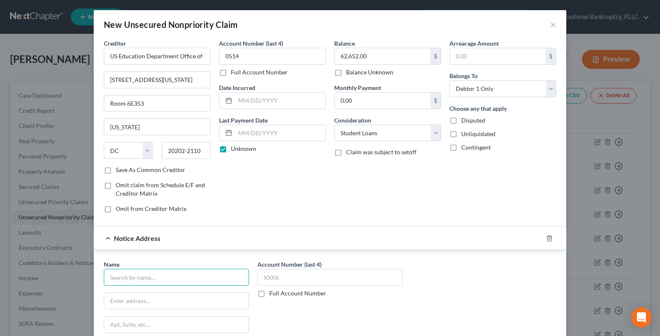
drag, startPoint x: 115, startPoint y: 277, endPoint x: 55, endPoint y: 295, distance: 62.3
click at [114, 277] on input "text" at bounding box center [176, 276] width 145 height 17
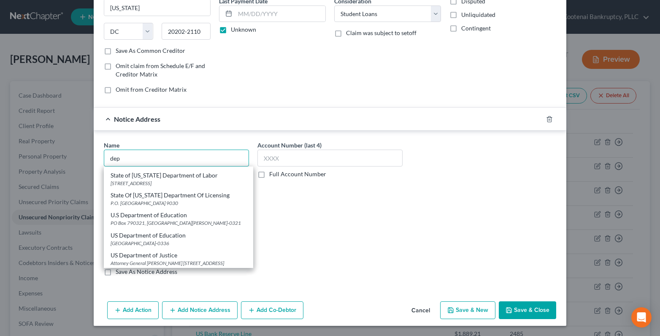
scroll to position [334, 0]
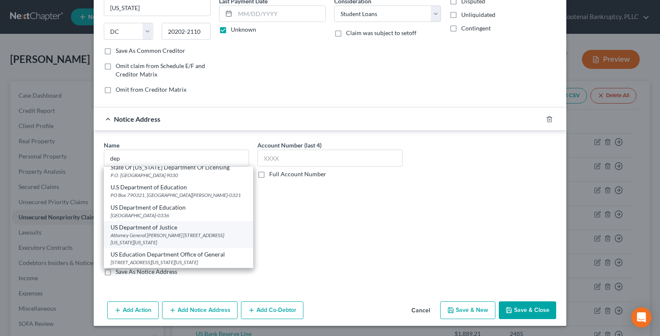
click at [146, 231] on div "Attorney General Pam Bondi 950 Pennsylvania Ave NW, Washington, DC 20530" at bounding box center [179, 238] width 136 height 14
type input "US Department of Justice"
type input "Attorney General Pam Bondi"
type input "950 Pennsylvania Ave NW"
type input "Washington"
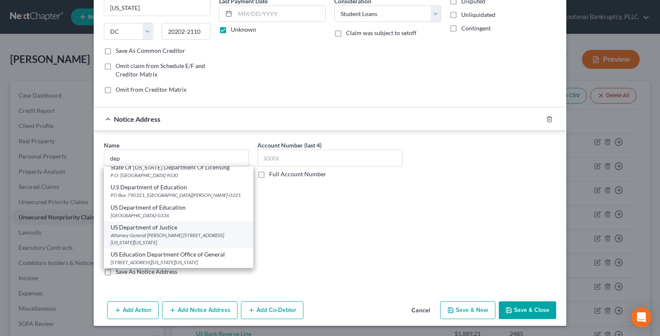
select select "8"
type input "20530"
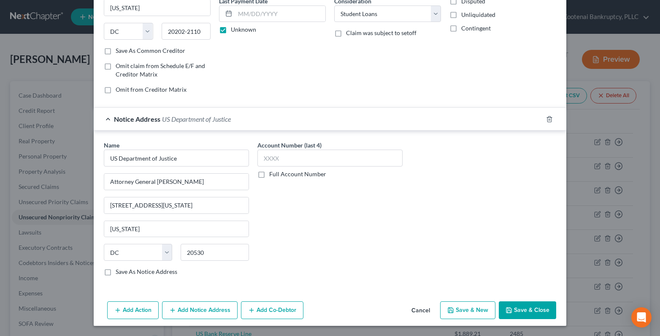
click at [208, 315] on button "Add Notice Address" at bounding box center [200, 310] width 76 height 18
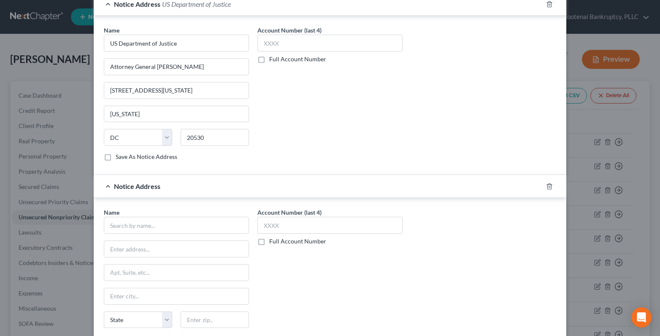
scroll to position [246, 0]
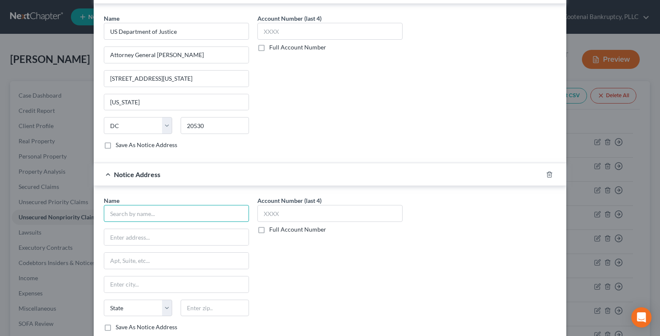
click at [115, 215] on input "text" at bounding box center [176, 213] width 145 height 17
click at [109, 213] on input "uited" at bounding box center [176, 213] width 145 height 17
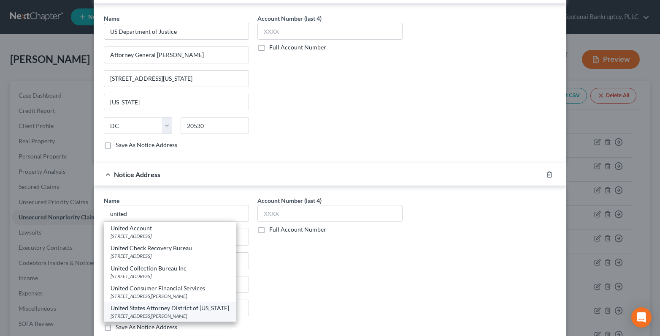
click at [178, 314] on div "1290 West Myrtle Street Suite 500, Boise, ID 83702-7788" at bounding box center [170, 315] width 119 height 7
type input "United States Attorney District of Idaho"
type input "1290 West Myrtle Street"
type input "Suite 500"
type input "Boise"
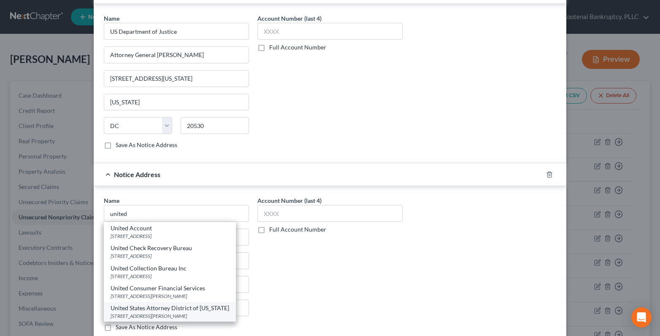
select select "13"
type input "83702-7788"
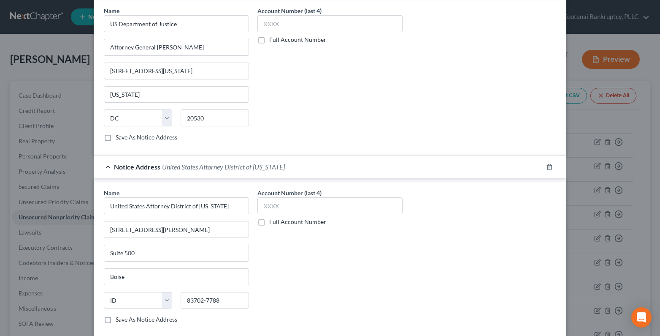
scroll to position [301, 0]
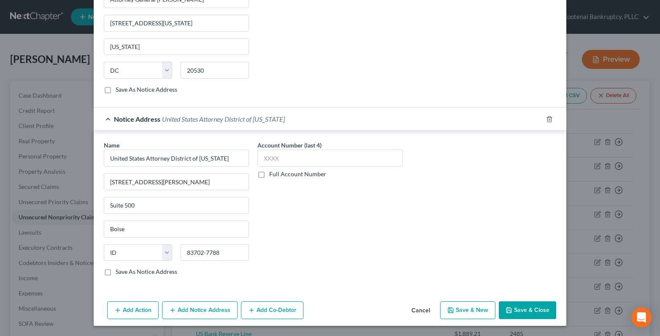
click at [189, 309] on button "Add Notice Address" at bounding box center [200, 310] width 76 height 18
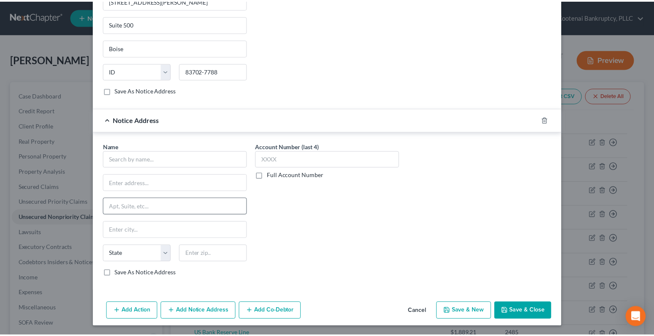
scroll to position [483, 0]
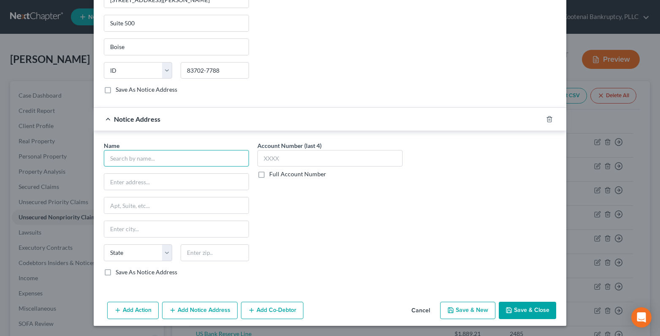
drag, startPoint x: 111, startPoint y: 156, endPoint x: 108, endPoint y: 161, distance: 5.7
click at [112, 157] on input "text" at bounding box center [176, 158] width 145 height 17
click at [125, 174] on div "Edfinancial" at bounding box center [155, 172] width 88 height 8
type input "Edfinancial"
type input "120 N Seven Oaks D"
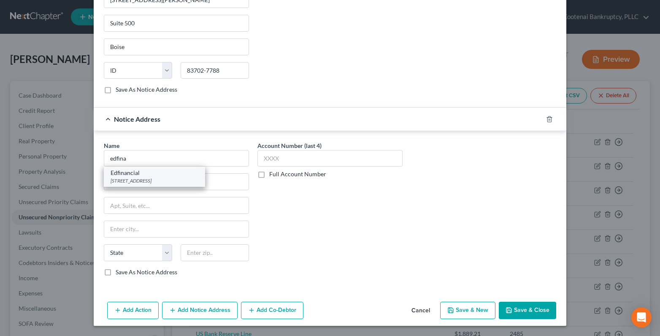
type input "Knoxville"
select select "44"
type input "37922"
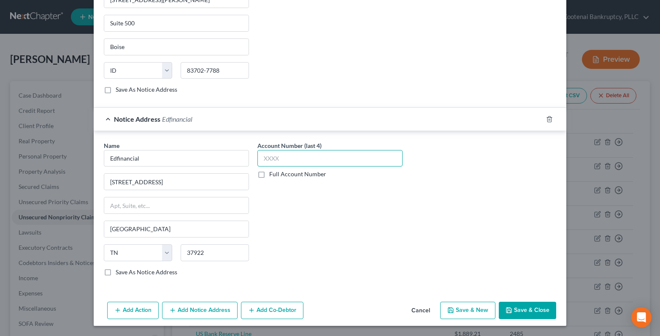
click at [275, 159] on input "text" at bounding box center [329, 158] width 145 height 17
type input "0514"
click at [509, 309] on icon "button" at bounding box center [509, 309] width 7 height 7
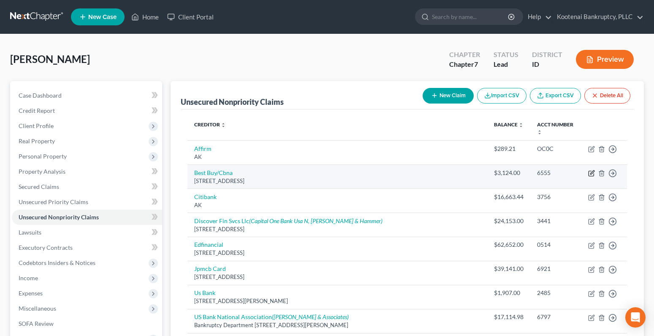
click at [593, 172] on icon "button" at bounding box center [591, 173] width 7 height 7
select select "14"
select select "2"
select select "0"
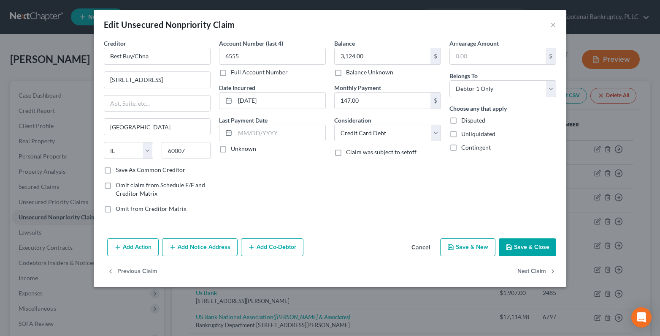
click at [231, 150] on label "Unknown" at bounding box center [243, 148] width 25 height 8
click at [234, 150] on input "Unknown" at bounding box center [236, 146] width 5 height 5
checkbox input "true"
drag, startPoint x: 159, startPoint y: 55, endPoint x: 81, endPoint y: 62, distance: 78.3
click at [95, 58] on div "Creditor * Best Buy/Cbna 50 Northwast Point Rd Elk Grove Village State AL AK AR…" at bounding box center [330, 137] width 473 height 196
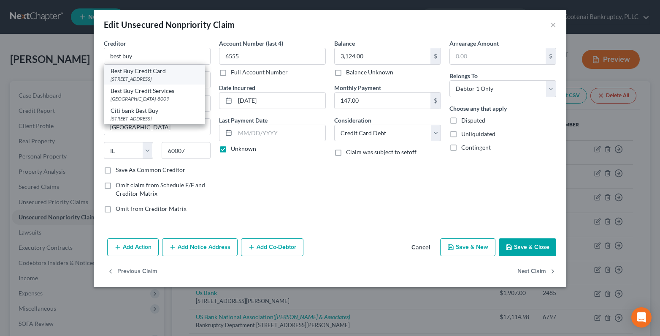
click at [133, 74] on div "Best Buy Credit Card" at bounding box center [155, 71] width 88 height 8
type input "Best Buy Credit Card"
type input "PO Box 6497"
type input "Sioux Falls"
select select "43"
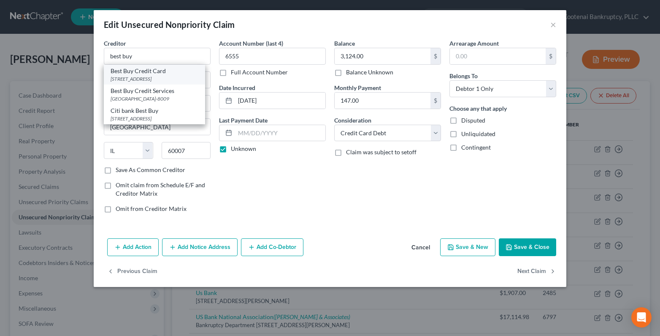
type input "57117-6497"
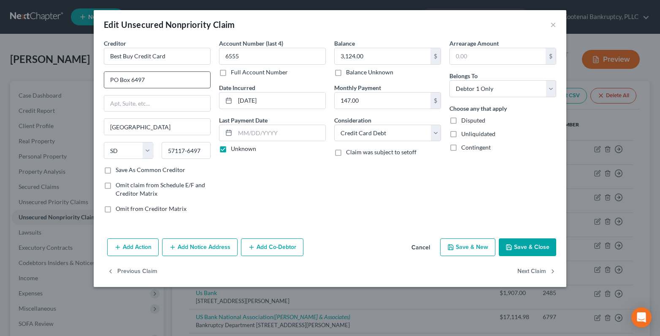
drag, startPoint x: 155, startPoint y: 81, endPoint x: 105, endPoint y: 84, distance: 50.7
click at [105, 84] on input "PO Box 6497" at bounding box center [157, 80] width 106 height 16
click at [517, 249] on button "Save & Close" at bounding box center [527, 247] width 57 height 18
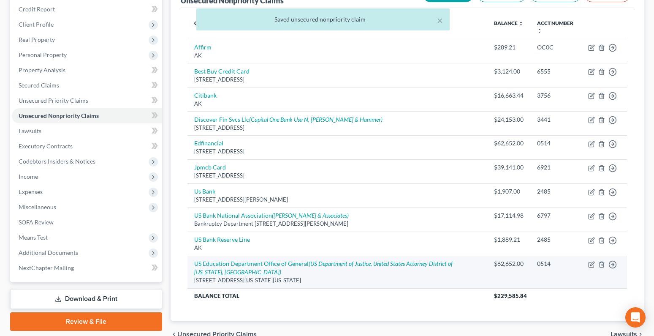
scroll to position [127, 0]
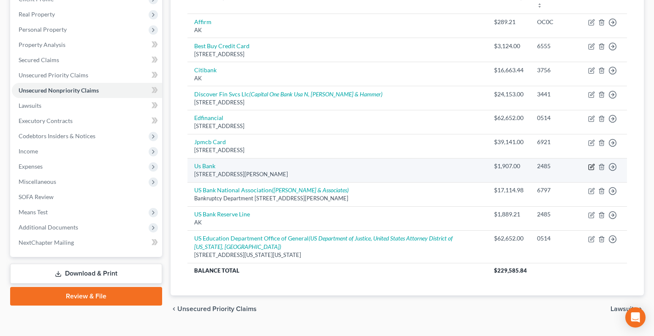
click at [591, 167] on icon "button" at bounding box center [591, 166] width 7 height 7
select select "24"
select select "2"
select select "0"
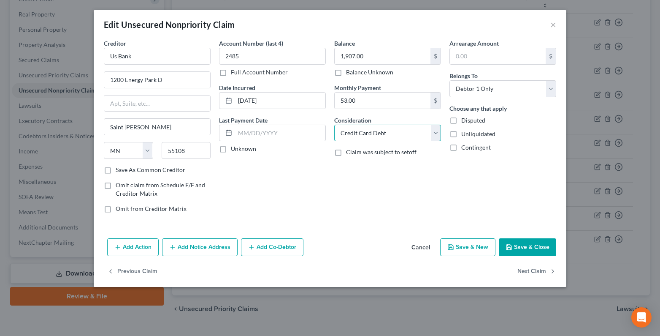
click at [355, 131] on select "Select Cable / Satellite Services Collection Agency Credit Card Debt Debt Couns…" at bounding box center [387, 133] width 107 height 17
select select "14"
click at [334, 125] on select "Select Cable / Satellite Services Collection Agency Credit Card Debt Debt Couns…" at bounding box center [387, 133] width 107 height 17
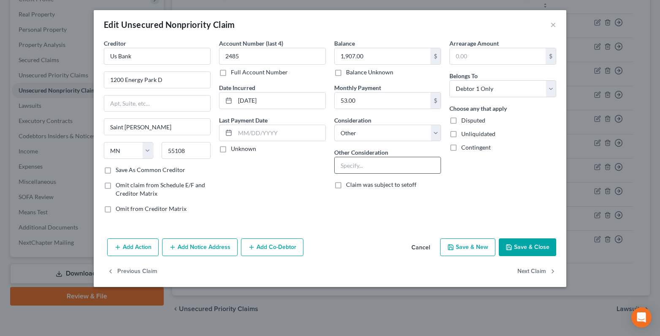
click at [342, 167] on input "text" at bounding box center [388, 165] width 106 height 16
type input "line of credit"
drag, startPoint x: 146, startPoint y: 53, endPoint x: 79, endPoint y: 59, distance: 67.3
click at [79, 59] on div "Edit Unsecured Nonpriority Claim × Creditor * Us Bank 1200 Energy Park D Saint …" at bounding box center [330, 168] width 660 height 336
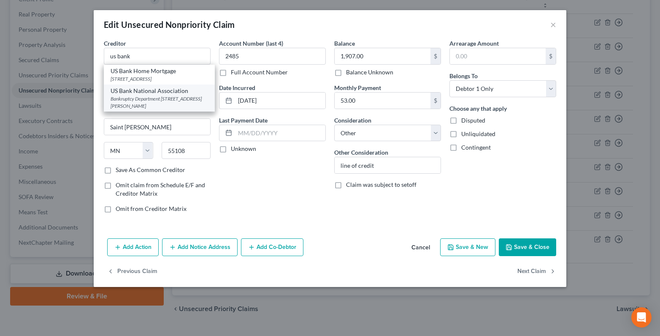
click at [143, 95] on div "US Bank National Association" at bounding box center [159, 91] width 97 height 8
type input "US Bank National Association"
type input "Bankruptcy Department"
type input "PO Box 108"
type input "[GEOGRAPHIC_DATA][PERSON_NAME]"
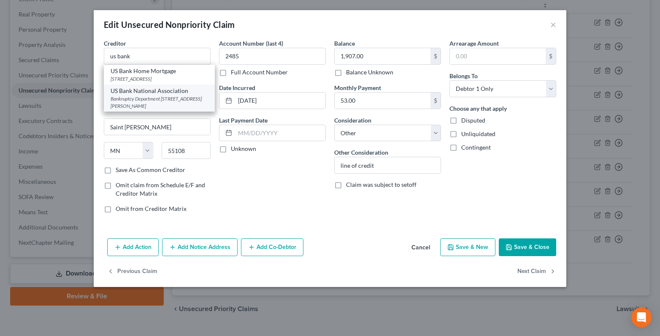
select select "26"
type input "63166-0108"
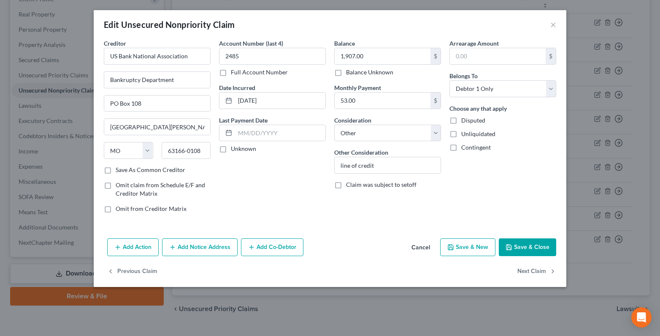
click at [231, 150] on label "Unknown" at bounding box center [243, 148] width 25 height 8
click at [234, 150] on input "Unknown" at bounding box center [236, 146] width 5 height 5
checkbox input "true"
click at [532, 248] on button "Save & Close" at bounding box center [527, 247] width 57 height 18
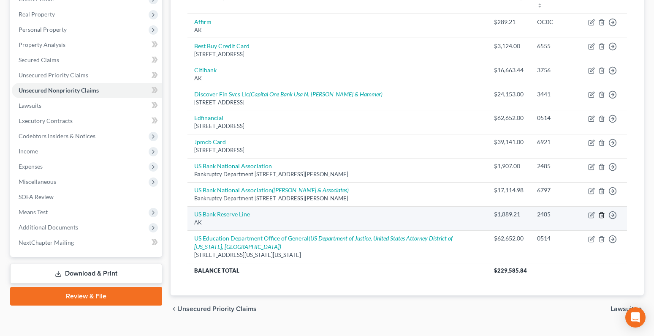
click at [600, 214] on icon "button" at bounding box center [601, 214] width 7 height 7
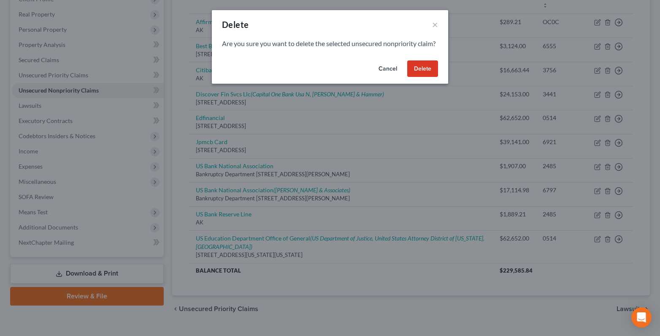
click at [436, 77] on button "Delete" at bounding box center [422, 68] width 31 height 17
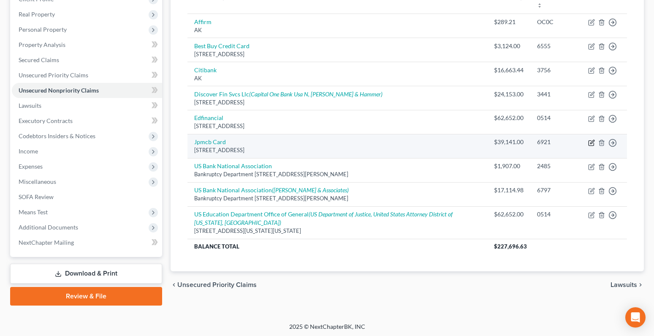
click at [590, 142] on icon "button" at bounding box center [591, 142] width 7 height 7
select select "7"
select select "0"
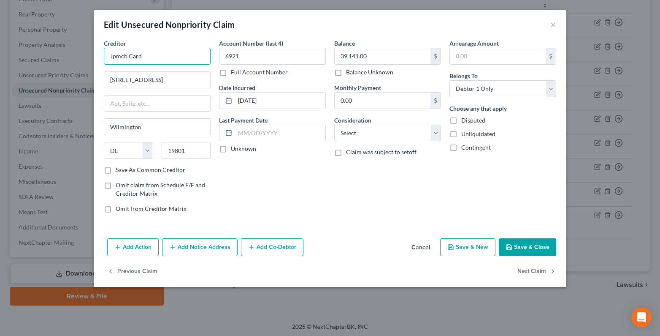
drag, startPoint x: 144, startPoint y: 57, endPoint x: 68, endPoint y: 63, distance: 75.8
click at [83, 62] on div "Edit Unsecured Nonpriority Claim × Creditor * Jpmcb Card 201 N Walnut St Wilmin…" at bounding box center [330, 168] width 660 height 336
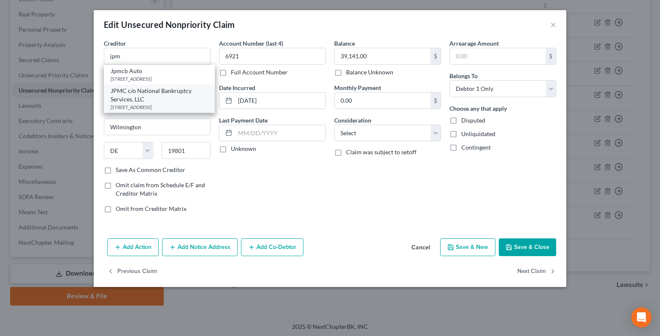
click at [133, 92] on div "JPMC c/o National Bankruptcy Services, LLC" at bounding box center [159, 95] width 97 height 17
type input "JPMC c/o National Bankruptcy Services, LLC"
type input "PO Box 9013"
type input "Addison"
select select "45"
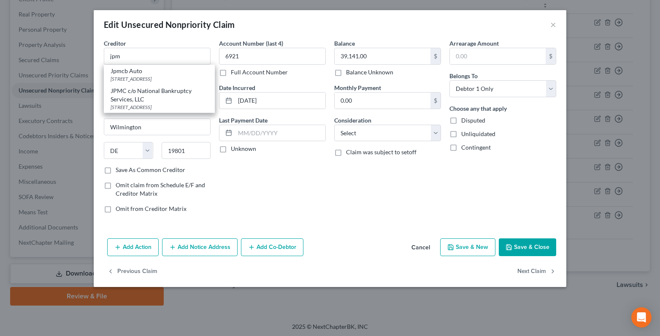
type input "75001"
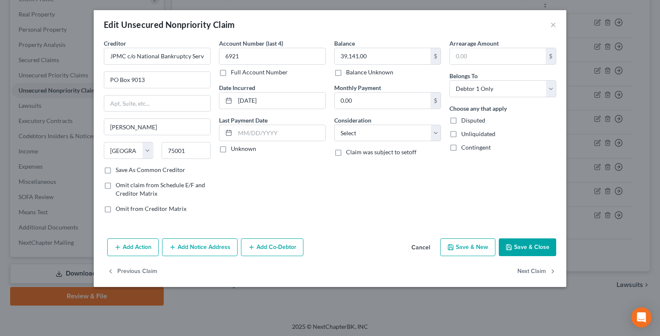
click at [231, 149] on label "Unknown" at bounding box center [243, 148] width 25 height 8
click at [234, 149] on input "Unknown" at bounding box center [236, 146] width 5 height 5
checkbox input "true"
click at [346, 135] on select "Select Cable / Satellite Services Collection Agency Credit Card Debt Debt Couns…" at bounding box center [387, 133] width 107 height 17
select select "2"
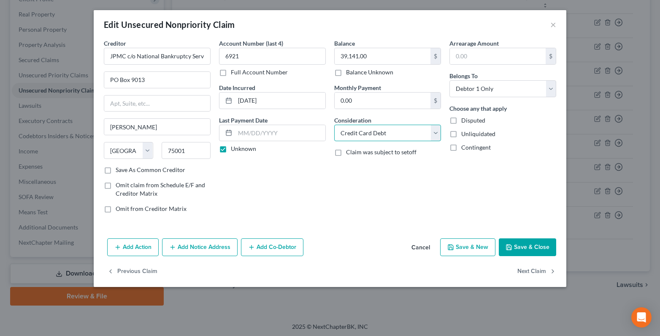
click at [334, 125] on select "Select Cable / Satellite Services Collection Agency Credit Card Debt Debt Couns…" at bounding box center [387, 133] width 107 height 17
click at [542, 246] on button "Save & Close" at bounding box center [527, 247] width 57 height 18
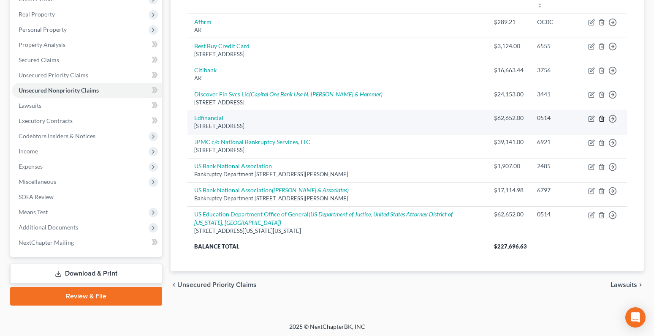
click at [603, 117] on icon "button" at bounding box center [601, 118] width 4 height 5
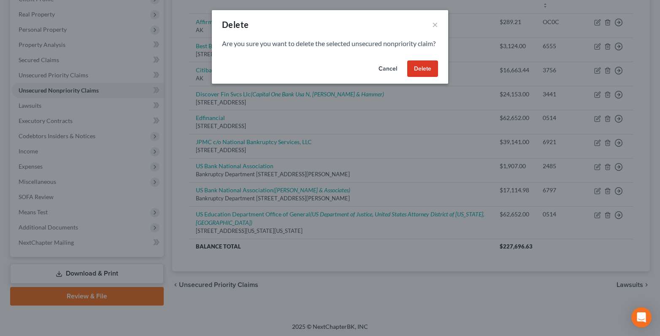
click at [417, 77] on button "Delete" at bounding box center [422, 68] width 31 height 17
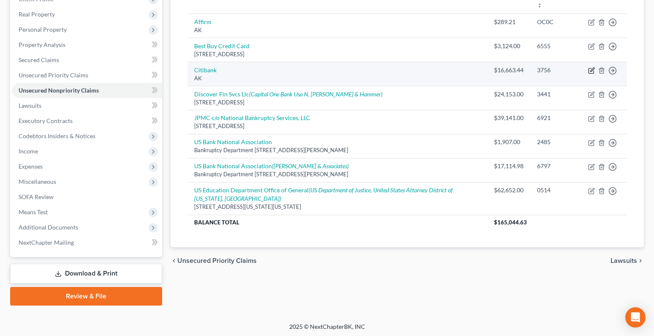
click at [593, 70] on icon "button" at bounding box center [591, 70] width 7 height 7
select select "1"
select select "2"
select select "0"
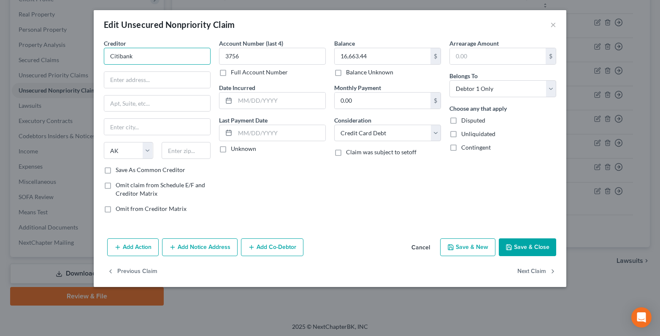
drag, startPoint x: 154, startPoint y: 56, endPoint x: 98, endPoint y: 60, distance: 55.9
click at [100, 60] on div "Creditor * Citibank State AL AK AR AZ CA CO CT DE DC FL GA GU HI ID IL IN IA KS…" at bounding box center [157, 129] width 115 height 181
type input "i"
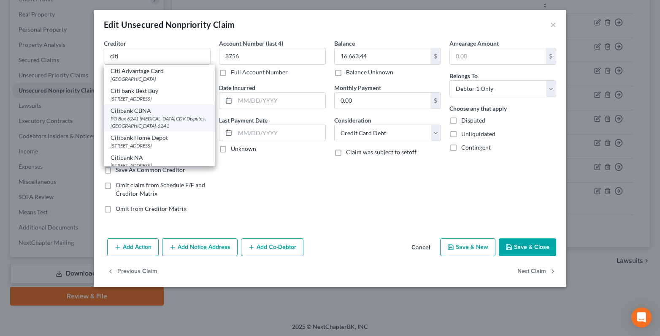
click at [138, 126] on div "PO Box 6241 IBS CDV Disputes, Sioux Falls, SD 57117-6241" at bounding box center [159, 122] width 97 height 14
type input "Citibank CBNA"
type input "PO Box 6241"
type input "IBS CDV Disputes"
type input "Sioux Falls"
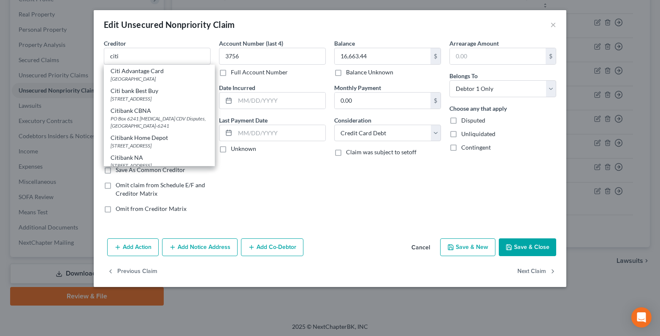
select select "43"
type input "57117-6241"
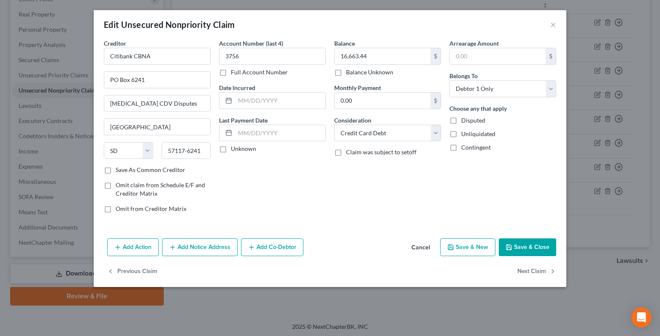
click at [231, 148] on label "Unknown" at bounding box center [243, 148] width 25 height 8
click at [234, 148] on input "Unknown" at bounding box center [236, 146] width 5 height 5
checkbox input "true"
click at [522, 249] on button "Save & Close" at bounding box center [527, 247] width 57 height 18
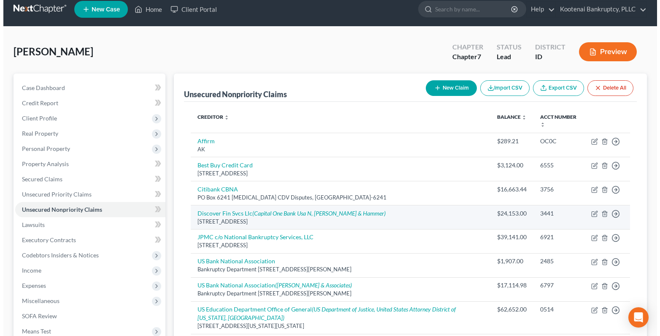
scroll to position [0, 0]
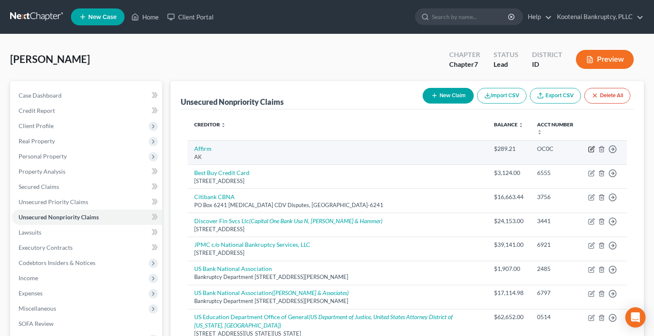
click at [593, 148] on icon "button" at bounding box center [592, 148] width 4 height 4
select select "1"
select select "2"
select select "0"
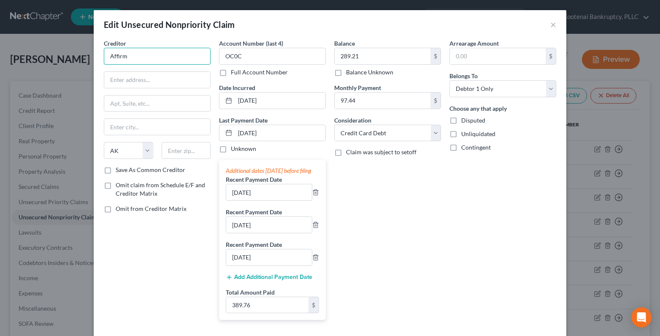
drag, startPoint x: 138, startPoint y: 57, endPoint x: 87, endPoint y: 57, distance: 51.1
click at [87, 57] on div "Edit Unsecured Nonpriority Claim × Creditor * Affirm State AL AK AR AZ CA CO CT…" at bounding box center [330, 168] width 660 height 336
click at [128, 82] on div "[STREET_ADDRESS][US_STATE]" at bounding box center [155, 78] width 88 height 7
type input "Affirm Inc"
type input "650 California St Fl 12"
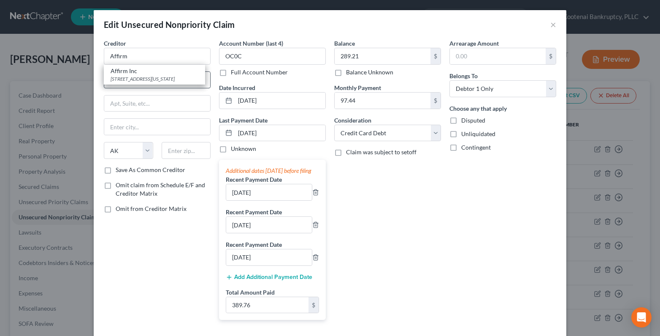
type input "San Francisco"
select select "4"
type input "94108"
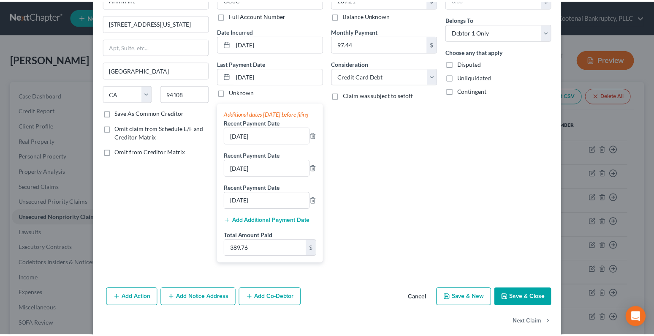
scroll to position [77, 0]
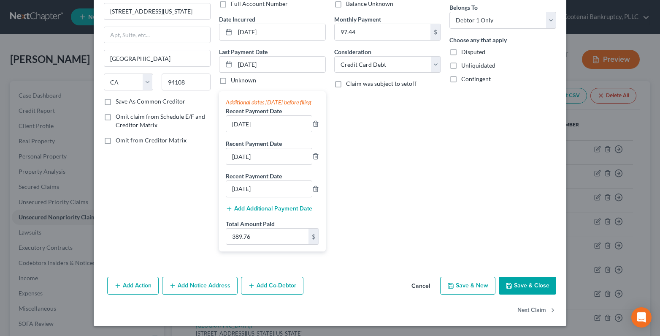
click at [516, 283] on button "Save & Close" at bounding box center [527, 285] width 57 height 18
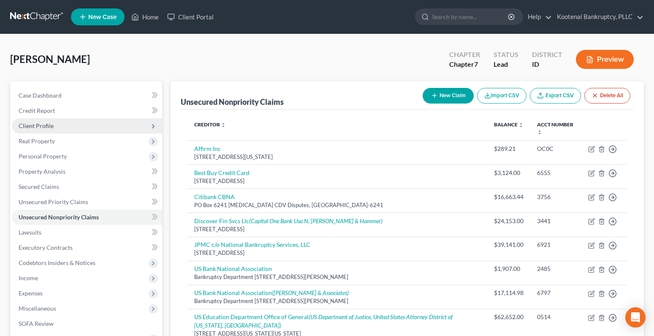
click at [19, 128] on span "Client Profile" at bounding box center [36, 125] width 35 height 7
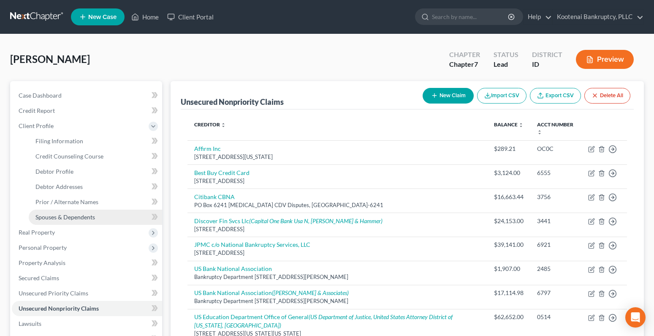
click at [61, 216] on span "Spouses & Dependents" at bounding box center [65, 216] width 60 height 7
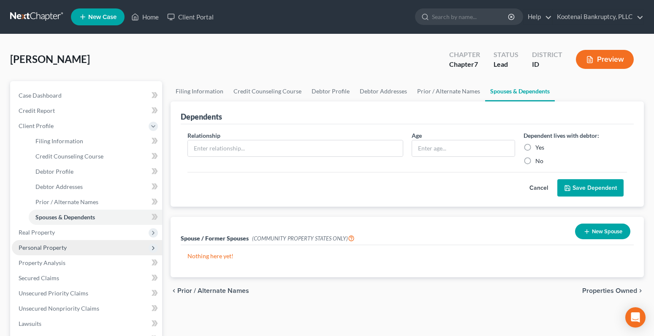
click at [30, 244] on span "Personal Property" at bounding box center [43, 247] width 48 height 7
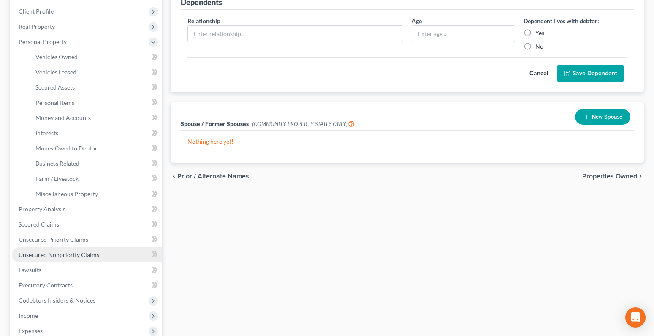
scroll to position [127, 0]
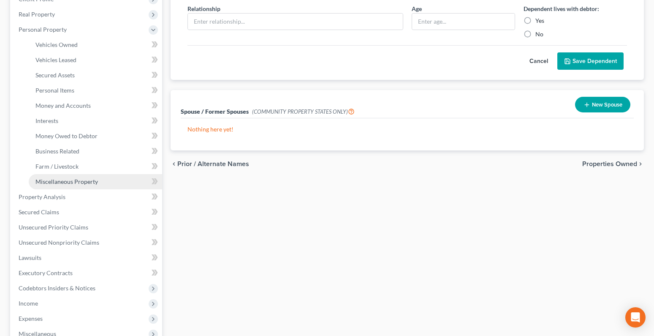
click at [63, 182] on span "Miscellaneous Property" at bounding box center [66, 181] width 62 height 7
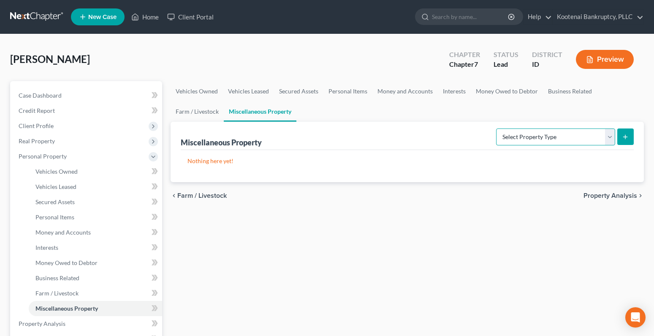
click at [608, 135] on select "Select Property Type Assigned for Creditor Benefit Within 1 Year Holding for An…" at bounding box center [555, 136] width 119 height 17
select select "holding_for_another"
click at [496, 128] on select "Select Property Type Assigned for Creditor Benefit Within 1 Year Holding for An…" at bounding box center [555, 136] width 119 height 17
click at [622, 137] on icon "submit" at bounding box center [625, 136] width 7 height 7
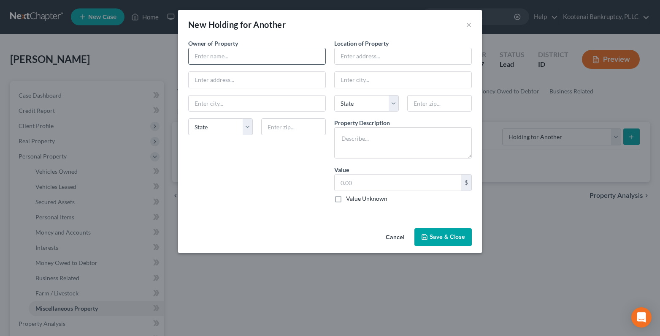
click at [192, 54] on input "text" at bounding box center [257, 56] width 137 height 16
type input "."
click at [350, 137] on textarea at bounding box center [403, 142] width 138 height 31
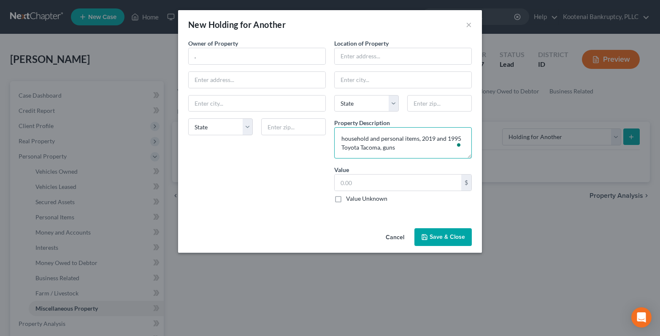
type textarea "household and personal items, 2019 and 1995 Toyota Tacoma, guns"
click at [346, 199] on label "Value Unknown" at bounding box center [366, 198] width 41 height 8
click at [349, 199] on input "Value Unknown" at bounding box center [351, 196] width 5 height 5
checkbox input "true"
type input "0.00"
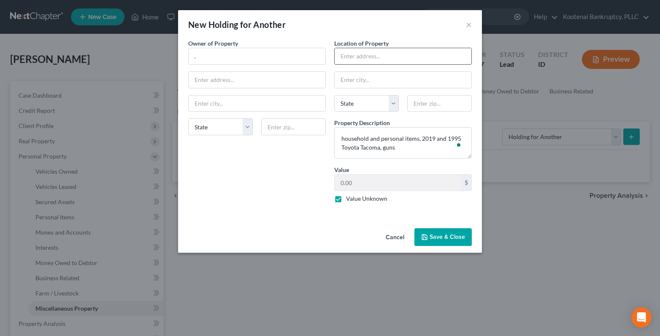
click at [358, 57] on input "text" at bounding box center [403, 56] width 137 height 16
type input "8474 W Colorado St"
type input "Rathdrum"
select select "13"
type input "83858"
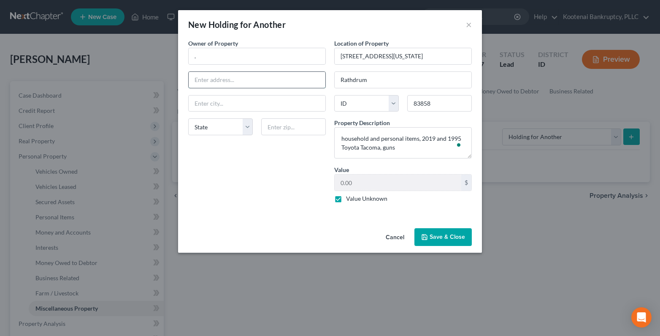
click at [194, 81] on input "text" at bounding box center [257, 80] width 137 height 16
type input "8474 W Colorado St"
type input "Rathdrum"
select select "13"
type input "83858"
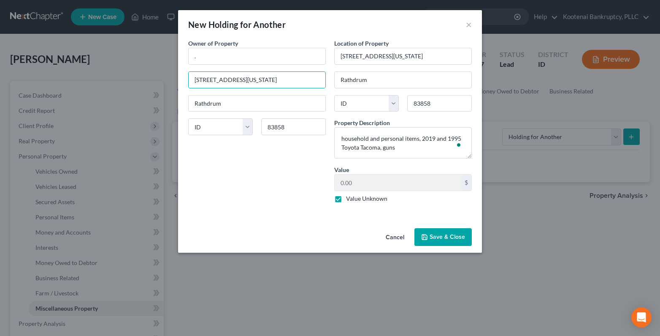
click at [430, 235] on button "Save & Close" at bounding box center [442, 237] width 57 height 18
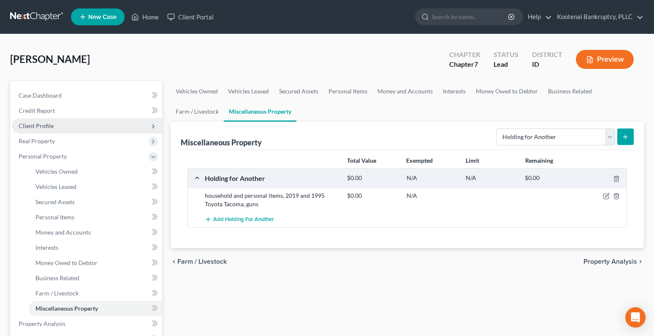
click at [31, 129] on span "Client Profile" at bounding box center [36, 125] width 35 height 7
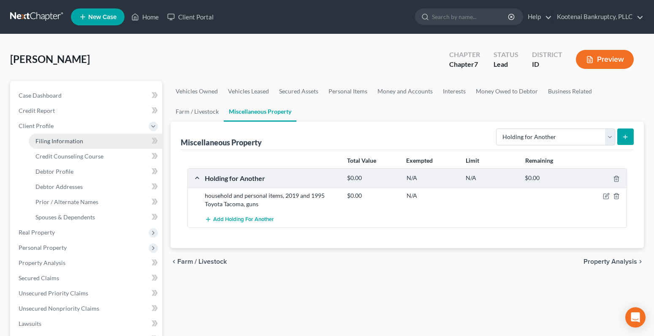
click at [48, 143] on span "Filing Information" at bounding box center [59, 140] width 48 height 7
select select "1"
select select "0"
select select "13"
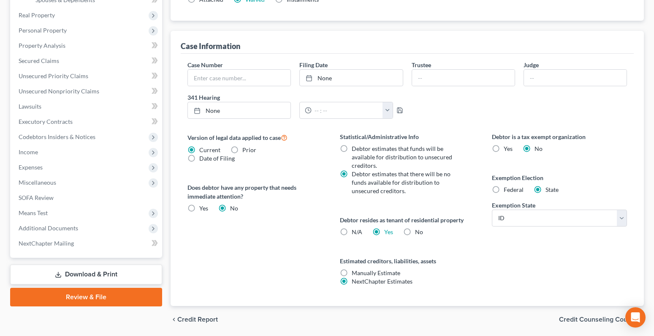
scroll to position [246, 0]
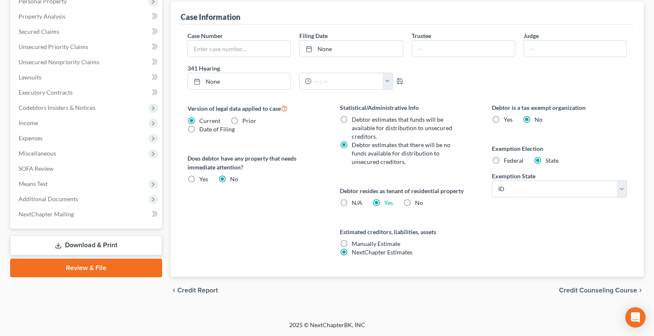
click at [606, 290] on span "Credit Counseling Course" at bounding box center [598, 290] width 78 height 7
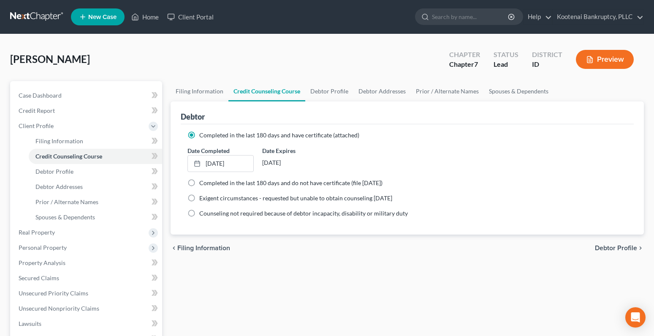
click at [605, 249] on span "Debtor Profile" at bounding box center [616, 247] width 42 height 7
select select "0"
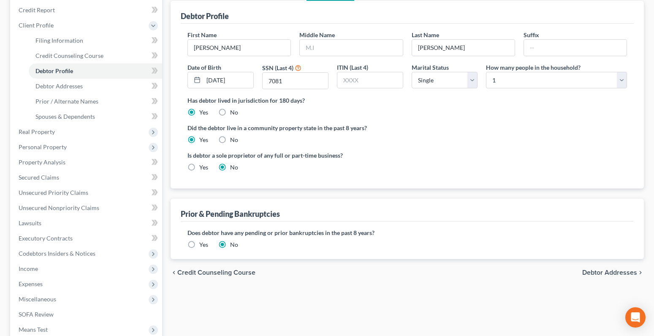
scroll to position [127, 0]
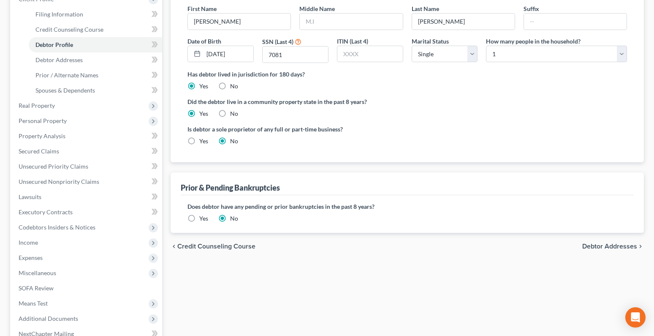
click at [615, 251] on div "chevron_left Credit Counseling Course Debtor Addresses chevron_right" at bounding box center [407, 246] width 473 height 27
click at [611, 249] on span "Debtor Addresses" at bounding box center [609, 246] width 55 height 7
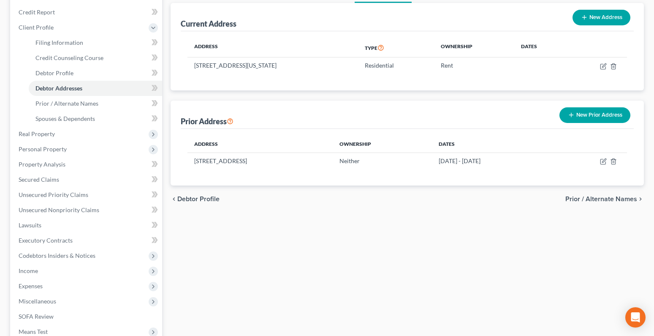
scroll to position [127, 0]
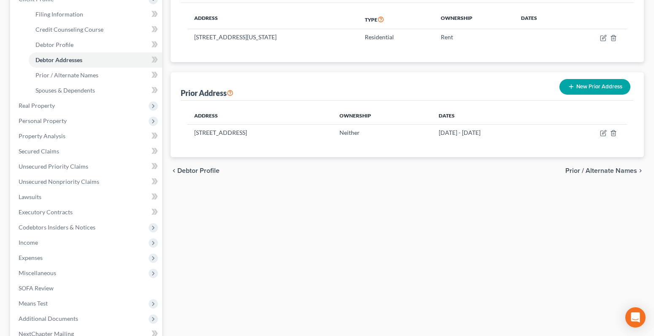
click at [613, 169] on span "Prior / Alternate Names" at bounding box center [601, 170] width 72 height 7
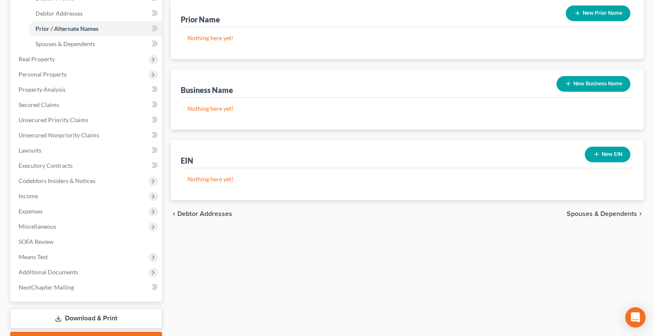
scroll to position [219, 0]
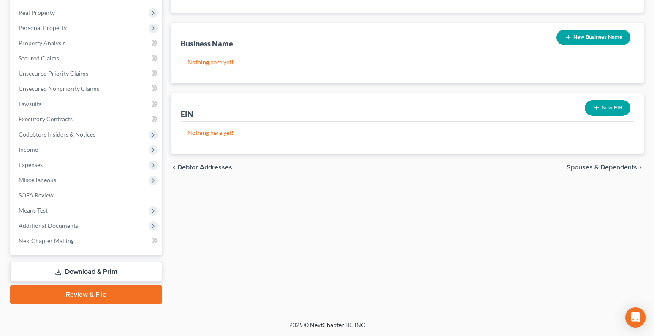
click at [611, 167] on span "Spouses & Dependents" at bounding box center [601, 167] width 70 height 7
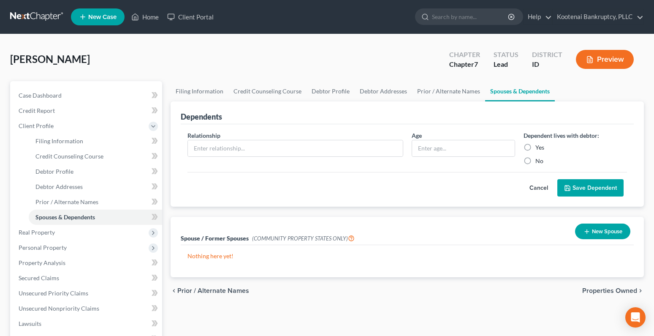
click at [616, 291] on span "Properties Owned" at bounding box center [609, 290] width 55 height 7
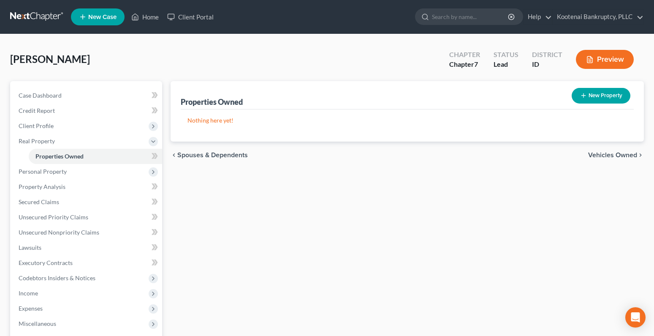
click at [606, 153] on span "Vehicles Owned" at bounding box center [612, 155] width 49 height 7
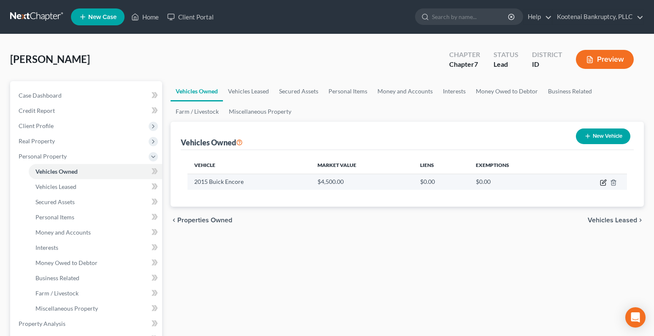
click at [603, 185] on icon "button" at bounding box center [602, 182] width 5 height 5
select select "0"
select select "11"
select select "3"
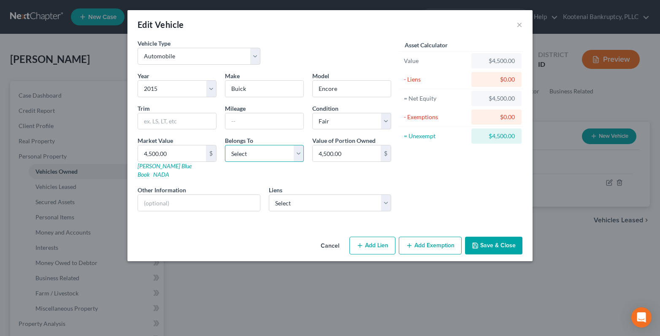
click at [249, 157] on select "Select Debtor 1 Only Debtor 2 Only Debtor 1 And Debtor 2 Only At Least One Of T…" at bounding box center [264, 153] width 79 height 17
select select "0"
click at [225, 145] on select "Select Debtor 1 Only Debtor 2 Only Debtor 1 And Debtor 2 Only At Least One Of T…" at bounding box center [264, 153] width 79 height 17
click at [494, 236] on button "Save & Close" at bounding box center [493, 245] width 57 height 18
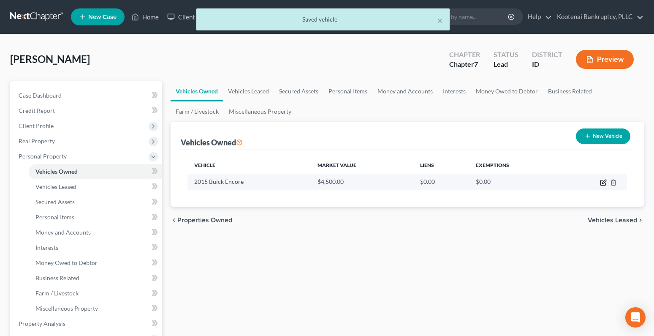
click at [604, 180] on icon "button" at bounding box center [603, 182] width 7 height 7
select select "0"
select select "11"
select select "3"
select select "0"
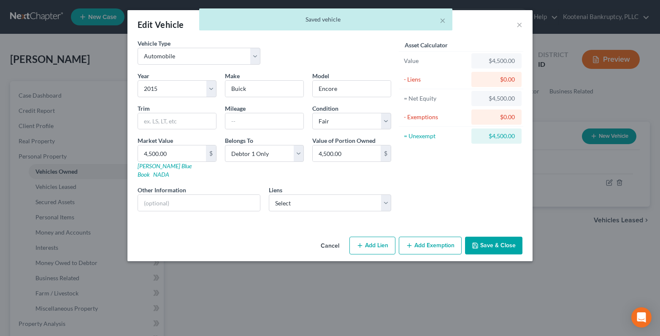
click at [417, 236] on button "Add Exemption" at bounding box center [430, 245] width 63 height 18
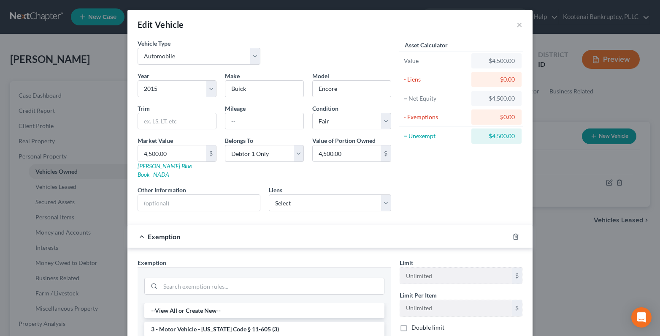
drag, startPoint x: 456, startPoint y: 197, endPoint x: 471, endPoint y: 206, distance: 17.8
click at [457, 198] on div "Asset Calculator Value $4,500.00 - Liens $0.00 = Net Equity $4,500.00 - Exempti…" at bounding box center [460, 128] width 131 height 179
click at [514, 233] on icon "button" at bounding box center [516, 235] width 4 height 5
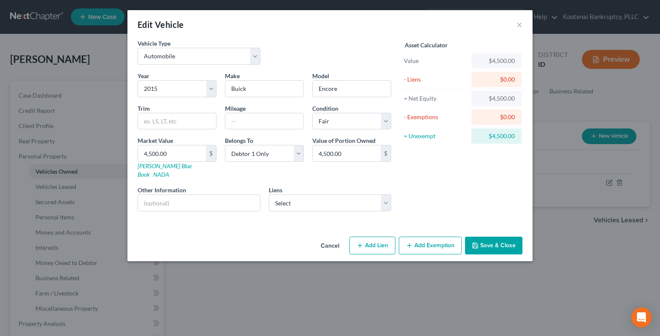
drag, startPoint x: 509, startPoint y: 236, endPoint x: 546, endPoint y: 228, distance: 37.9
click at [513, 236] on button "Save & Close" at bounding box center [493, 245] width 57 height 18
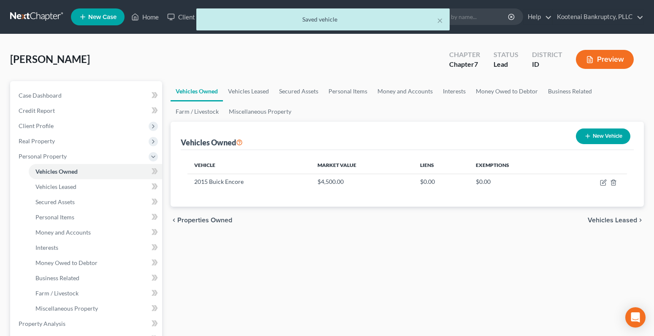
click at [613, 222] on span "Vehicles Leased" at bounding box center [611, 220] width 49 height 7
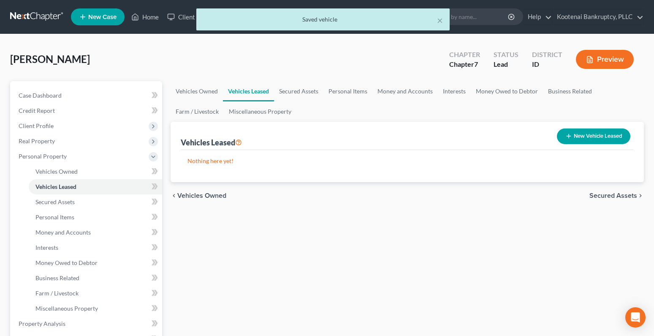
click at [618, 196] on span "Secured Assets" at bounding box center [613, 195] width 48 height 7
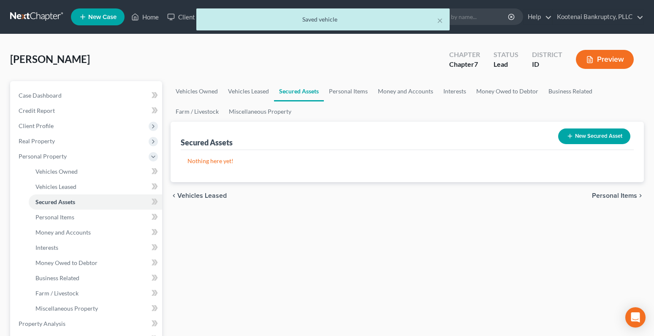
click at [612, 196] on span "Personal Items" at bounding box center [614, 195] width 45 height 7
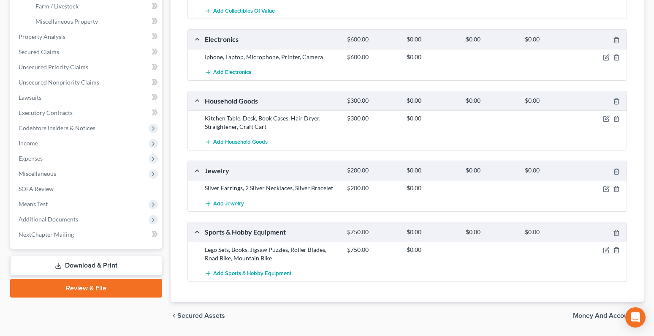
scroll to position [303, 0]
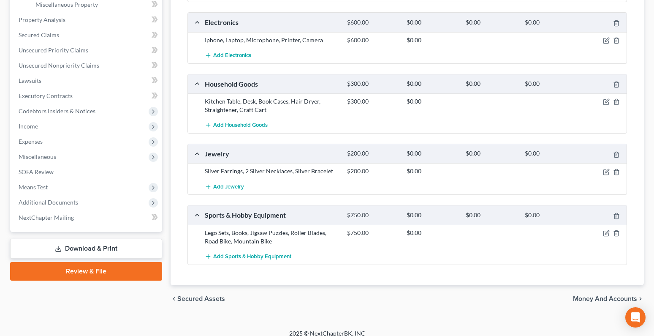
click at [607, 295] on span "Money and Accounts" at bounding box center [605, 298] width 64 height 7
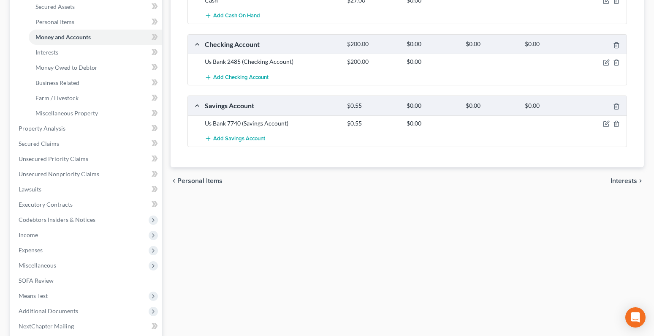
scroll to position [253, 0]
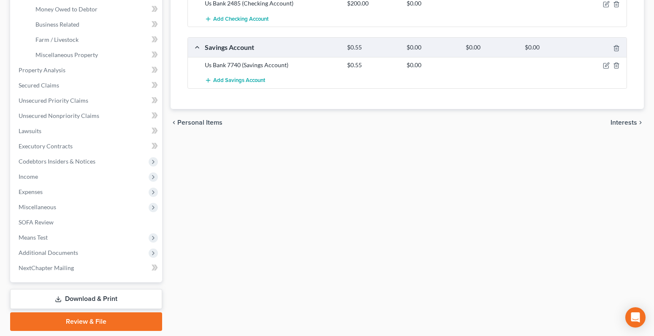
click at [617, 122] on span "Interests" at bounding box center [623, 122] width 27 height 7
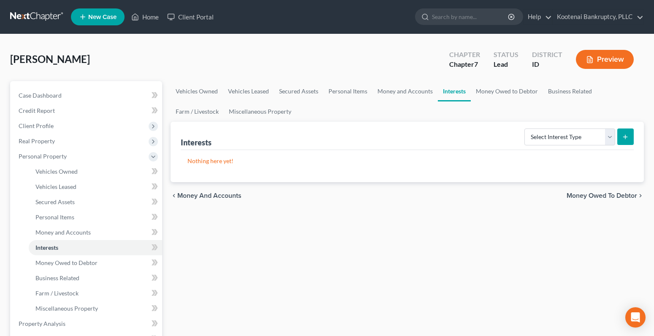
click at [594, 194] on span "Money Owed to Debtor" at bounding box center [601, 195] width 70 height 7
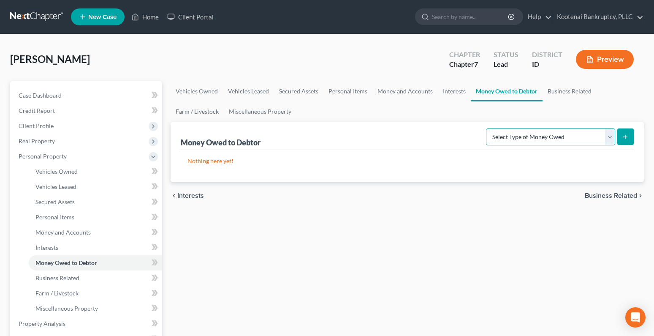
click at [613, 136] on select "Select Type of Money Owed Accounts Receivable Alimony Child Support Claims Agai…" at bounding box center [550, 136] width 129 height 17
select select "expected_tax_refund"
click at [487, 128] on select "Select Type of Money Owed Accounts Receivable Alimony Child Support Claims Agai…" at bounding box center [550, 136] width 129 height 17
click at [624, 135] on icon "submit" at bounding box center [625, 136] width 7 height 7
select select "0"
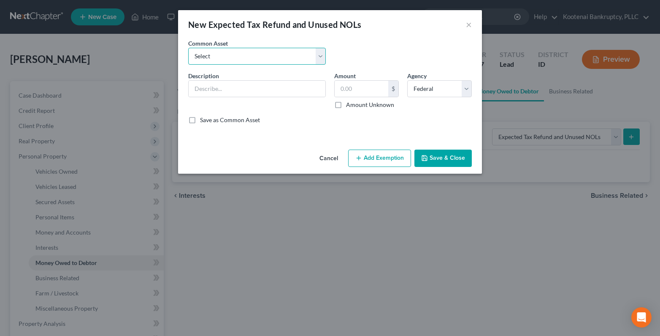
click at [202, 57] on select "Select 2023 Federal Tax Refund 2023 Expected EIC 2023 State Tax Refund 2023 Exp…" at bounding box center [257, 56] width 138 height 17
select select "8"
click at [188, 48] on select "Select 2023 Federal Tax Refund 2023 Expected EIC 2023 State Tax Refund 2023 Exp…" at bounding box center [257, 56] width 138 height 17
type input "2025 Expected ACTC"
click at [346, 104] on label "Amount Unknown" at bounding box center [370, 104] width 48 height 8
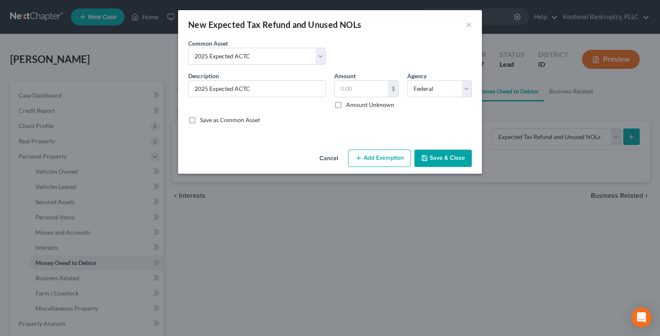
click at [349, 104] on input "Amount Unknown" at bounding box center [351, 102] width 5 height 5
checkbox input "true"
type input "0.00"
click at [372, 156] on button "Add Exemption" at bounding box center [379, 158] width 63 height 18
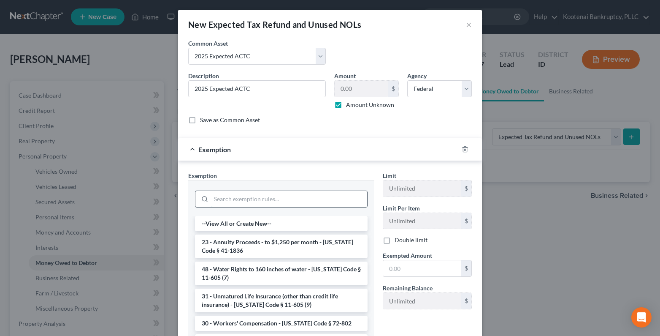
click at [219, 201] on input "search" at bounding box center [289, 199] width 156 height 16
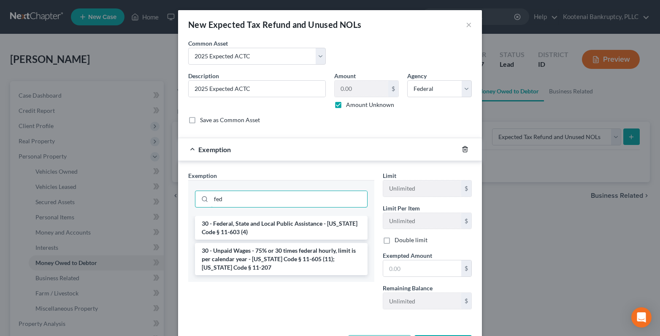
type input "fed"
click at [463, 147] on polyline "button" at bounding box center [465, 147] width 5 height 0
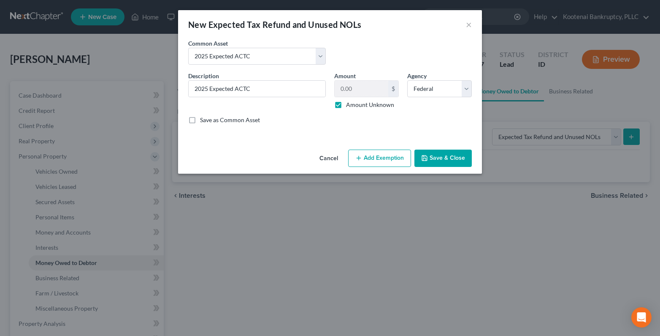
click at [447, 162] on button "Save & Close" at bounding box center [442, 158] width 57 height 18
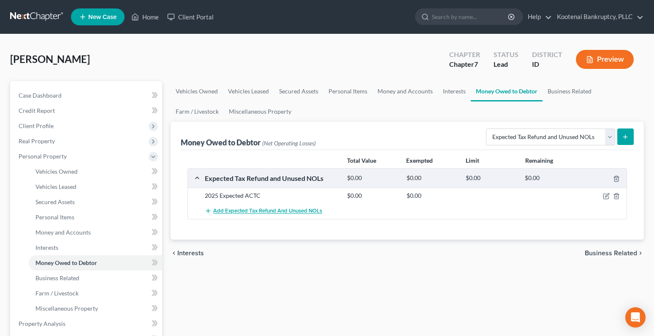
click at [231, 211] on span "Add Expected Tax Refund and Unused NOLs" at bounding box center [267, 211] width 109 height 7
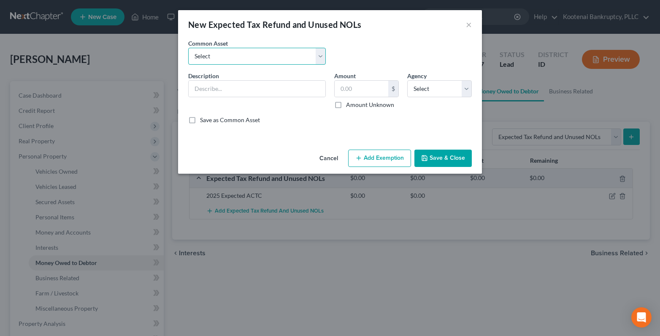
drag, startPoint x: 200, startPoint y: 57, endPoint x: 198, endPoint y: 64, distance: 7.6
click at [200, 57] on select "Select 2023 Federal Tax Refund 2023 Expected EIC 2023 State Tax Refund 2023 Exp…" at bounding box center [257, 56] width 138 height 17
select select "9"
click at [188, 48] on select "Select 2023 Federal Tax Refund 2023 Expected EIC 2023 State Tax Refund 2023 Exp…" at bounding box center [257, 56] width 138 height 17
type input "2025 Expected EIC"
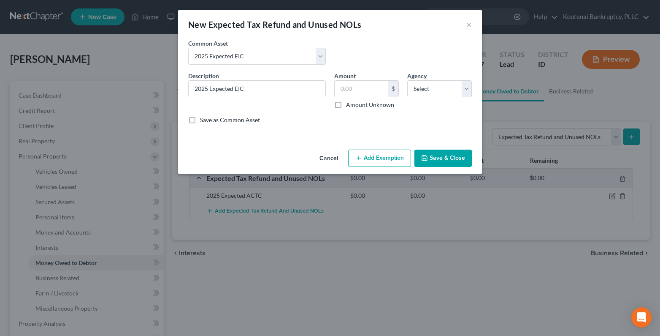
click at [346, 101] on label "Amount Unknown" at bounding box center [370, 104] width 48 height 8
click at [349, 101] on input "Amount Unknown" at bounding box center [351, 102] width 5 height 5
checkbox input "true"
type input "0.00"
click at [417, 90] on select "Select Federal State Local" at bounding box center [439, 88] width 65 height 17
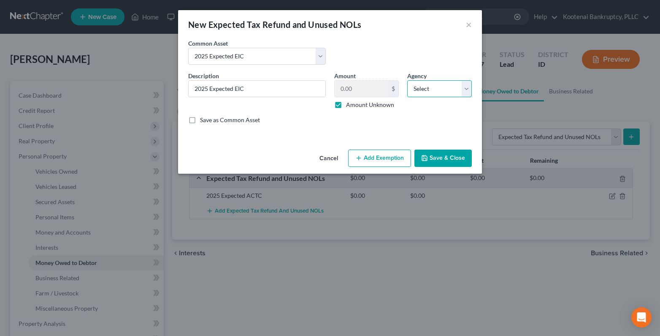
select select "0"
click at [407, 80] on select "Select Federal State Local" at bounding box center [439, 88] width 65 height 17
click at [429, 162] on button "Save & Close" at bounding box center [442, 158] width 57 height 18
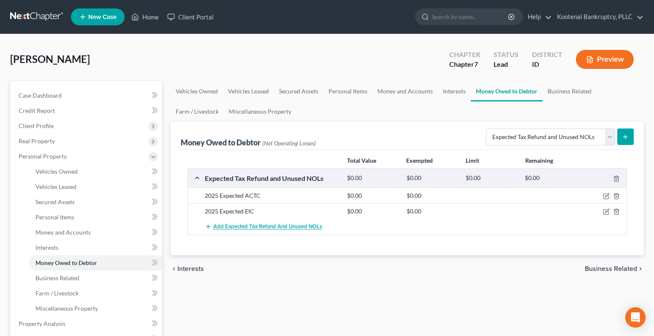
click at [232, 226] on span "Add Expected Tax Refund and Unused NOLs" at bounding box center [267, 226] width 109 height 7
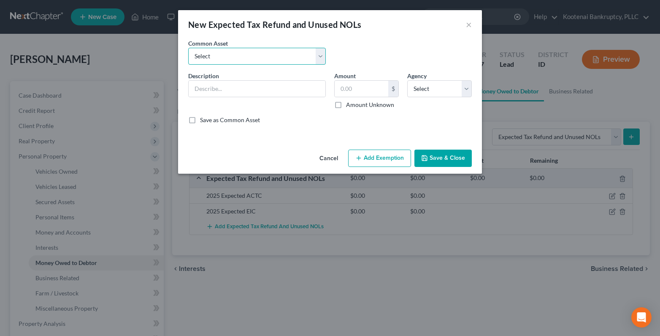
click at [210, 56] on select "Select 2023 Federal Tax Refund 2023 Expected EIC 2023 State Tax Refund 2023 Exp…" at bounding box center [257, 56] width 138 height 17
select select "10"
click at [188, 48] on select "Select 2023 Federal Tax Refund 2023 Expected EIC 2023 State Tax Refund 2023 Exp…" at bounding box center [257, 56] width 138 height 17
type input "2025 Federal Tax Refund"
click at [346, 103] on label "Amount Unknown" at bounding box center [370, 104] width 48 height 8
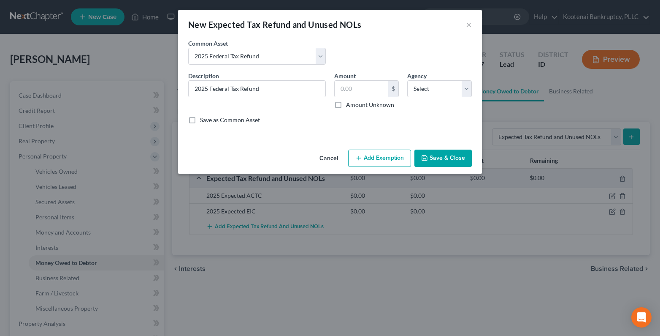
click at [349, 103] on input "Amount Unknown" at bounding box center [351, 102] width 5 height 5
checkbox input "true"
type input "0.00"
click at [419, 95] on select "Select Federal State Local" at bounding box center [439, 88] width 65 height 17
select select "0"
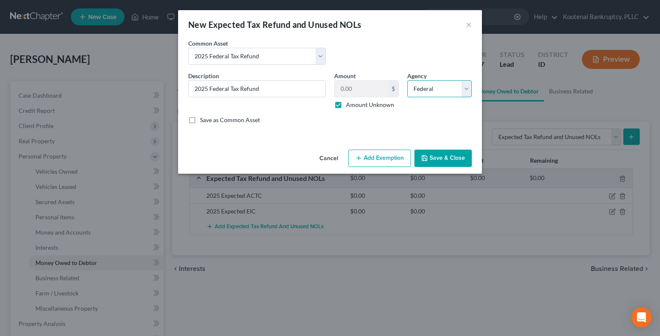
click at [407, 80] on select "Select Federal State Local" at bounding box center [439, 88] width 65 height 17
click at [423, 156] on icon "button" at bounding box center [424, 157] width 5 height 5
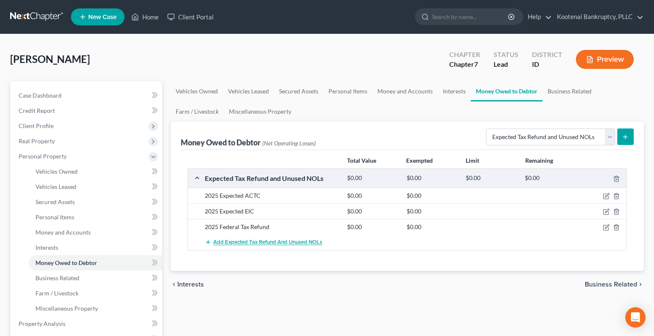
click at [242, 240] on span "Add Expected Tax Refund and Unused NOLs" at bounding box center [267, 242] width 109 height 7
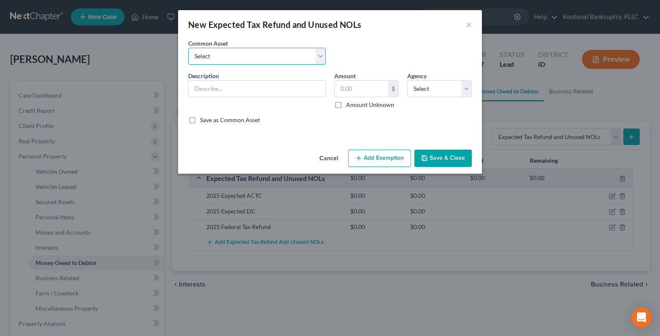
click at [219, 55] on select "Select 2023 Federal Tax Refund 2023 Expected EIC 2023 State Tax Refund 2023 Exp…" at bounding box center [257, 56] width 138 height 17
select select "11"
click at [188, 48] on select "Select 2023 Federal Tax Refund 2023 Expected EIC 2023 State Tax Refund 2023 Exp…" at bounding box center [257, 56] width 138 height 17
type input "2025 State Tax refund"
click at [346, 106] on label "Amount Unknown" at bounding box center [370, 104] width 48 height 8
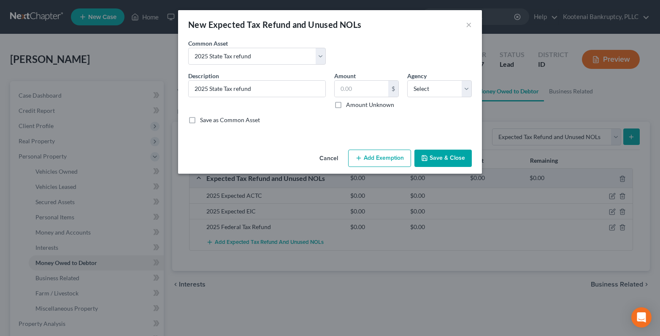
click at [349, 106] on input "Amount Unknown" at bounding box center [351, 102] width 5 height 5
checkbox input "true"
type input "0.00"
drag, startPoint x: 419, startPoint y: 89, endPoint x: 420, endPoint y: 95, distance: 5.9
click at [419, 89] on select "Select Federal State Local" at bounding box center [439, 88] width 65 height 17
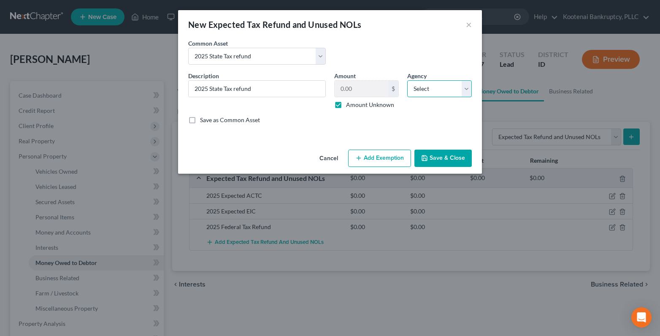
select select "1"
click at [407, 80] on select "Select Federal State Local" at bounding box center [439, 88] width 65 height 17
click at [425, 157] on icon "button" at bounding box center [424, 157] width 7 height 7
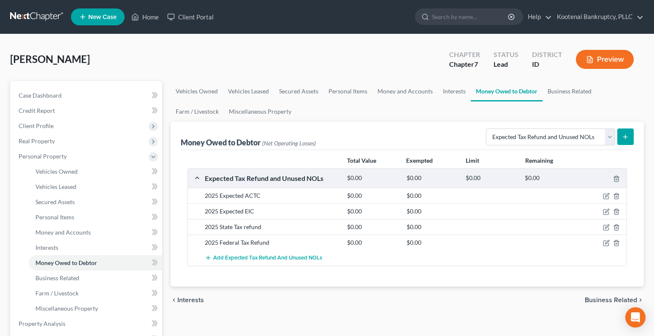
click at [596, 300] on span "Business Related" at bounding box center [611, 299] width 52 height 7
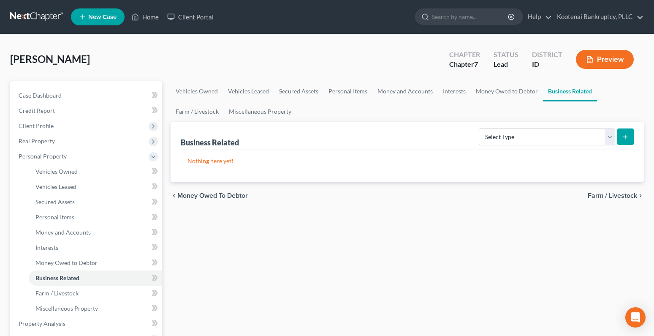
click at [590, 195] on span "Farm / Livestock" at bounding box center [611, 195] width 49 height 7
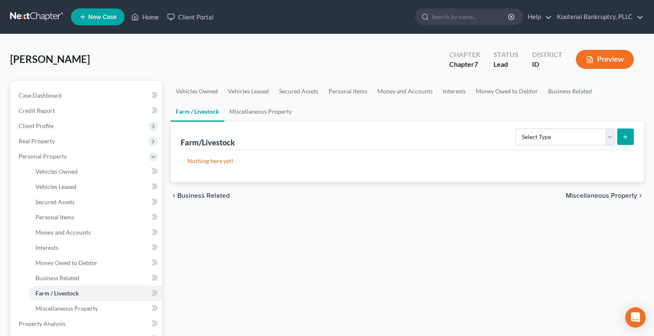
click at [606, 193] on span "Miscellaneous Property" at bounding box center [601, 195] width 71 height 7
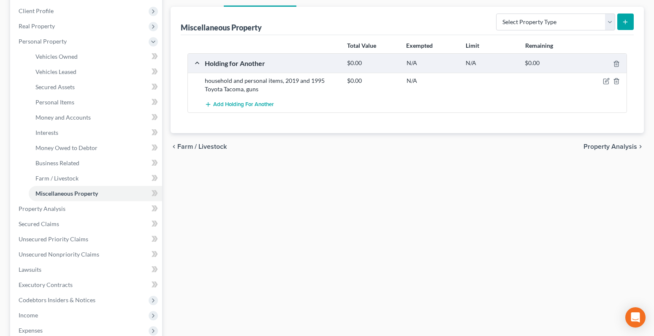
scroll to position [127, 0]
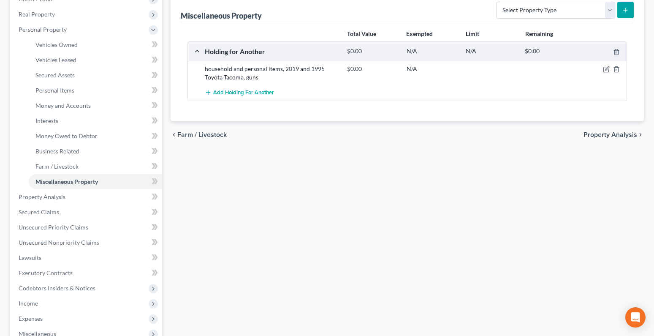
click at [606, 135] on span "Property Analysis" at bounding box center [610, 134] width 54 height 7
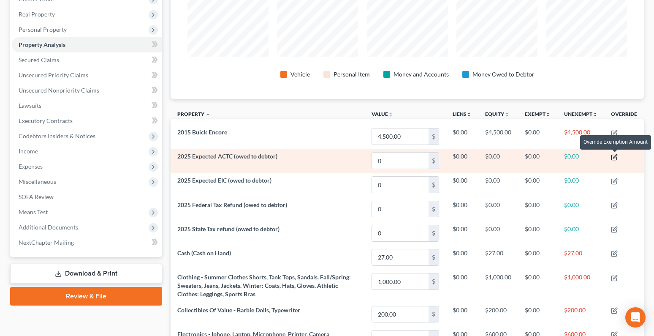
click at [614, 154] on icon "button" at bounding box center [613, 156] width 5 height 5
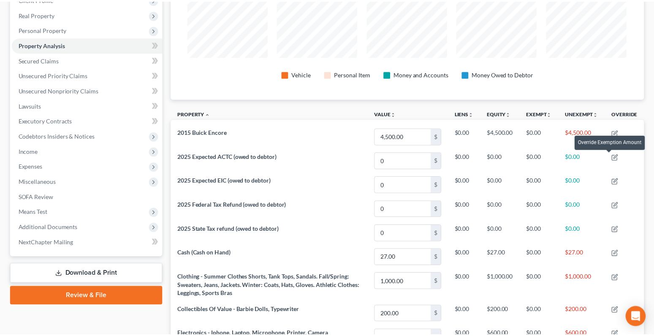
scroll to position [145, 478]
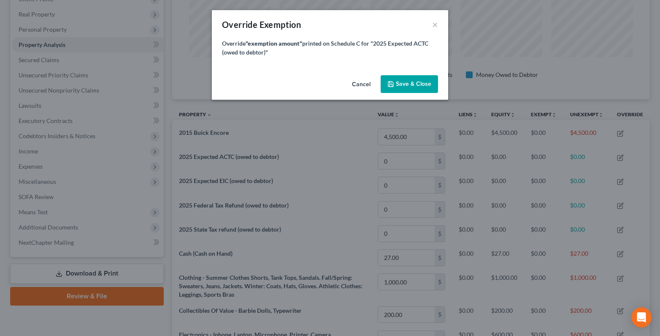
click at [413, 90] on button "Save & Close" at bounding box center [409, 84] width 57 height 18
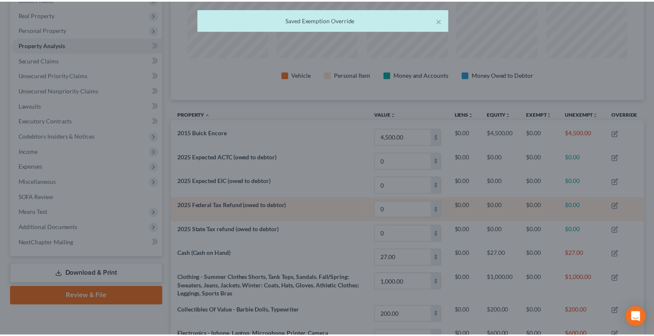
scroll to position [144, 473]
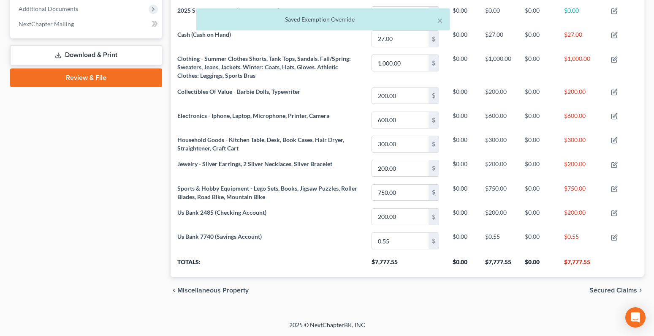
click at [605, 290] on span "Secured Claims" at bounding box center [613, 290] width 48 height 7
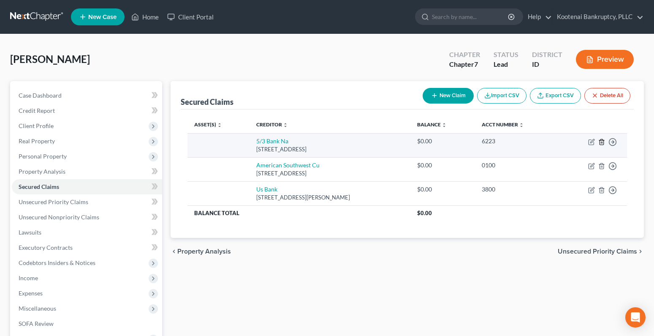
click at [601, 140] on icon "button" at bounding box center [601, 141] width 7 height 7
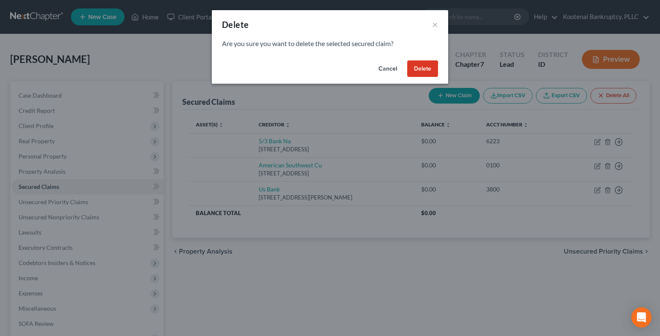
click at [433, 67] on button "Delete" at bounding box center [422, 68] width 31 height 17
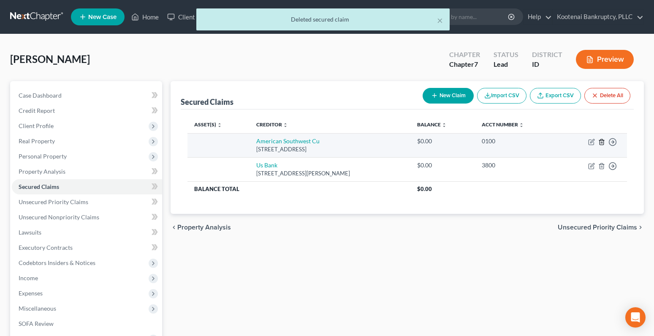
click at [599, 142] on icon "button" at bounding box center [601, 141] width 7 height 7
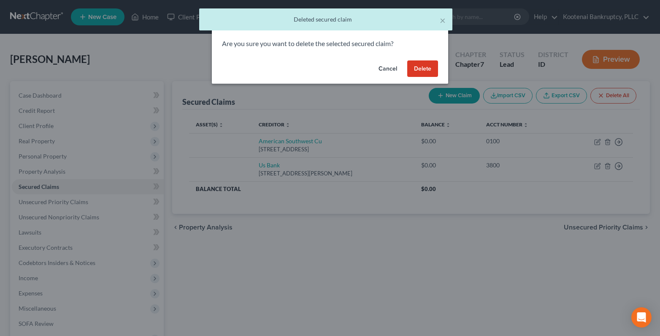
click at [423, 71] on button "Delete" at bounding box center [422, 68] width 31 height 17
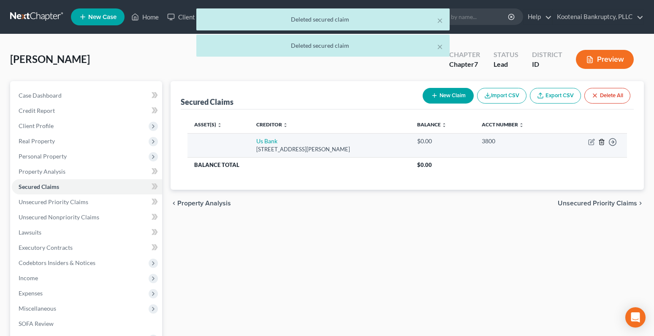
click at [600, 140] on icon "button" at bounding box center [601, 141] width 4 height 5
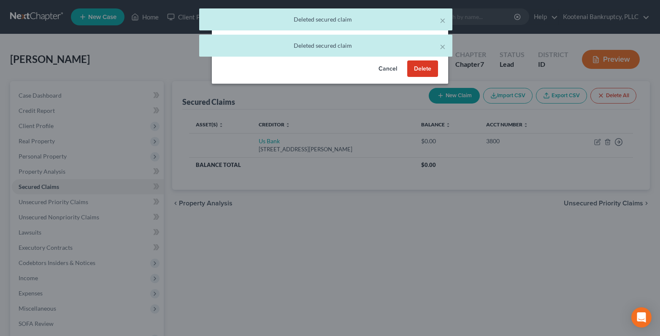
click at [435, 72] on button "Delete" at bounding box center [422, 68] width 31 height 17
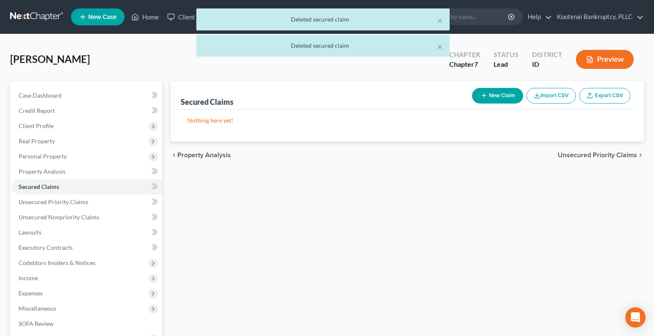
click at [593, 154] on span "Unsecured Priority Claims" at bounding box center [597, 155] width 79 height 7
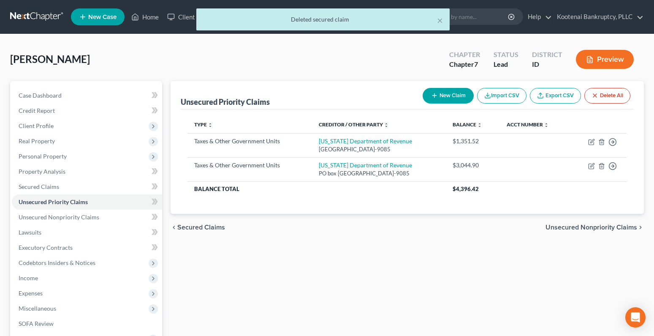
click at [592, 227] on span "Unsecured Nonpriority Claims" at bounding box center [591, 227] width 92 height 7
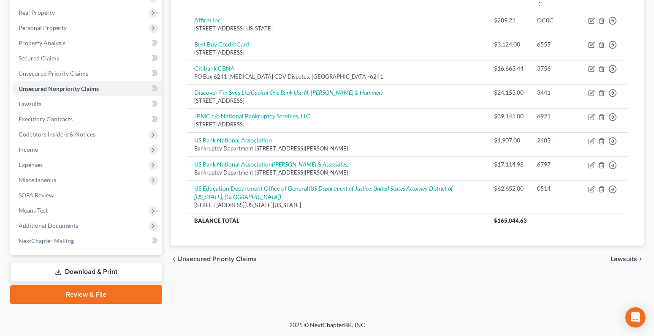
click at [626, 262] on span "Lawsuits" at bounding box center [623, 258] width 27 height 7
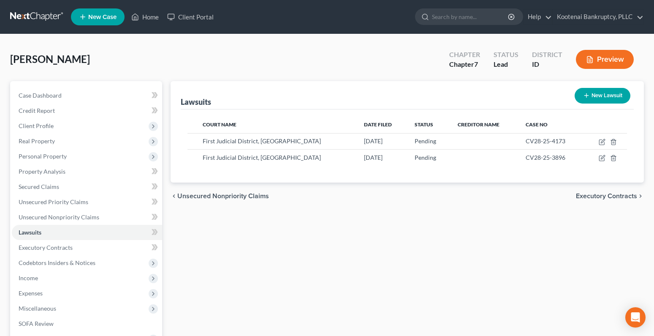
click at [600, 197] on span "Executory Contracts" at bounding box center [606, 195] width 61 height 7
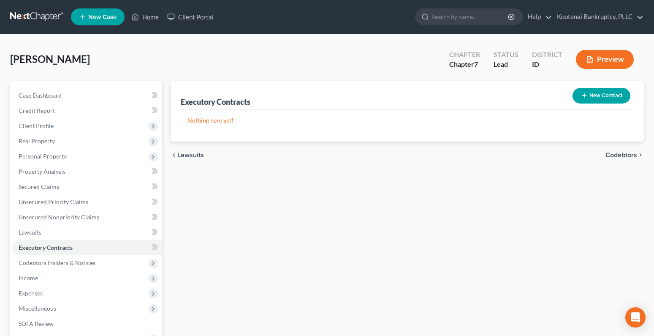
click at [630, 155] on span "Codebtors" at bounding box center [621, 155] width 32 height 7
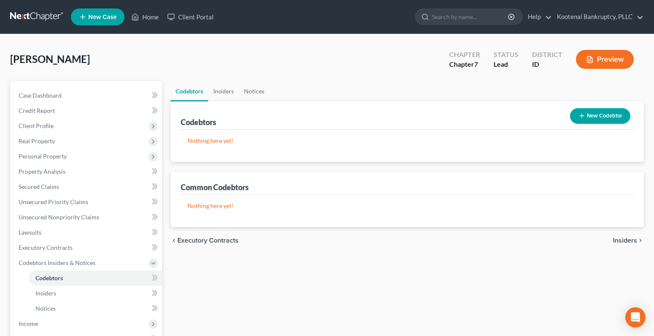
click at [619, 241] on span "Insiders" at bounding box center [625, 240] width 24 height 7
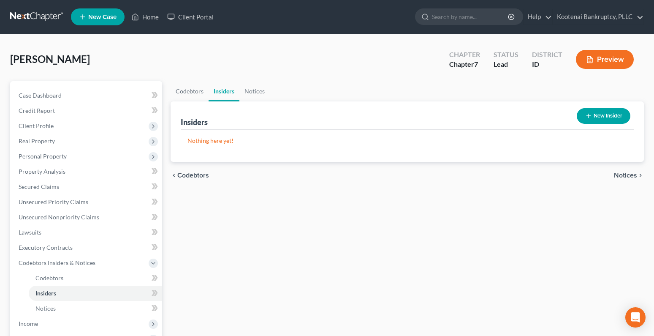
click at [616, 173] on span "Notices" at bounding box center [625, 175] width 23 height 7
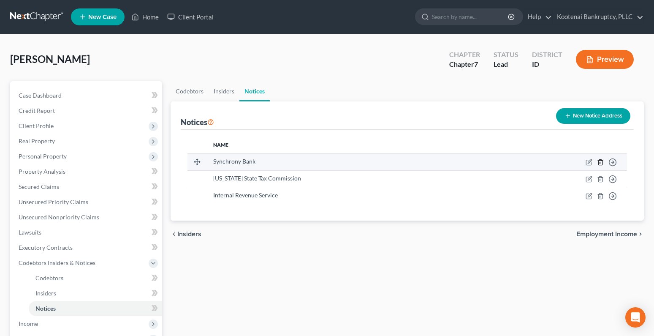
click at [601, 163] on icon "button" at bounding box center [600, 162] width 7 height 7
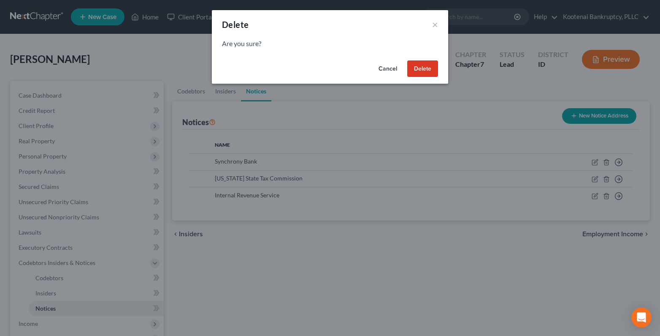
click at [425, 65] on button "Delete" at bounding box center [422, 68] width 31 height 17
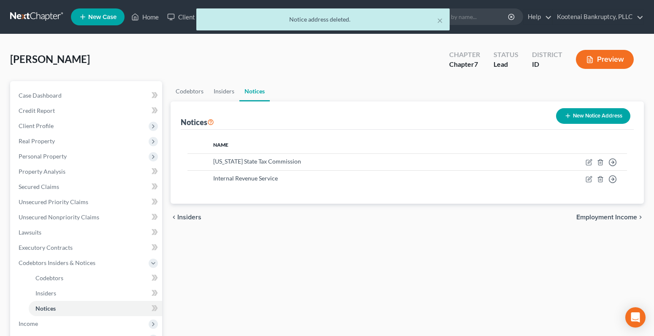
click at [602, 215] on span "Employment Income" at bounding box center [606, 217] width 61 height 7
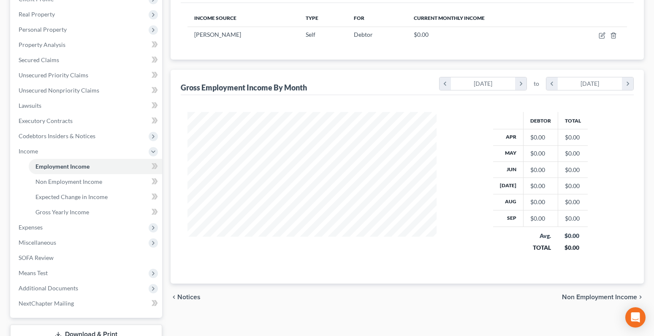
click at [608, 295] on span "Non Employment Income" at bounding box center [599, 296] width 75 height 7
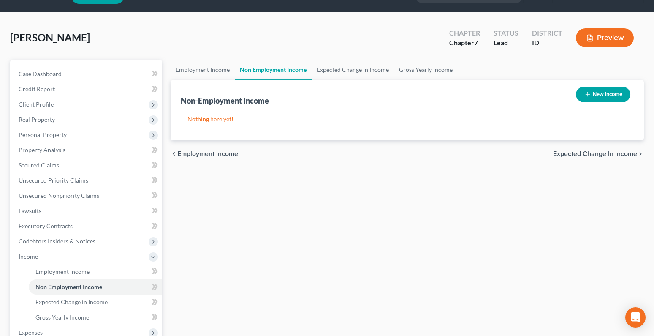
scroll to position [1, 0]
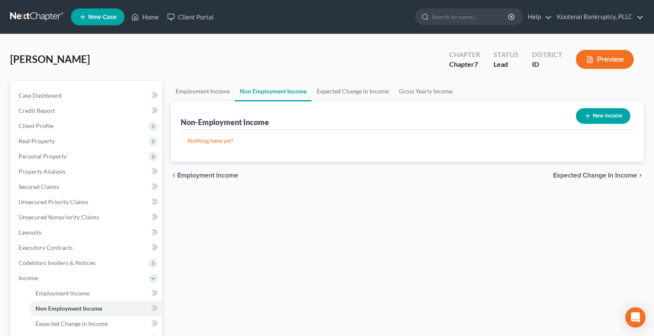
click at [608, 178] on span "Expected Change in Income" at bounding box center [595, 175] width 84 height 7
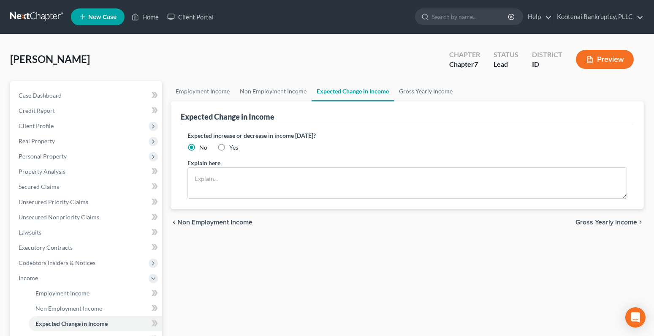
click at [589, 225] on span "Gross Yearly Income" at bounding box center [606, 222] width 62 height 7
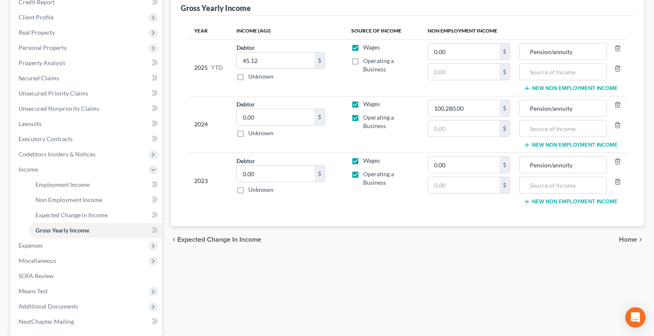
scroll to position [127, 0]
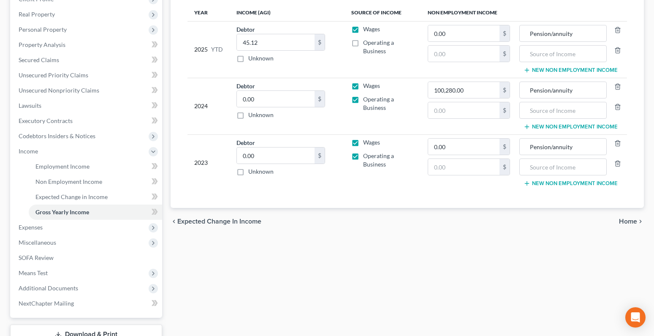
click at [363, 40] on label "Operating a Business" at bounding box center [388, 46] width 51 height 17
click at [366, 40] on input "Operating a Business" at bounding box center [368, 40] width 5 height 5
checkbox input "true"
click at [363, 85] on label "Wages" at bounding box center [371, 85] width 17 height 8
click at [366, 85] on input "Wages" at bounding box center [368, 83] width 5 height 5
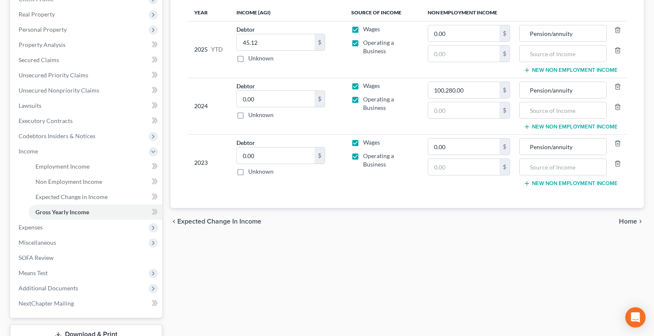
checkbox input "false"
click at [363, 143] on label "Wages" at bounding box center [371, 142] width 17 height 8
click at [366, 143] on input "Wages" at bounding box center [368, 140] width 5 height 5
checkbox input "false"
click at [363, 30] on label "Wages" at bounding box center [371, 29] width 17 height 8
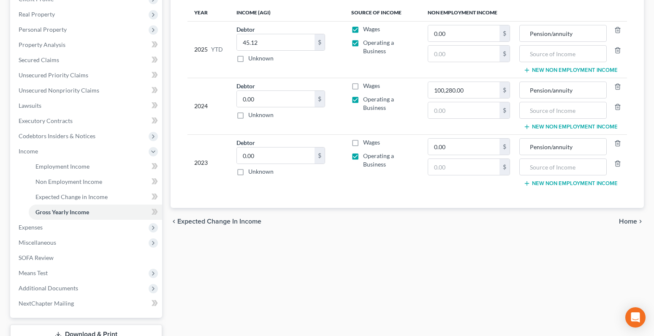
click at [366, 30] on input "Wages" at bounding box center [368, 27] width 5 height 5
checkbox input "false"
click at [631, 221] on span "Home" at bounding box center [628, 221] width 18 height 7
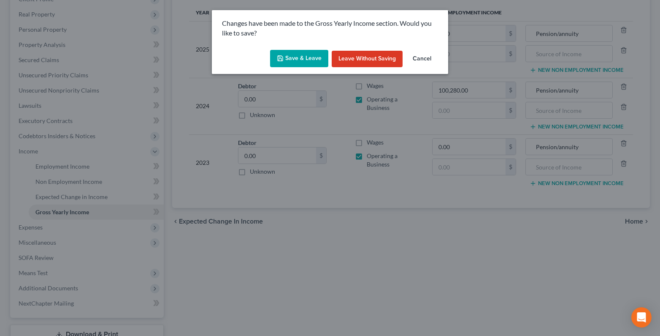
click at [305, 59] on button "Save & Leave" at bounding box center [299, 59] width 58 height 18
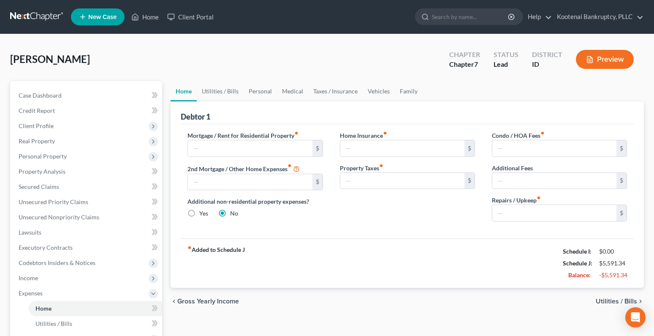
click at [613, 300] on span "Utilities / Bills" at bounding box center [616, 301] width 41 height 7
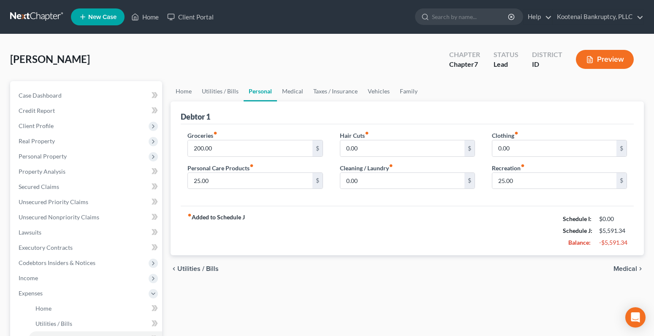
click at [631, 268] on span "Medical" at bounding box center [625, 268] width 24 height 7
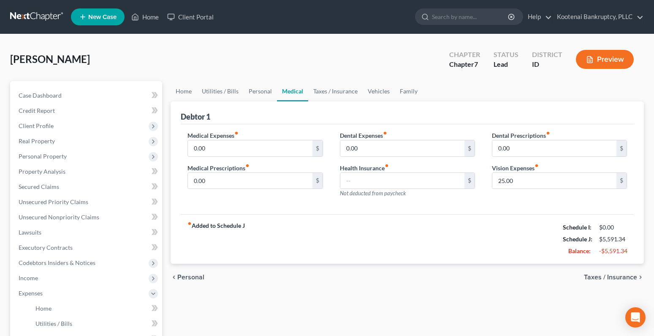
click at [616, 277] on span "Taxes / Insurance" at bounding box center [610, 276] width 53 height 7
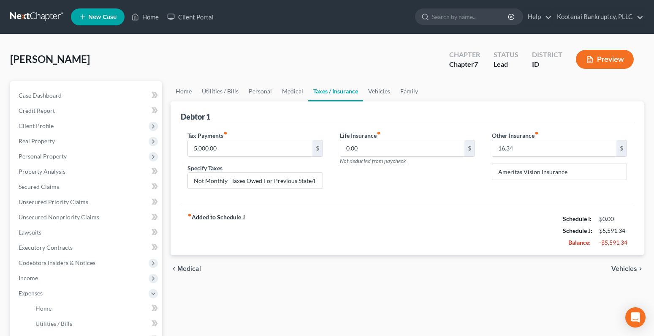
click at [633, 268] on span "Vehicles" at bounding box center [624, 268] width 26 height 7
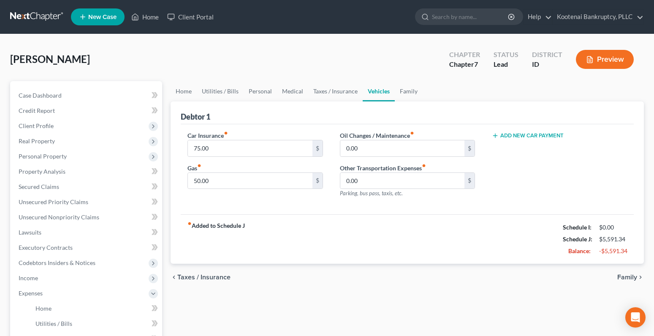
click at [621, 275] on span "Family" at bounding box center [627, 276] width 20 height 7
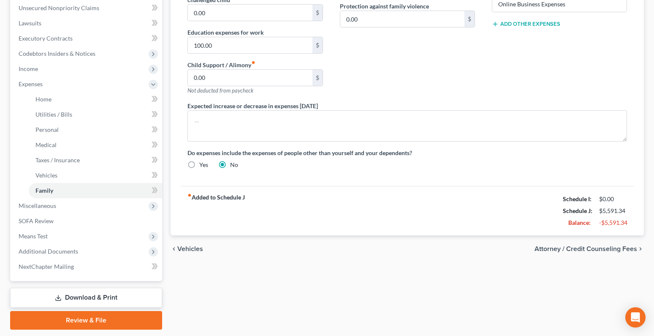
scroll to position [235, 0]
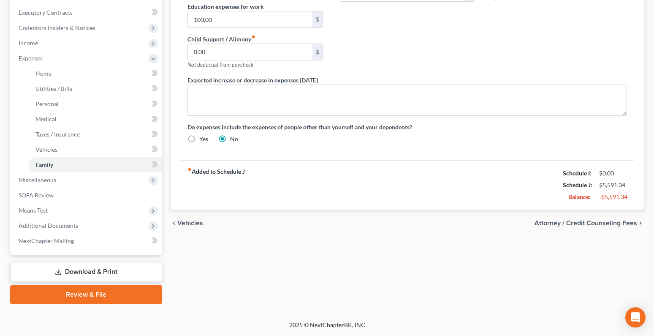
click at [587, 223] on span "Attorney / Credit Counseling Fees" at bounding box center [585, 222] width 103 height 7
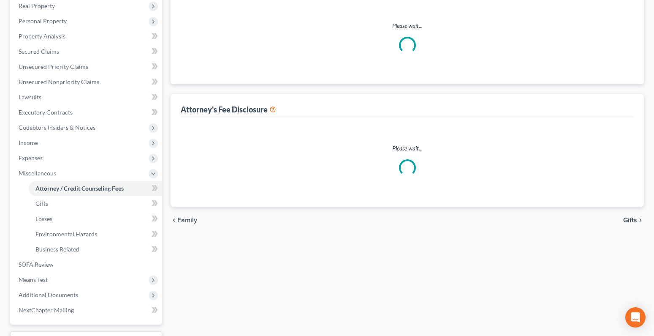
select select "3"
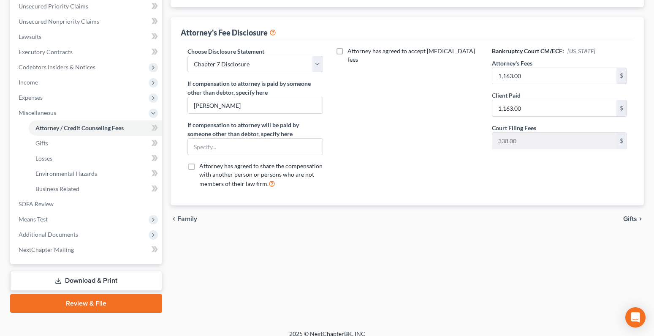
scroll to position [204, 0]
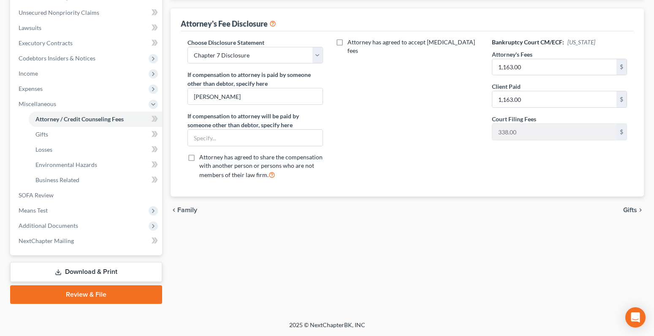
drag, startPoint x: 628, startPoint y: 209, endPoint x: 615, endPoint y: 211, distance: 13.7
click at [628, 209] on span "Gifts" at bounding box center [630, 209] width 14 height 7
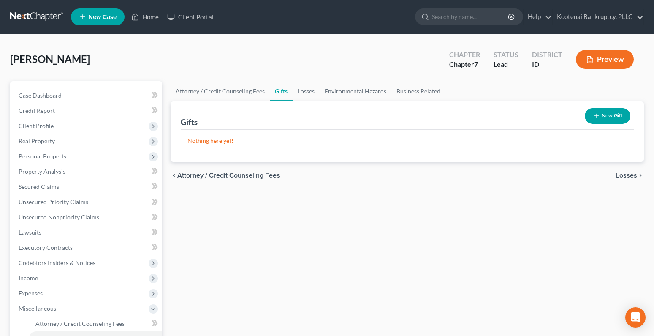
click at [626, 171] on div "chevron_left Attorney / Credit Counseling Fees Losses chevron_right" at bounding box center [407, 175] width 473 height 27
click at [626, 174] on span "Losses" at bounding box center [626, 175] width 21 height 7
click at [585, 177] on span "Environmental Hazards" at bounding box center [601, 175] width 71 height 7
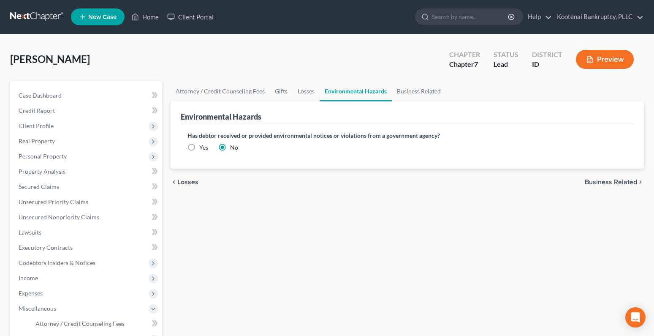
click at [605, 182] on span "Business Related" at bounding box center [611, 182] width 52 height 7
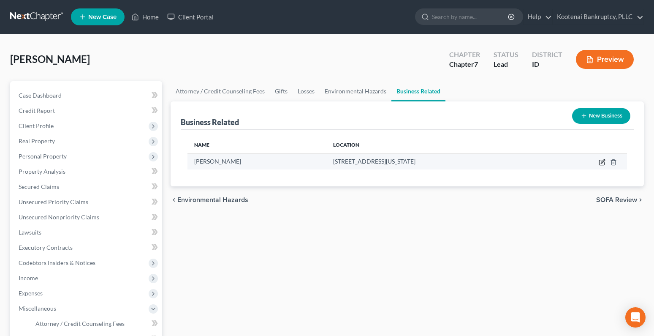
click at [600, 162] on icon "button" at bounding box center [601, 162] width 7 height 7
select select "sole_proprietor"
select select "13"
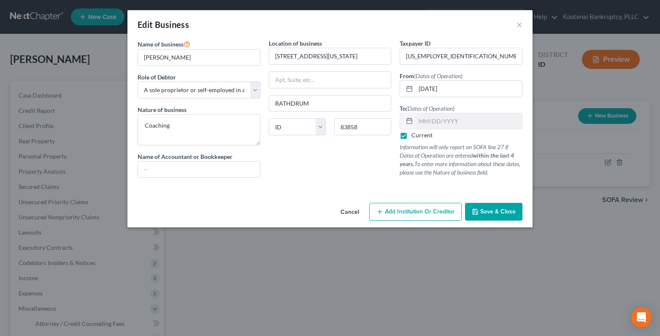
click at [486, 211] on span "Save & Close" at bounding box center [497, 211] width 35 height 7
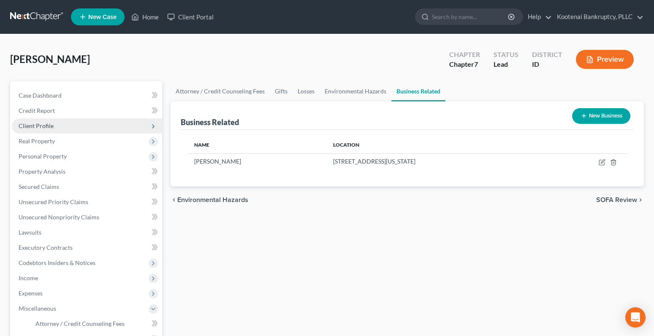
click at [28, 126] on span "Client Profile" at bounding box center [36, 125] width 35 height 7
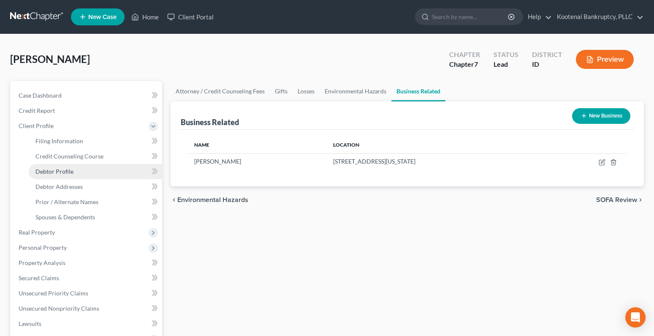
click at [54, 173] on span "Debtor Profile" at bounding box center [54, 171] width 38 height 7
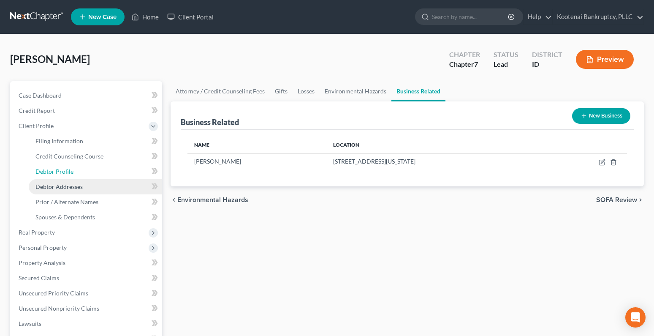
select select "0"
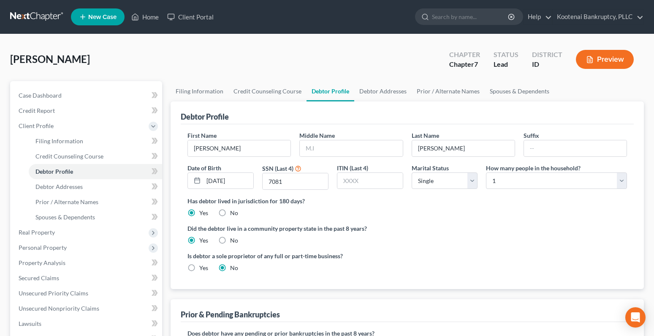
drag, startPoint x: 190, startPoint y: 267, endPoint x: 278, endPoint y: 237, distance: 92.9
click at [199, 267] on label "Yes" at bounding box center [203, 267] width 9 height 8
click at [203, 267] on input "Yes" at bounding box center [205, 265] width 5 height 5
radio input "true"
radio input "false"
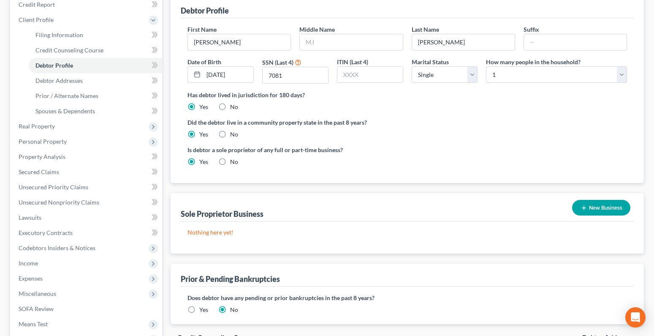
scroll to position [219, 0]
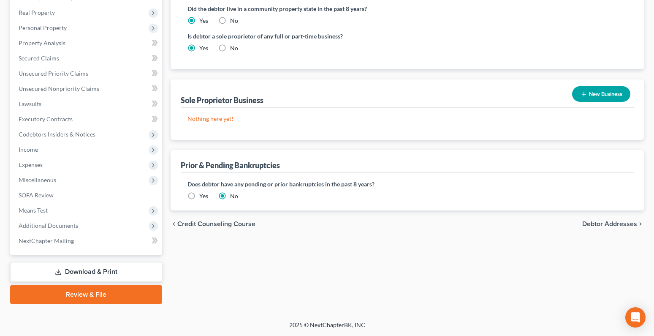
click at [602, 91] on button "New Business" at bounding box center [601, 94] width 58 height 16
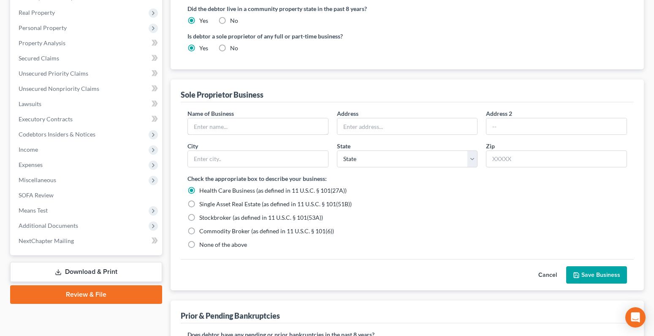
drag, startPoint x: 202, startPoint y: 129, endPoint x: 181, endPoint y: 138, distance: 22.3
click at [202, 129] on input "text" at bounding box center [258, 126] width 140 height 16
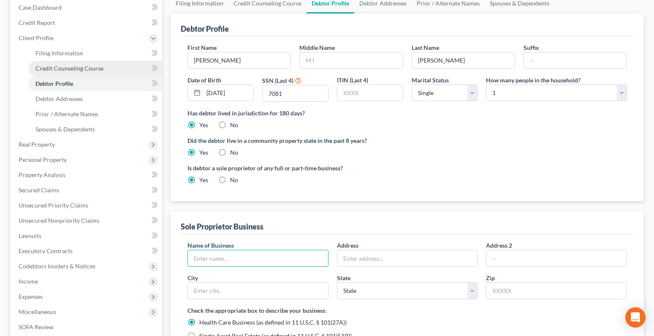
scroll to position [0, 0]
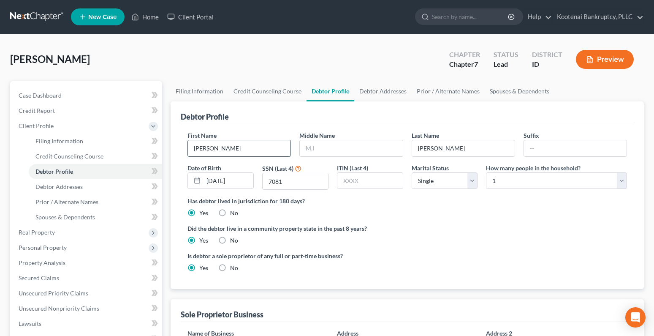
drag, startPoint x: 220, startPoint y: 148, endPoint x: 190, endPoint y: 148, distance: 30.8
click at [190, 148] on input "Adrienne" at bounding box center [239, 148] width 103 height 16
drag, startPoint x: 224, startPoint y: 147, endPoint x: 193, endPoint y: 146, distance: 30.8
click at [193, 146] on input "Adrienne" at bounding box center [239, 148] width 103 height 16
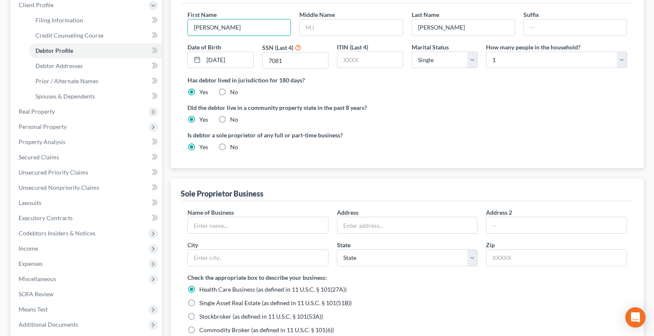
scroll to position [253, 0]
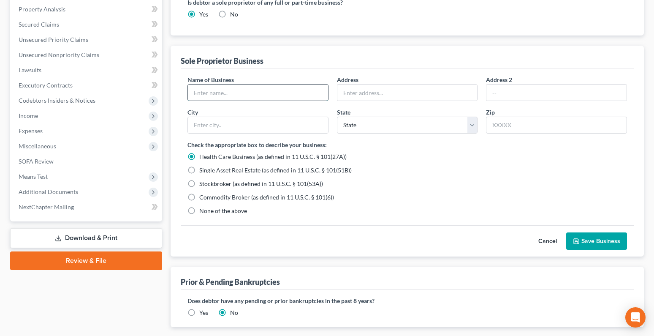
paste input "Adrienne"
type input "[PERSON_NAME]"
type input "8474 W Colorado St"
type input "Rathdrum"
select select "13"
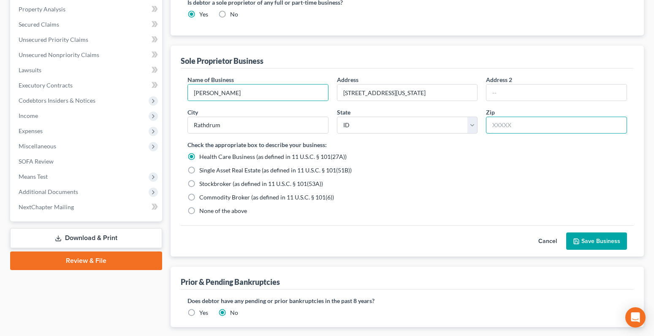
type input "83858"
drag, startPoint x: 191, startPoint y: 210, endPoint x: 423, endPoint y: 204, distance: 232.2
click at [199, 208] on label "None of the above" at bounding box center [223, 210] width 48 height 8
click at [203, 208] on input "None of the above" at bounding box center [205, 208] width 5 height 5
radio input "true"
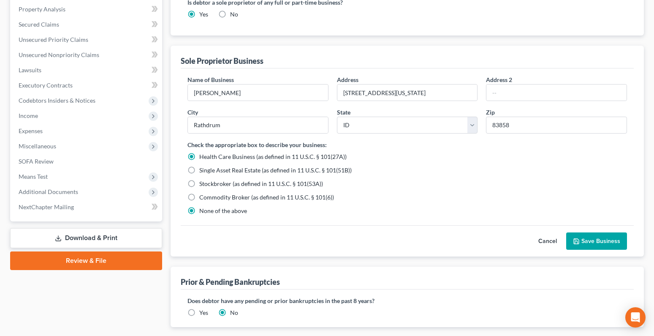
radio input "false"
click at [597, 239] on button "Save Business" at bounding box center [596, 241] width 61 height 18
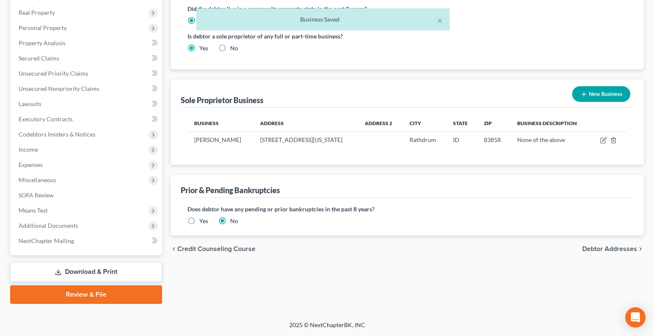
click at [606, 248] on span "Debtor Addresses" at bounding box center [609, 248] width 55 height 7
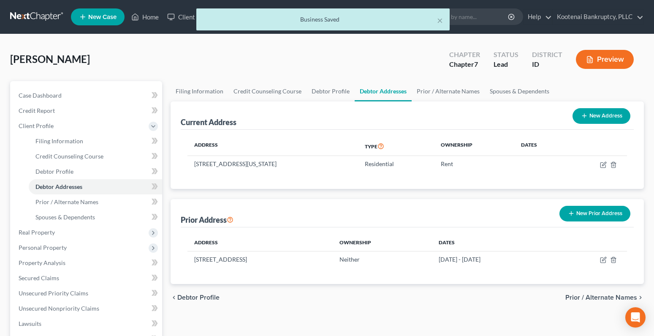
click at [590, 297] on span "Prior / Alternate Names" at bounding box center [601, 297] width 72 height 7
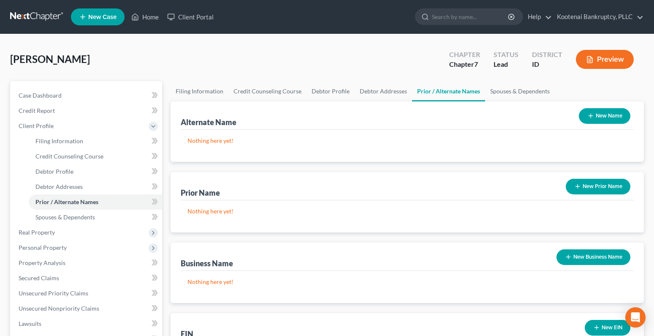
drag, startPoint x: 599, startPoint y: 257, endPoint x: 531, endPoint y: 259, distance: 68.0
click at [598, 257] on button "New Business Name" at bounding box center [593, 257] width 74 height 16
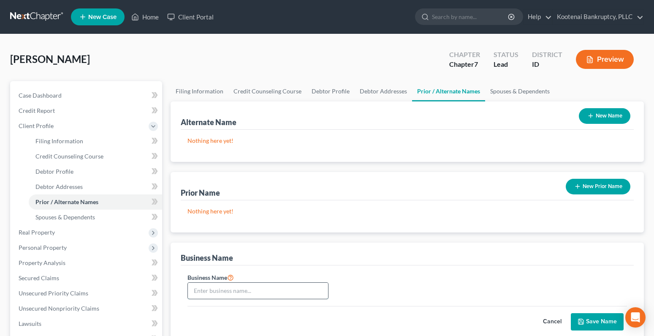
paste input "Adrienne"
type input "[PERSON_NAME]"
drag, startPoint x: 609, startPoint y: 320, endPoint x: 550, endPoint y: 333, distance: 60.9
click at [609, 320] on button "Save Name" at bounding box center [597, 322] width 53 height 18
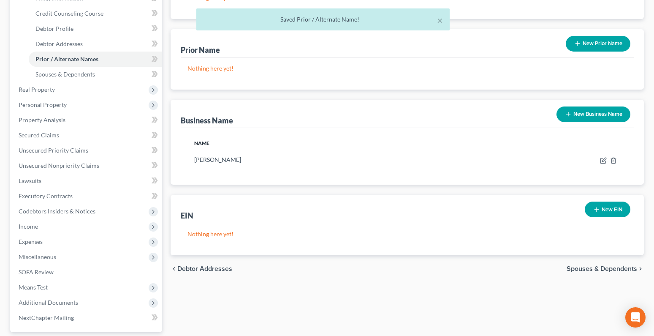
scroll to position [219, 0]
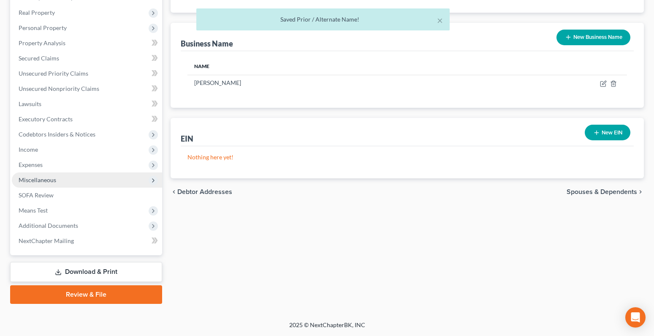
click at [27, 177] on span "Miscellaneous" at bounding box center [38, 179] width 38 height 7
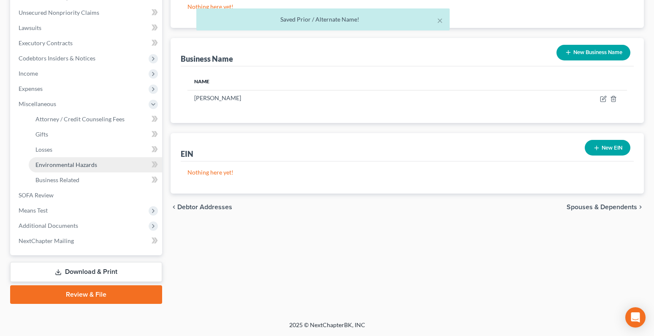
scroll to position [204, 0]
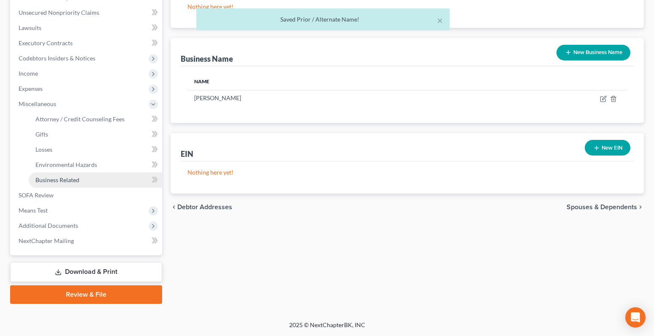
click at [55, 179] on span "Business Related" at bounding box center [57, 179] width 44 height 7
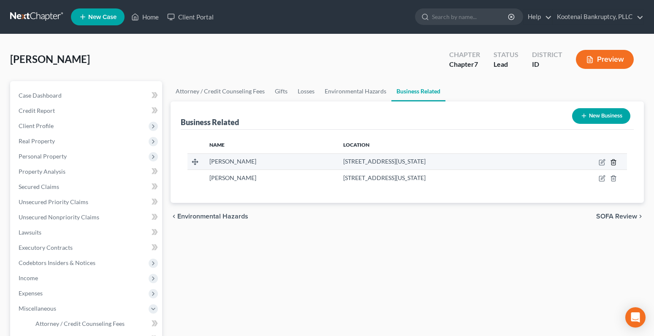
click at [613, 162] on icon "button" at bounding box center [613, 162] width 7 height 7
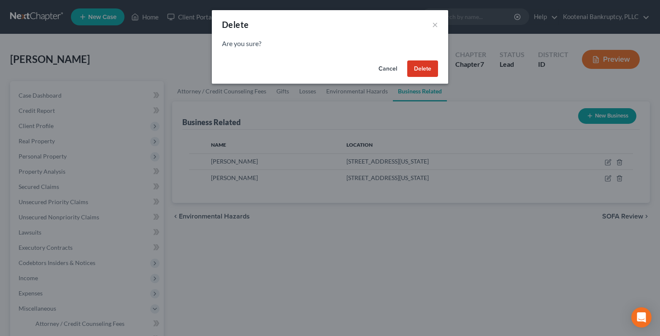
click at [421, 72] on button "Delete" at bounding box center [422, 68] width 31 height 17
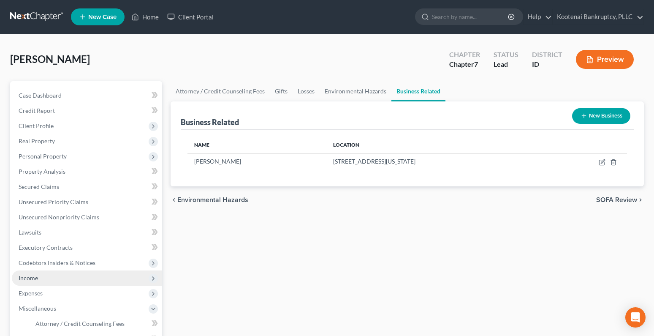
drag, startPoint x: 45, startPoint y: 280, endPoint x: 49, endPoint y: 279, distance: 4.3
click at [46, 280] on span "Income" at bounding box center [87, 277] width 150 height 15
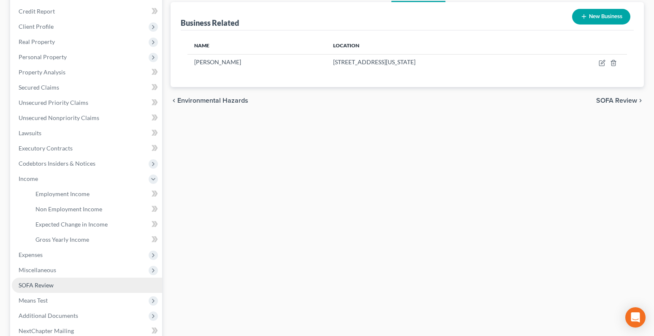
scroll to position [127, 0]
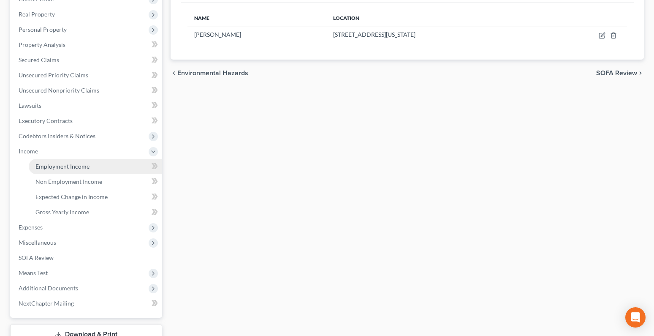
click at [74, 168] on span "Employment Income" at bounding box center [62, 165] width 54 height 7
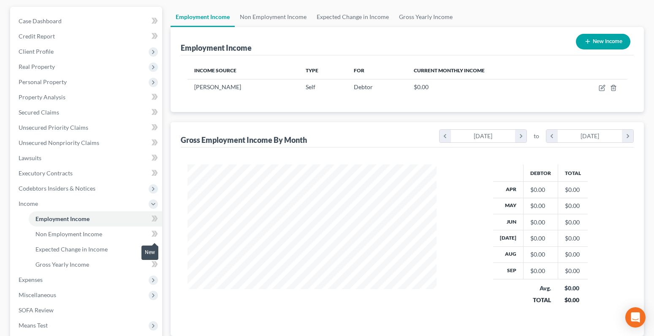
scroll to position [62, 0]
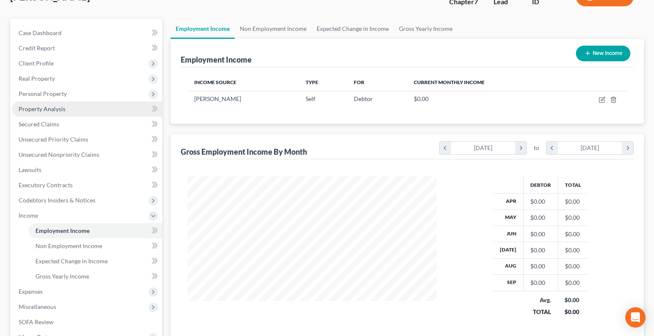
drag, startPoint x: 38, startPoint y: 92, endPoint x: 57, endPoint y: 106, distance: 23.6
click at [38, 92] on span "Personal Property" at bounding box center [43, 93] width 48 height 7
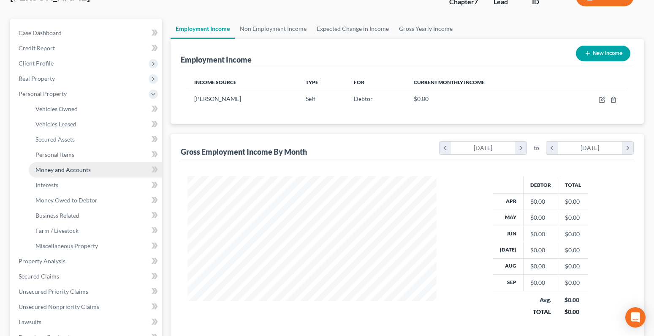
click at [52, 169] on span "Money and Accounts" at bounding box center [62, 169] width 55 height 7
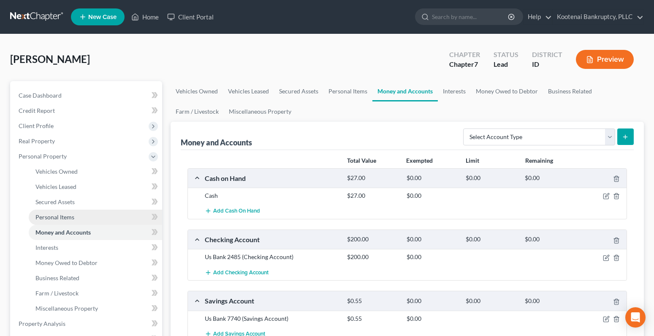
click at [55, 217] on span "Personal Items" at bounding box center [54, 216] width 39 height 7
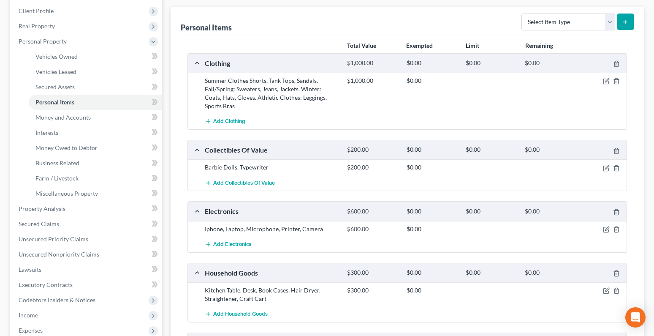
scroll to position [127, 0]
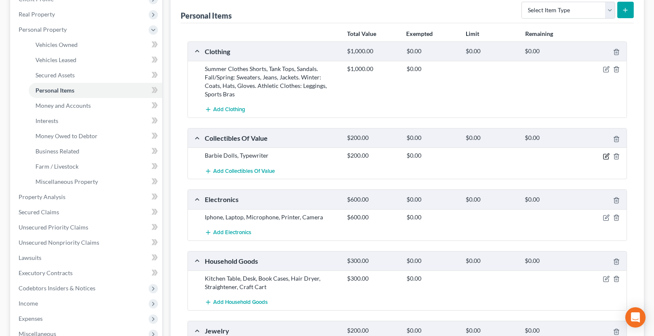
click at [608, 154] on icon "button" at bounding box center [605, 156] width 5 height 5
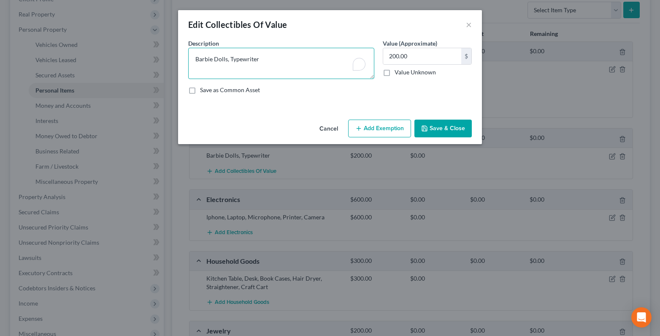
drag, startPoint x: 254, startPoint y: 57, endPoint x: 194, endPoint y: 54, distance: 59.6
click at [194, 54] on textarea "Barbie Dolls, Typewriter" at bounding box center [281, 63] width 186 height 31
click at [449, 134] on button "Save & Close" at bounding box center [442, 128] width 57 height 18
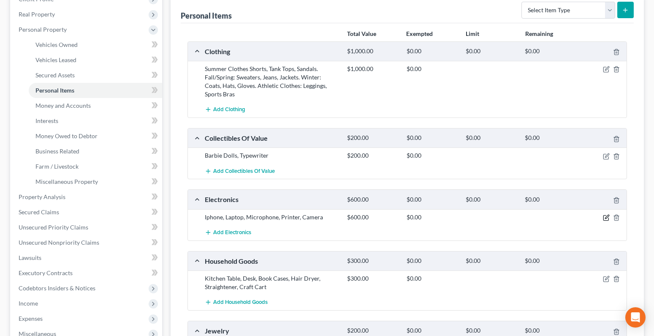
click at [604, 214] on icon "button" at bounding box center [606, 217] width 7 height 7
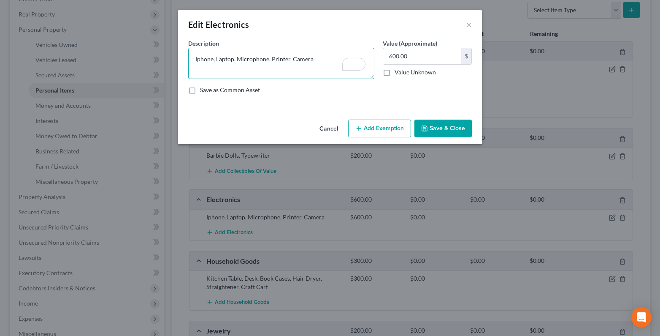
drag, startPoint x: 314, startPoint y: 58, endPoint x: 195, endPoint y: 49, distance: 118.5
click at [195, 49] on textarea "Iphone, Laptop, Microphone, Printer, Camera" at bounding box center [281, 63] width 186 height 31
click at [449, 130] on button "Save & Close" at bounding box center [442, 128] width 57 height 18
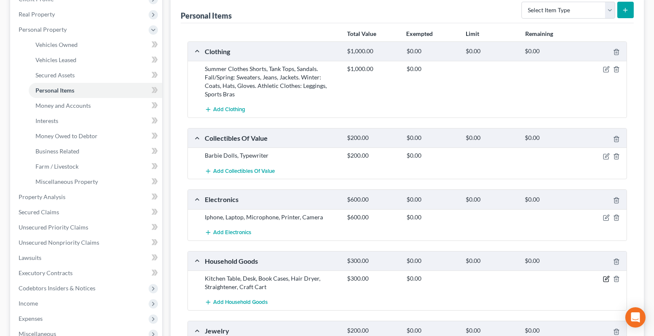
click at [608, 275] on icon "button" at bounding box center [606, 278] width 7 height 7
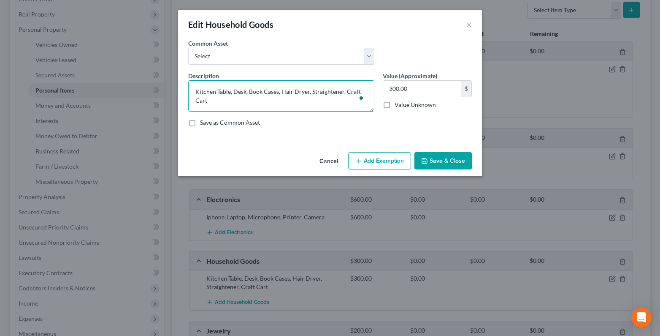
drag, startPoint x: 217, startPoint y: 100, endPoint x: 189, endPoint y: 89, distance: 29.8
click at [189, 89] on textarea "Kitchen Table, Desk, Book Cases, Hair Dryer, Straightener, Craft Cart" at bounding box center [281, 95] width 186 height 31
drag, startPoint x: 446, startPoint y: 160, endPoint x: 462, endPoint y: 201, distance: 44.0
click at [446, 160] on button "Save & Close" at bounding box center [442, 161] width 57 height 18
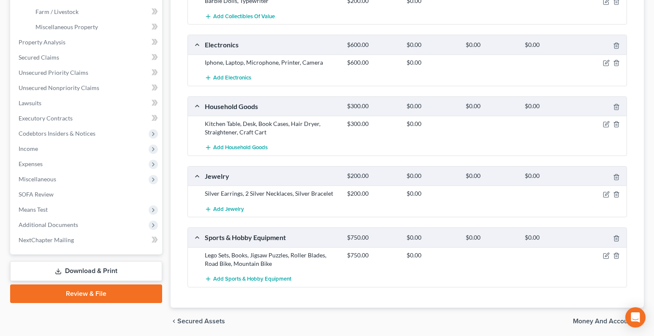
scroll to position [303, 0]
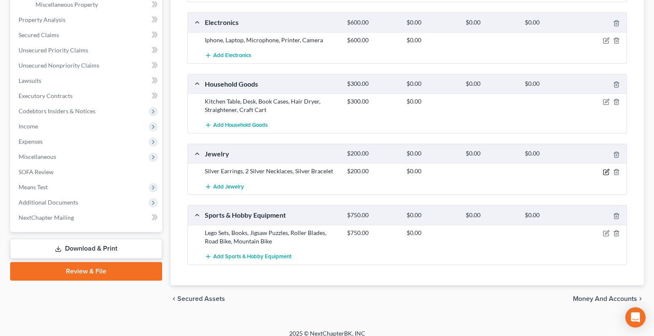
click at [607, 169] on icon "button" at bounding box center [607, 171] width 4 height 4
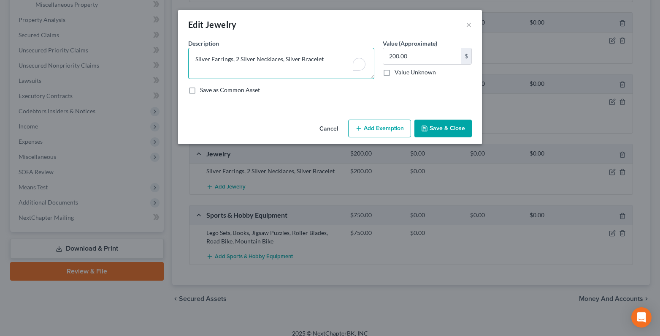
drag, startPoint x: 326, startPoint y: 57, endPoint x: 195, endPoint y: 56, distance: 131.3
click at [195, 56] on textarea "Silver Earrings, 2 Silver Necklaces, Silver Bracelet" at bounding box center [281, 63] width 186 height 31
click at [456, 132] on button "Save & Close" at bounding box center [442, 128] width 57 height 18
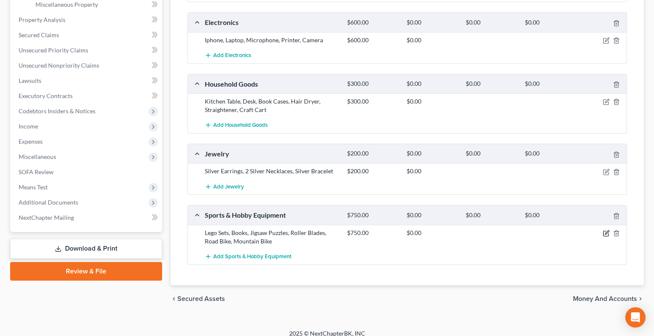
drag, startPoint x: 606, startPoint y: 223, endPoint x: 541, endPoint y: 215, distance: 65.9
click at [605, 230] on icon "button" at bounding box center [606, 233] width 7 height 7
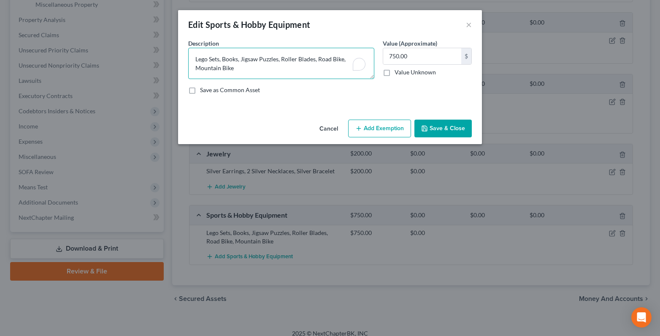
drag, startPoint x: 254, startPoint y: 66, endPoint x: 201, endPoint y: 63, distance: 53.2
click at [192, 57] on textarea "Lego Sets, Books, Jigsaw Puzzles, Roller Blades, Road Bike, Mountain Bike" at bounding box center [281, 63] width 186 height 31
click at [438, 133] on button "Save & Close" at bounding box center [442, 128] width 57 height 18
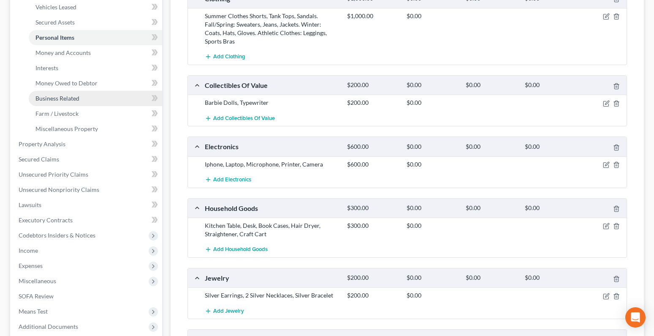
scroll to position [177, 0]
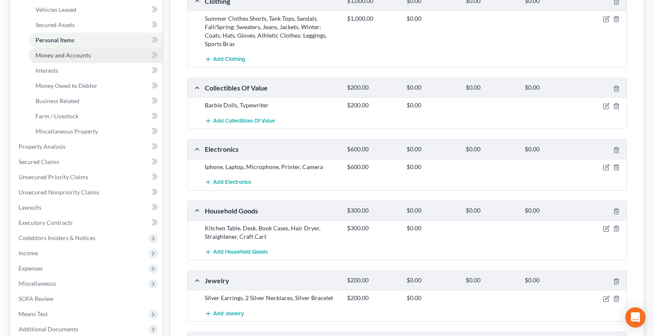
click at [45, 57] on span "Money and Accounts" at bounding box center [62, 54] width 55 height 7
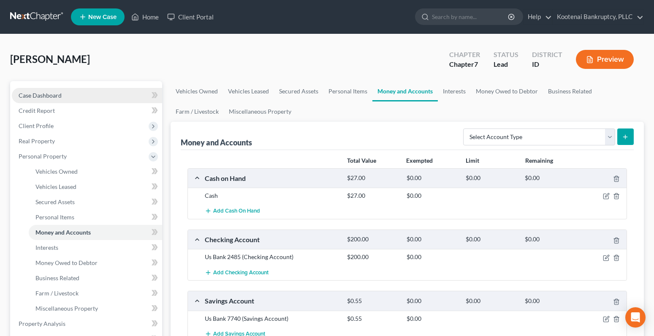
click at [45, 92] on span "Case Dashboard" at bounding box center [40, 95] width 43 height 7
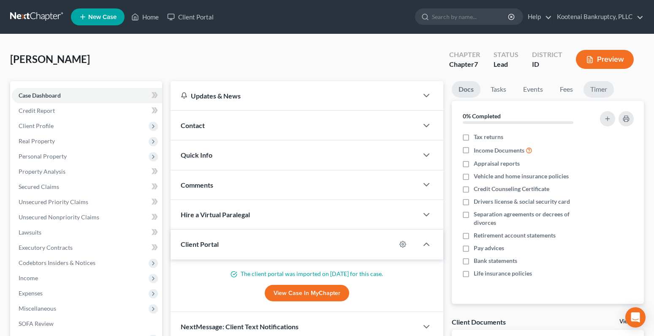
click at [600, 91] on link "Timer" at bounding box center [598, 89] width 30 height 16
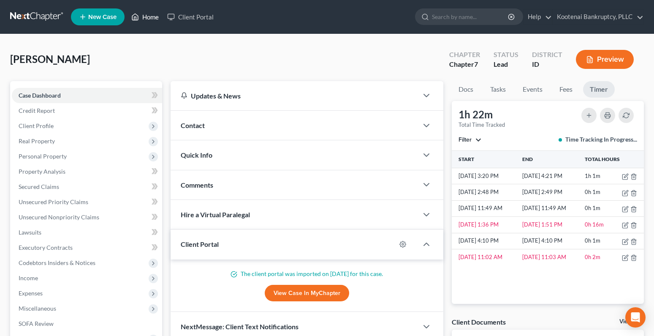
click at [144, 16] on link "Home" at bounding box center [145, 16] width 36 height 15
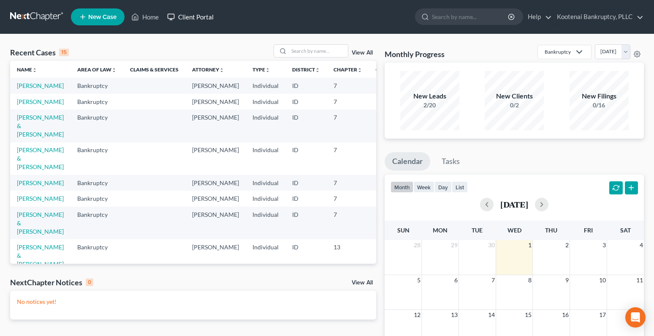
click at [186, 16] on link "Client Portal" at bounding box center [190, 16] width 55 height 15
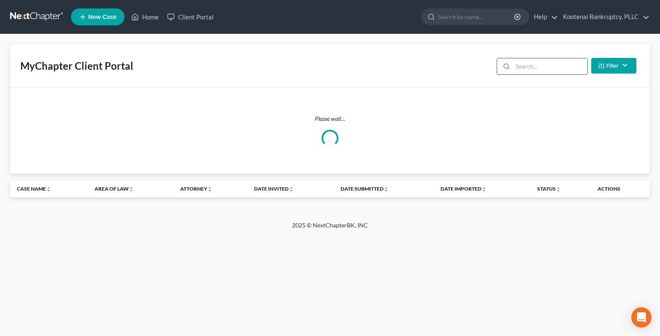
click at [536, 69] on input "search" at bounding box center [550, 66] width 75 height 16
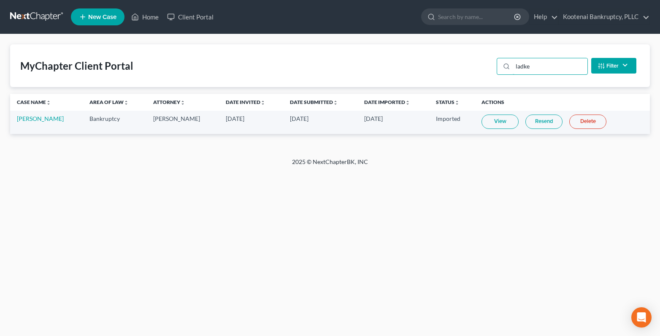
type input "ladke"
